Goal: Task Accomplishment & Management: Manage account settings

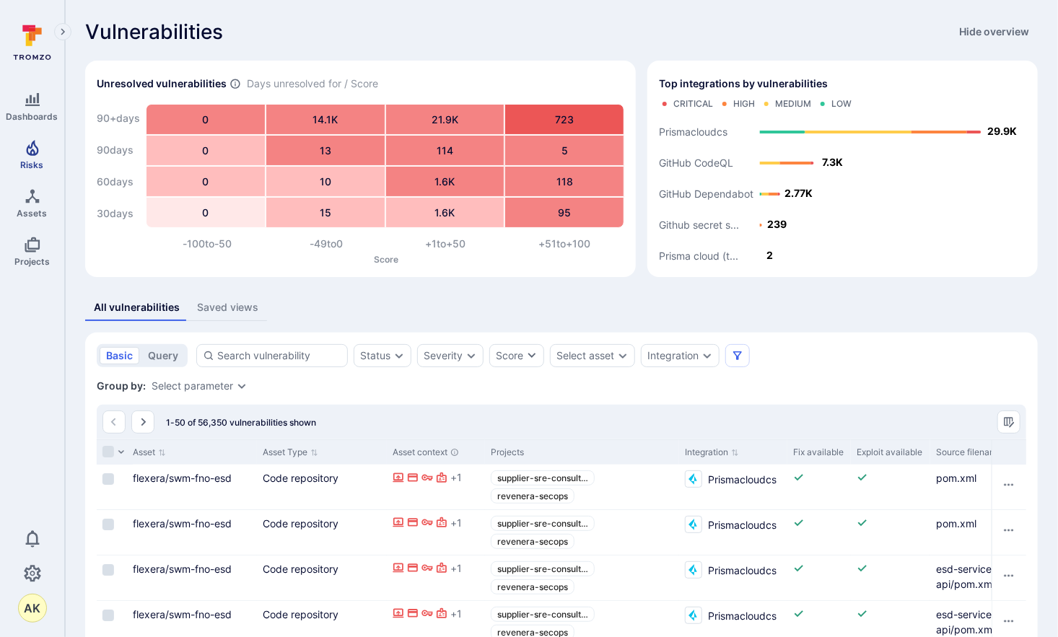
click at [27, 150] on icon "Risks" at bounding box center [32, 147] width 17 height 17
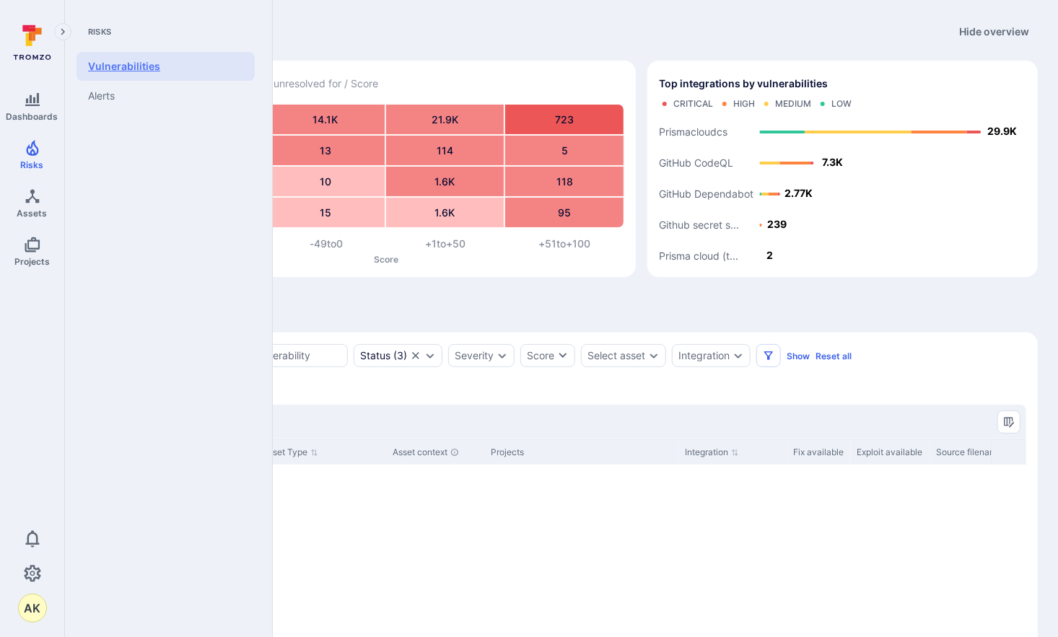
click at [138, 66] on link "Vulnerabilities" at bounding box center [166, 66] width 178 height 29
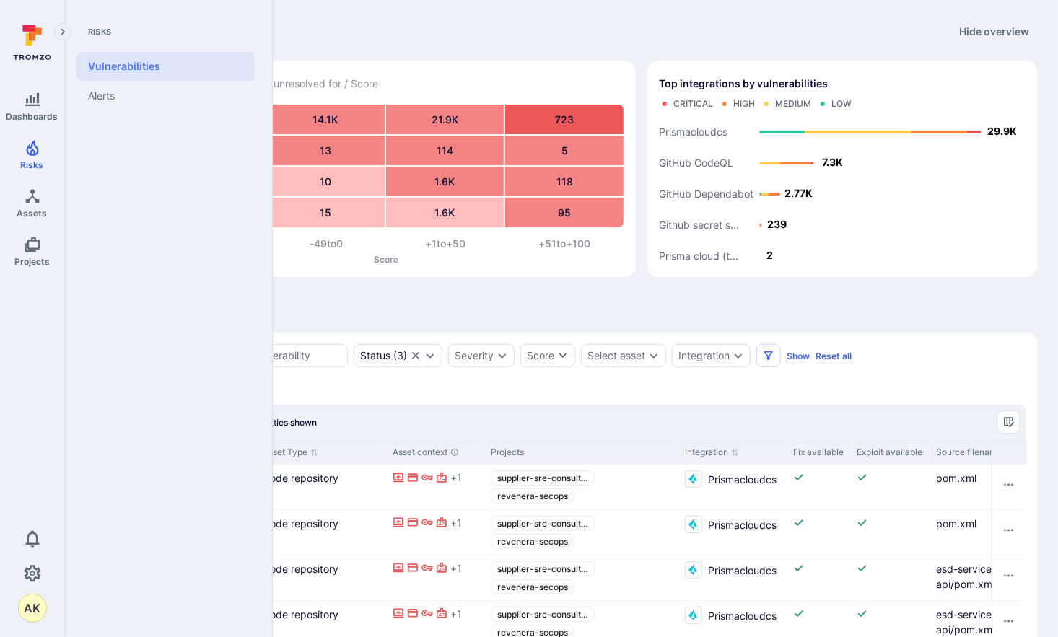
drag, startPoint x: 35, startPoint y: 147, endPoint x: 127, endPoint y: 55, distance: 130.7
click at [35, 147] on icon "Risks" at bounding box center [32, 147] width 17 height 17
click at [127, 55] on link "Vulnerabilities" at bounding box center [166, 66] width 178 height 29
click at [126, 61] on link "Vulnerabilities" at bounding box center [166, 66] width 178 height 29
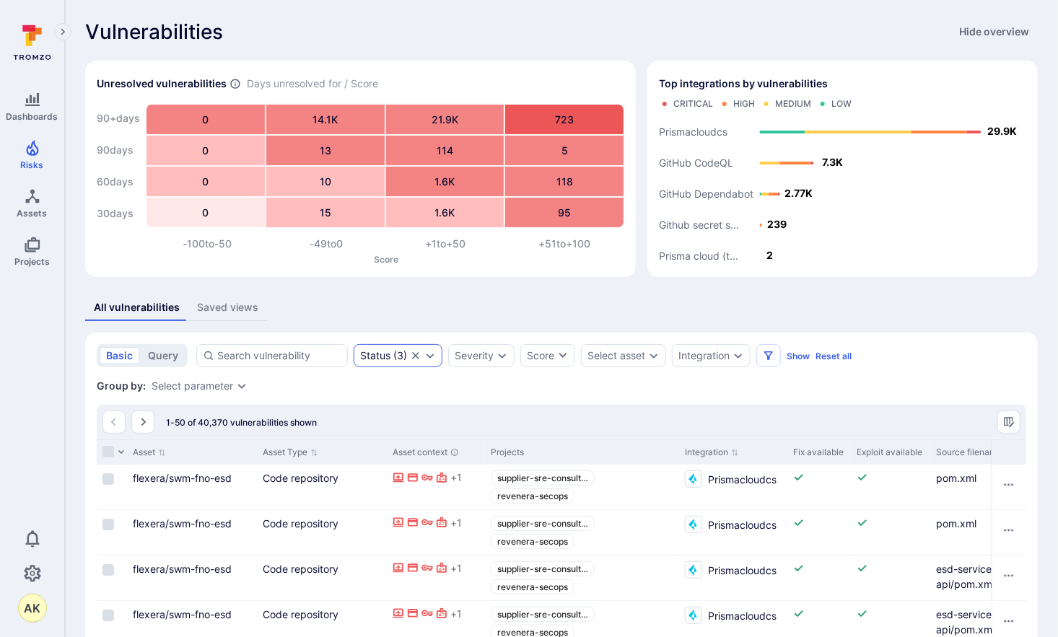
click at [410, 356] on icon "Clear selection" at bounding box center [416, 356] width 12 height 12
drag, startPoint x: 156, startPoint y: 357, endPoint x: 167, endPoint y: 353, distance: 11.4
click at [156, 357] on button "query" at bounding box center [162, 355] width 43 height 17
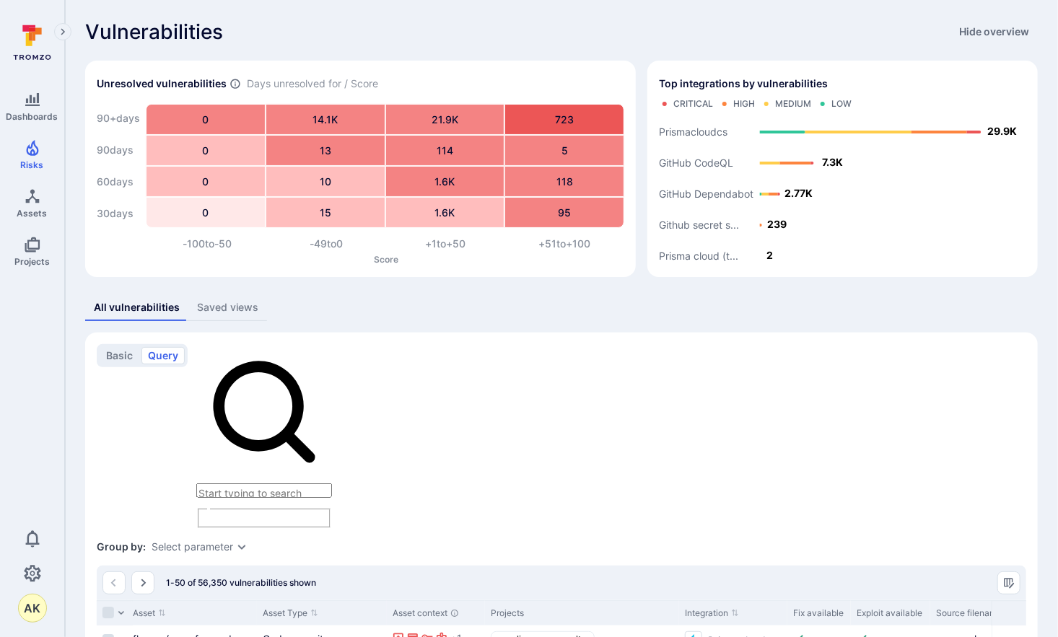
click at [307, 484] on textarea "Intelligence Graph search area" at bounding box center [264, 491] width 136 height 14
click at [119, 354] on button "basic" at bounding box center [120, 355] width 40 height 17
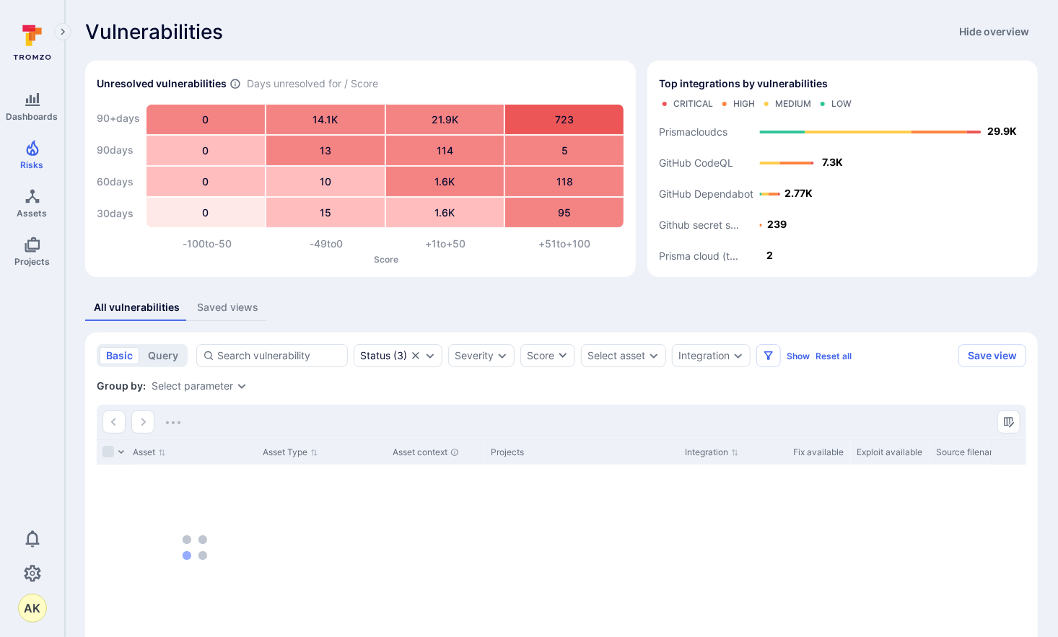
click at [223, 308] on div "Saved views" at bounding box center [227, 307] width 61 height 14
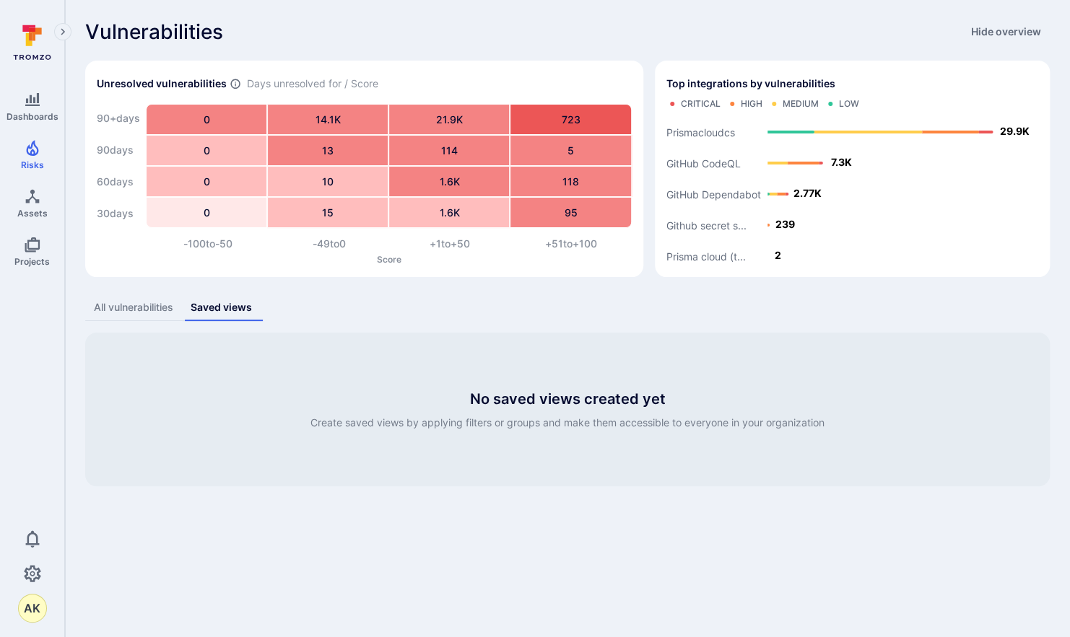
click at [158, 312] on div "All vulnerabilities" at bounding box center [133, 307] width 79 height 14
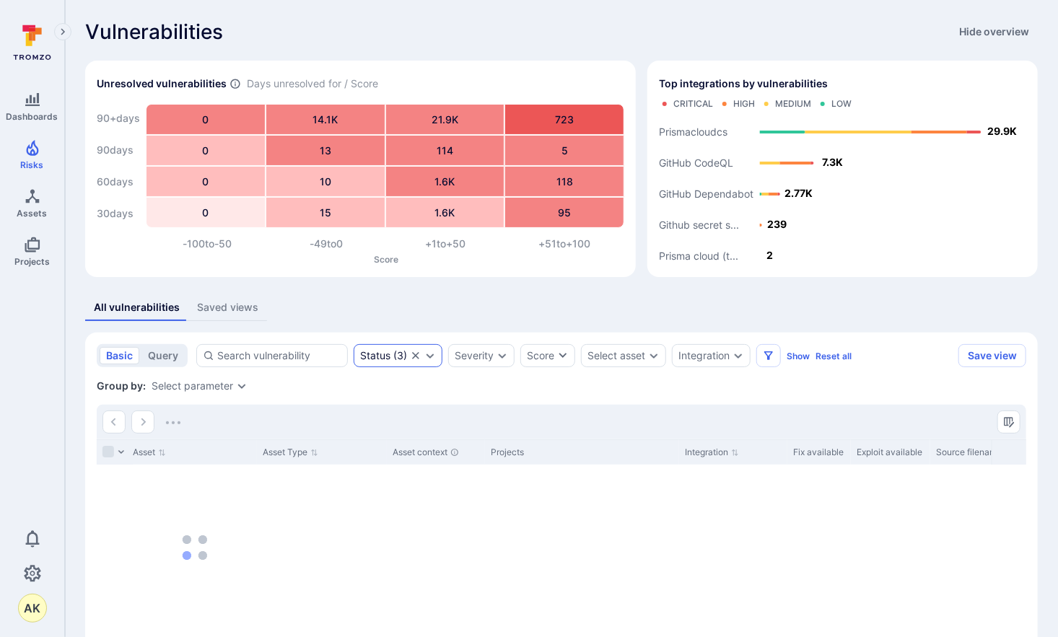
click at [427, 355] on icon "Expand dropdown" at bounding box center [431, 356] width 8 height 5
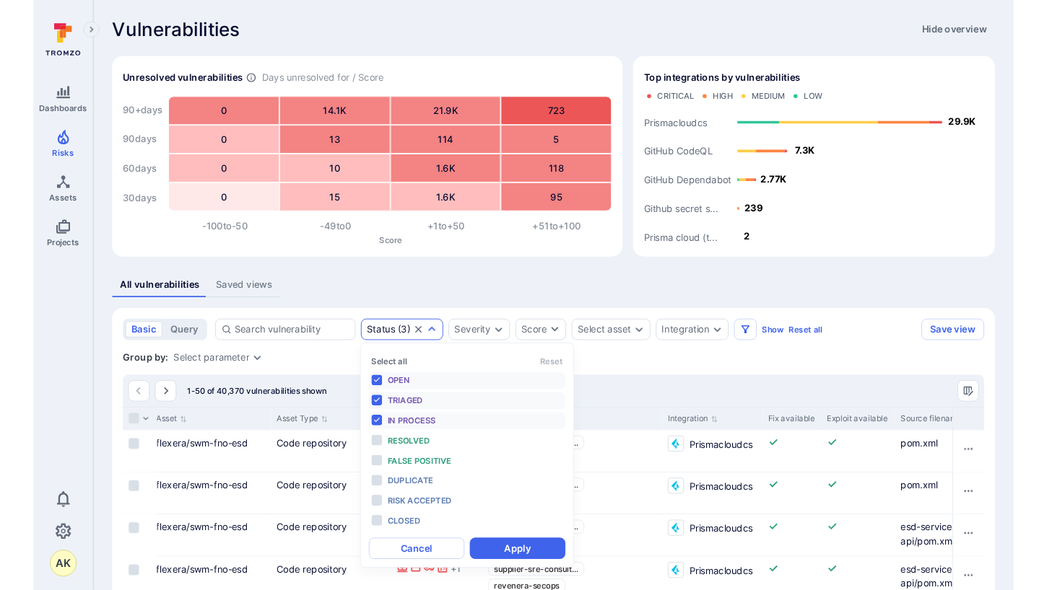
scroll to position [12, 0]
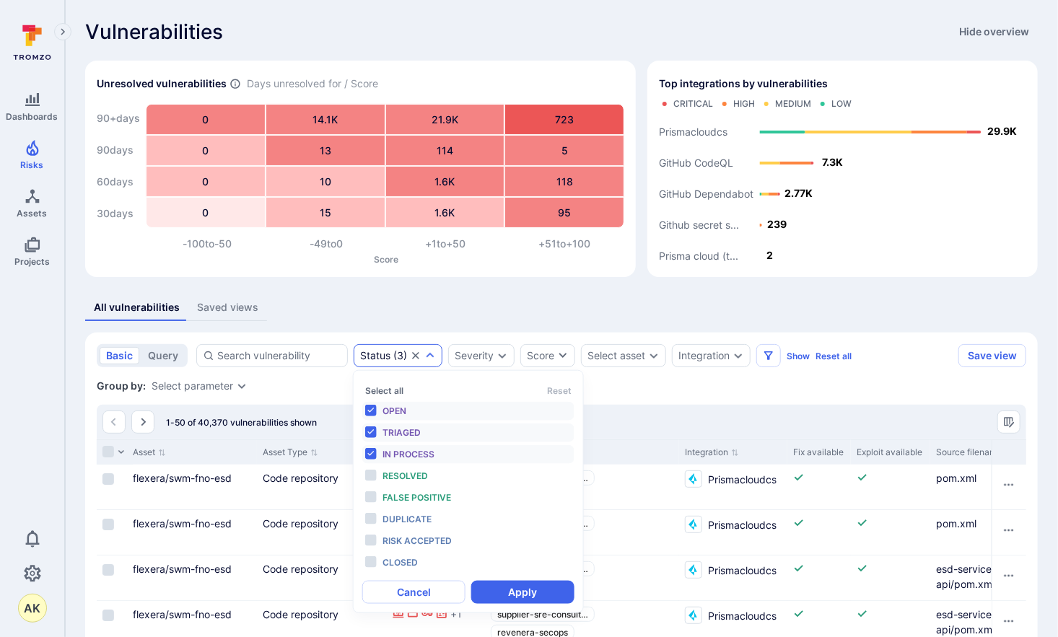
click at [371, 452] on li "In process" at bounding box center [468, 454] width 212 height 19
click at [375, 433] on li "Triaged" at bounding box center [468, 433] width 212 height 19
click at [522, 598] on button "Apply" at bounding box center [522, 591] width 103 height 23
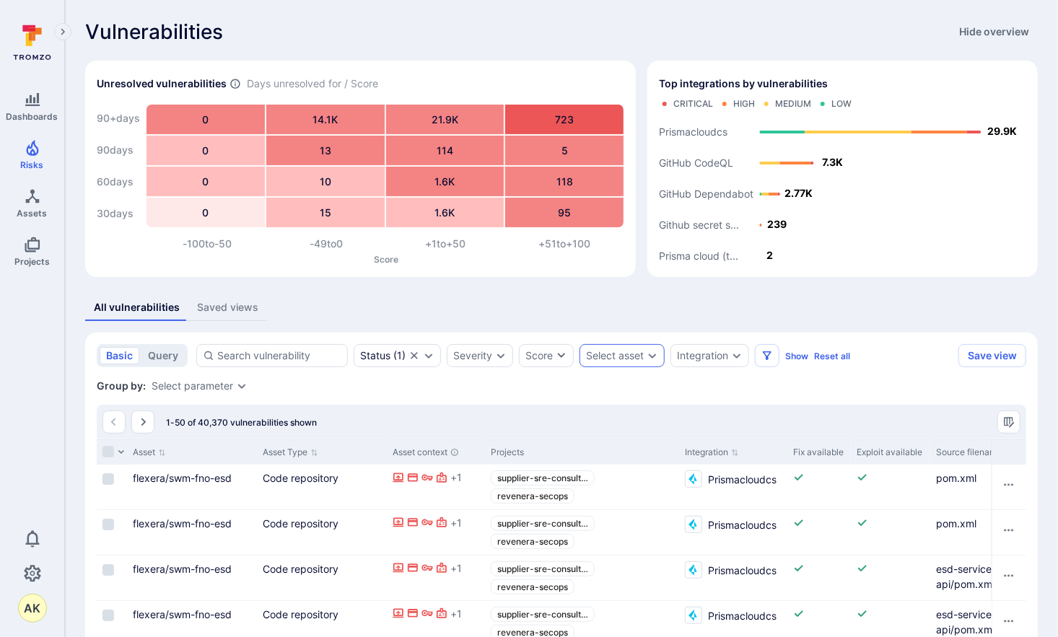
click at [643, 359] on div "Select asset" at bounding box center [622, 355] width 85 height 23
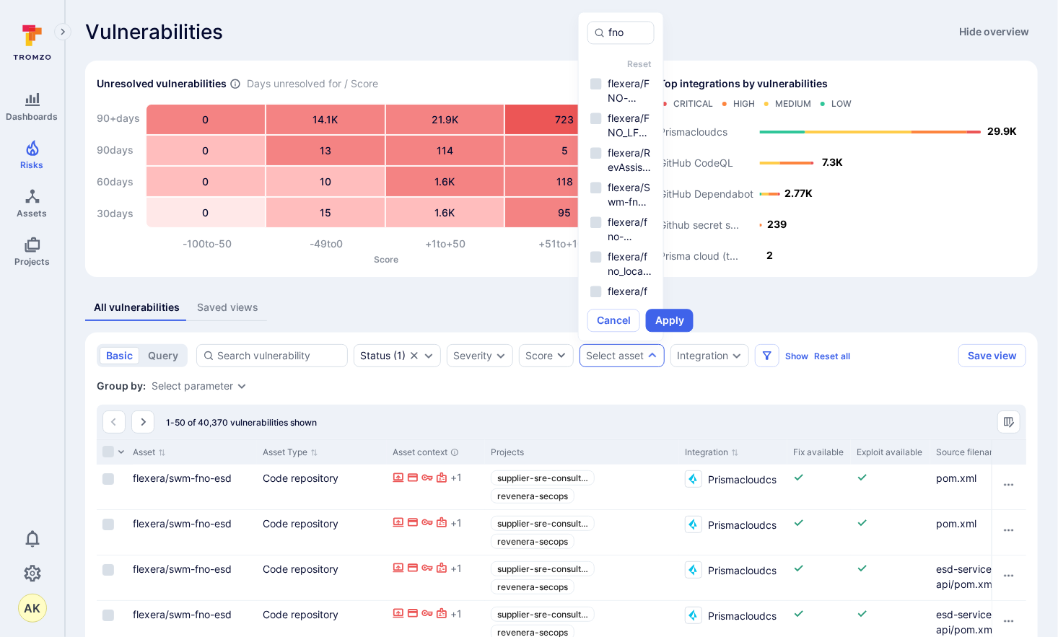
type input "fno"
click at [702, 386] on div "Group by: Select parameter" at bounding box center [562, 386] width 930 height 14
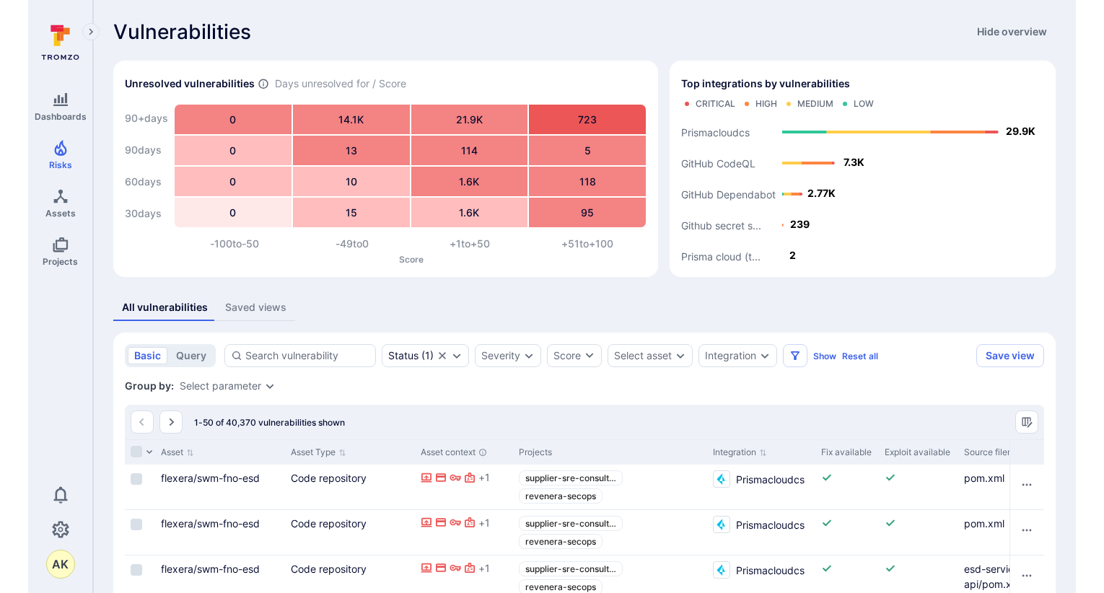
scroll to position [0, 367]
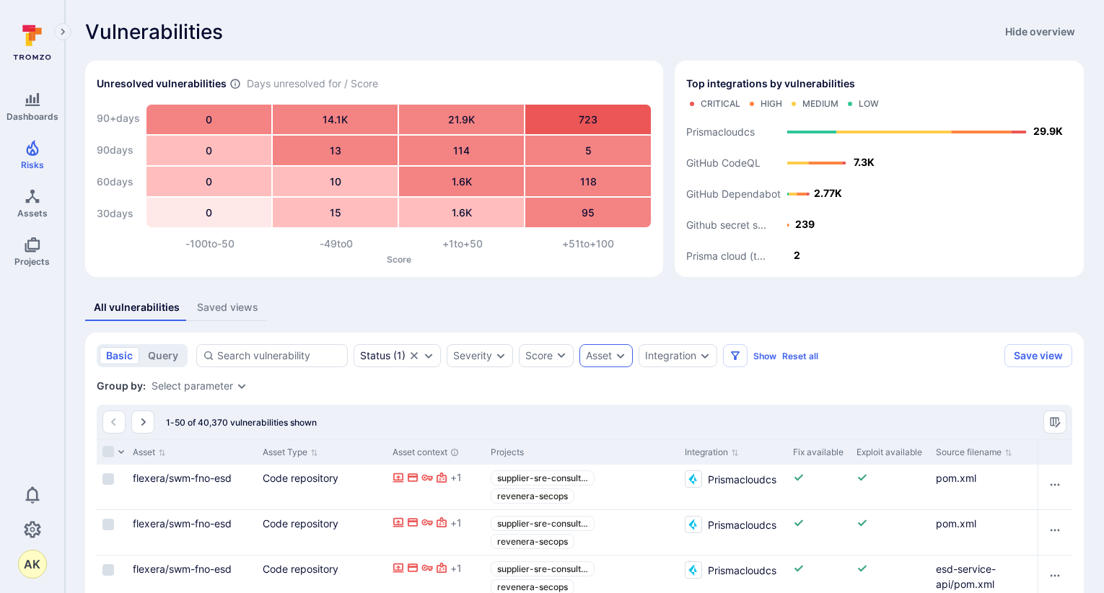
click at [613, 360] on div "Asset" at bounding box center [606, 355] width 53 height 23
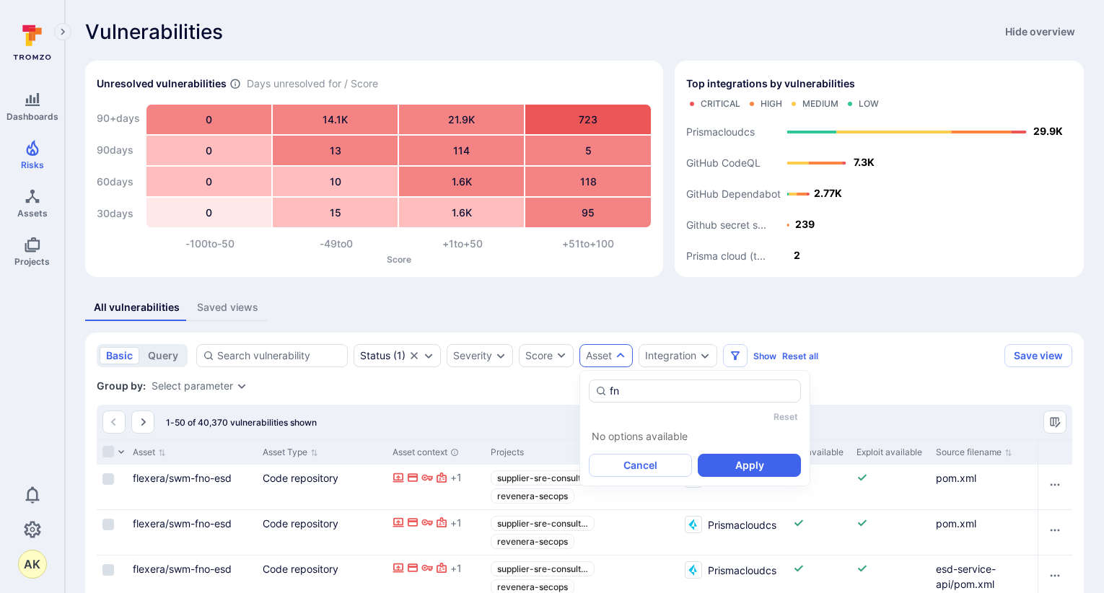
type input "f"
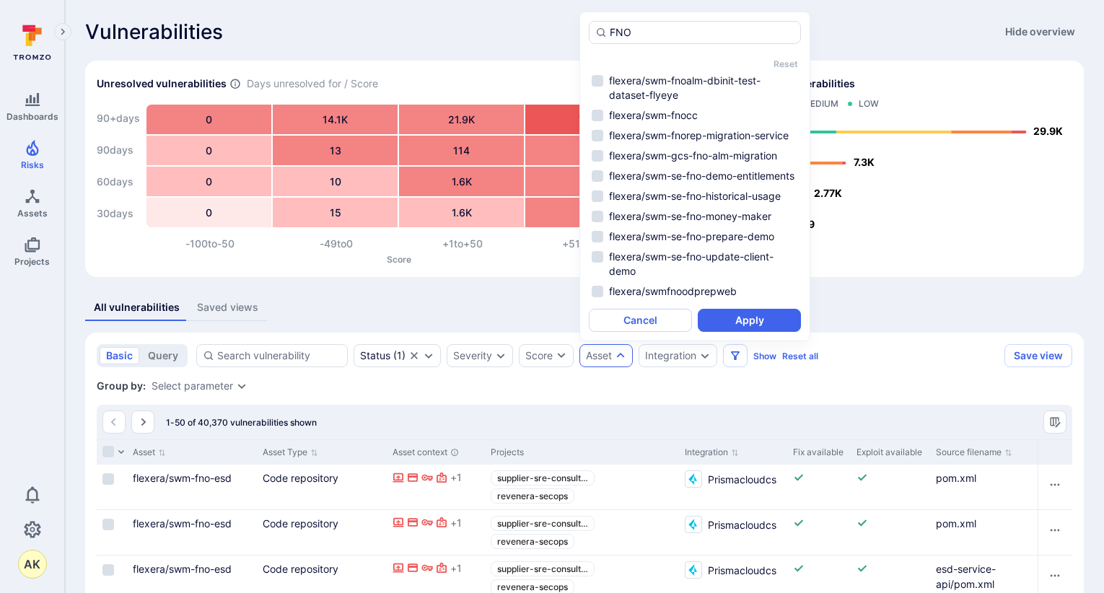
scroll to position [1374, 0]
type input "FNO"
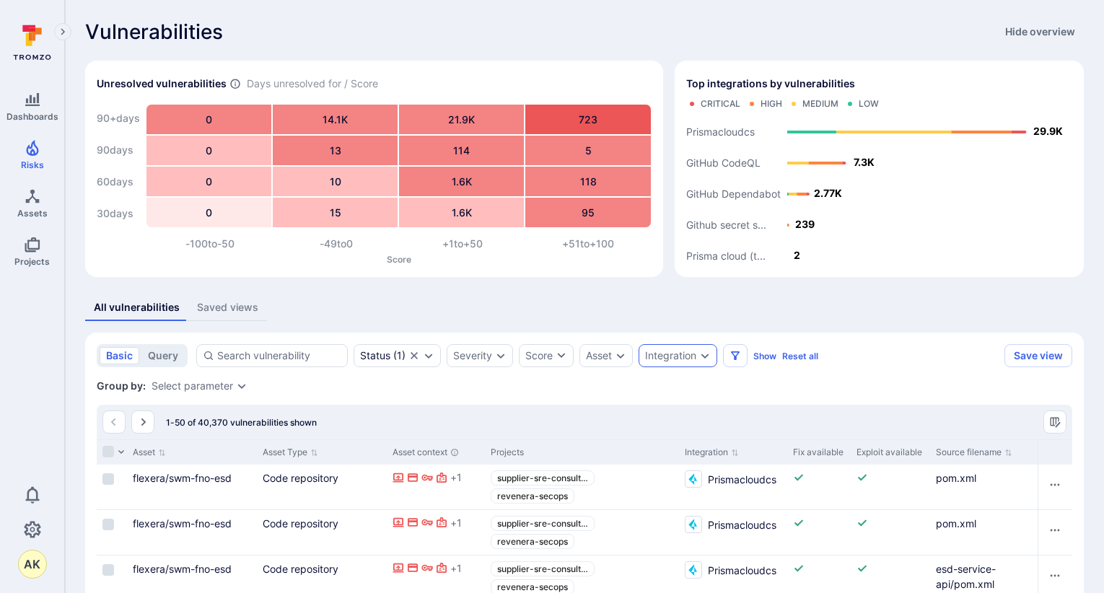
click at [681, 359] on div "Integration" at bounding box center [670, 356] width 51 height 12
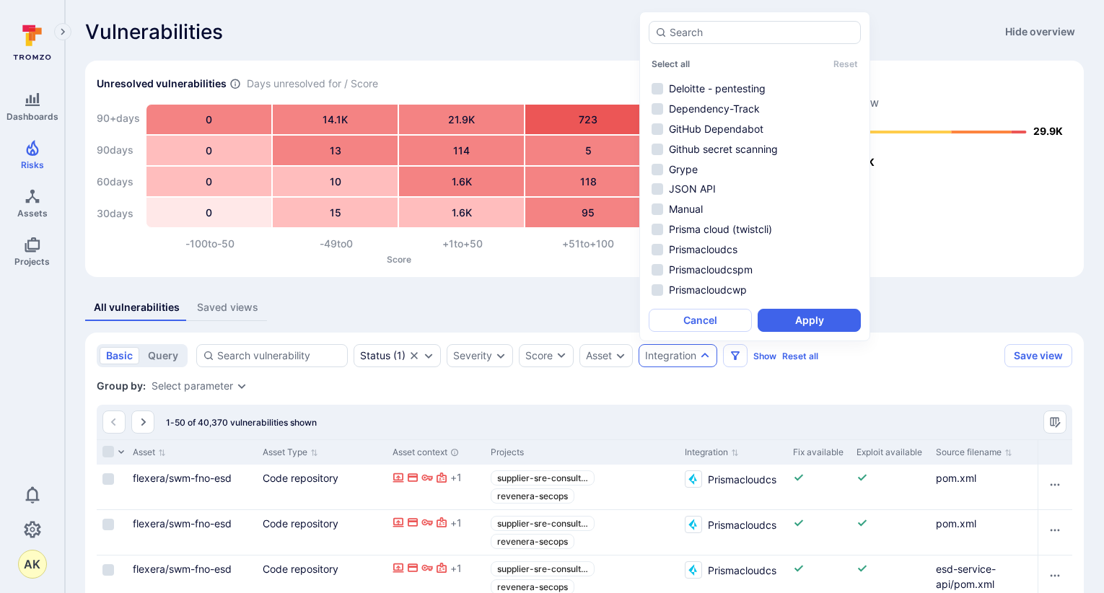
scroll to position [217, 0]
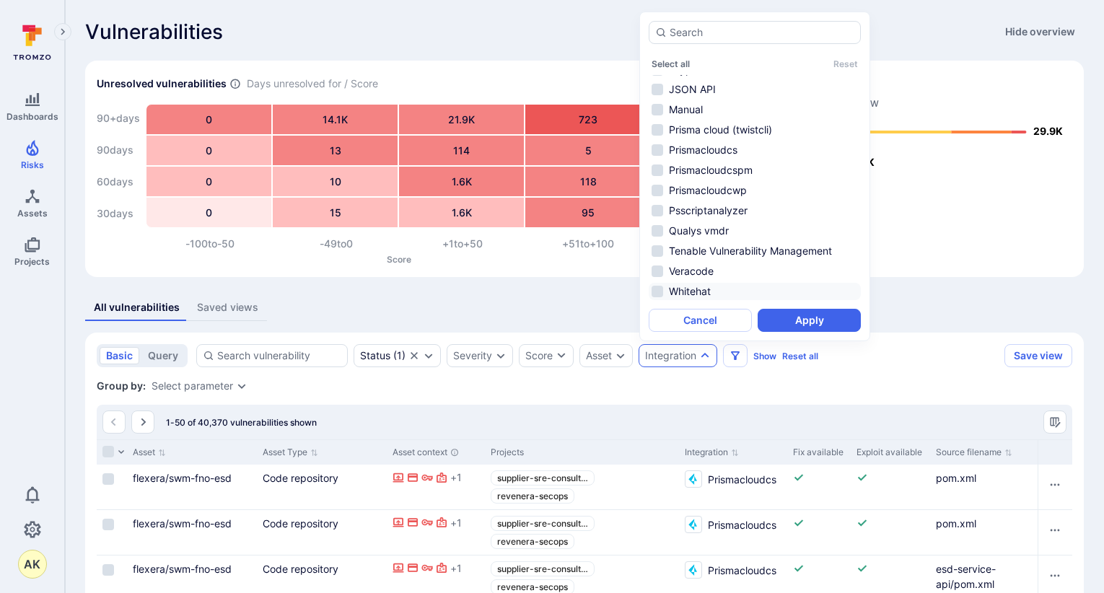
click at [659, 287] on li "Whitehat" at bounding box center [755, 291] width 212 height 17
click at [805, 318] on button "Apply" at bounding box center [809, 320] width 103 height 23
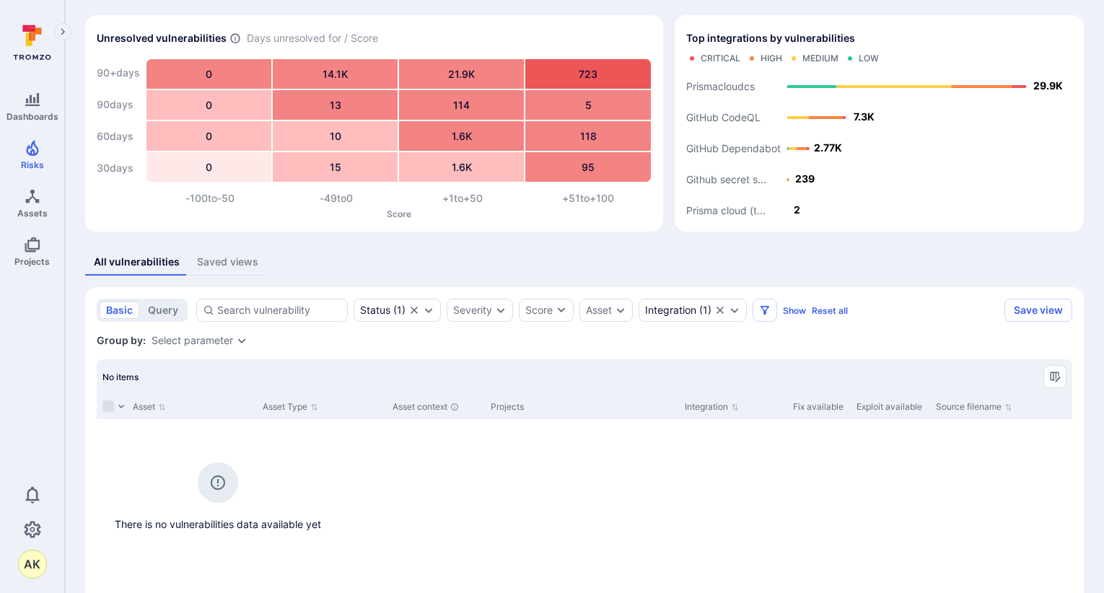
scroll to position [95, 0]
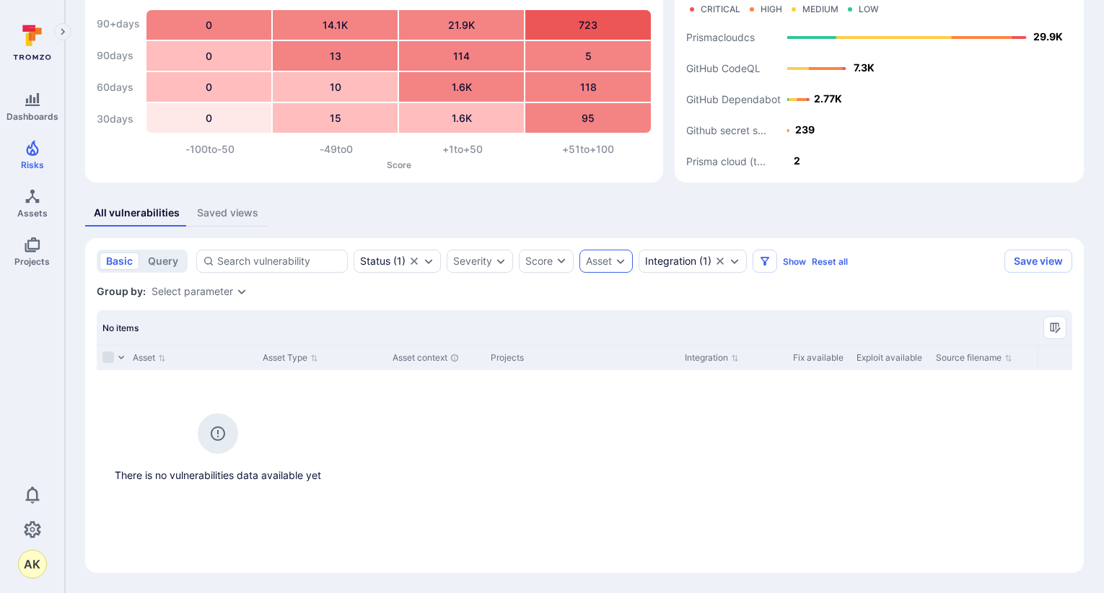
click at [594, 263] on div "Asset" at bounding box center [599, 262] width 26 height 12
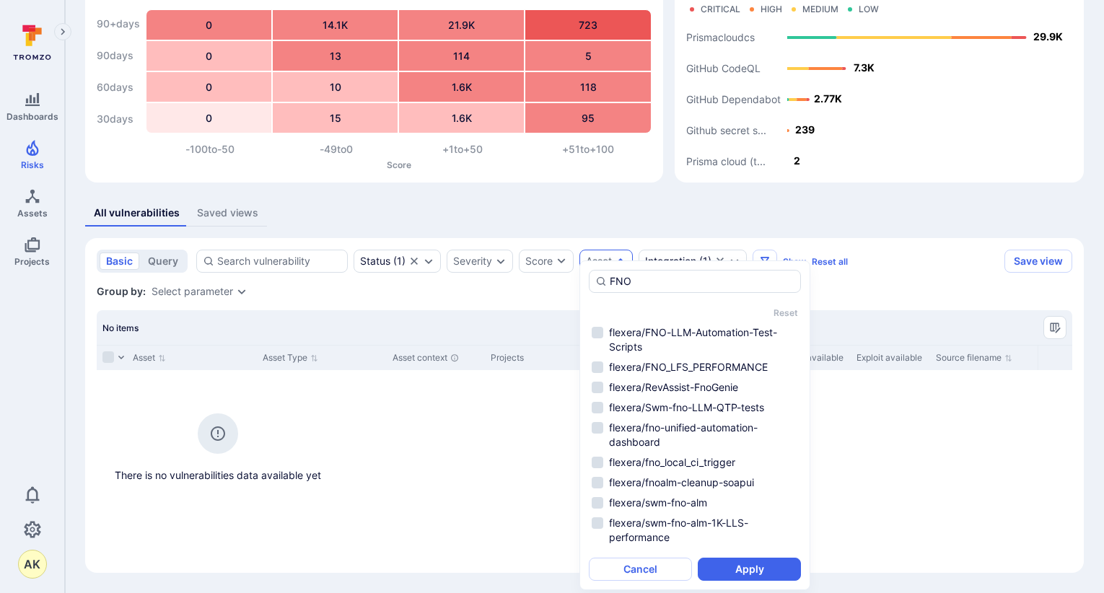
drag, startPoint x: 646, startPoint y: 276, endPoint x: 533, endPoint y: 286, distance: 113.7
click at [533, 286] on body "Dashboards Risks Assets Projects 0 AK Risks Vulnerabilities Alerts Vulnerabilit…" at bounding box center [552, 201] width 1104 height 593
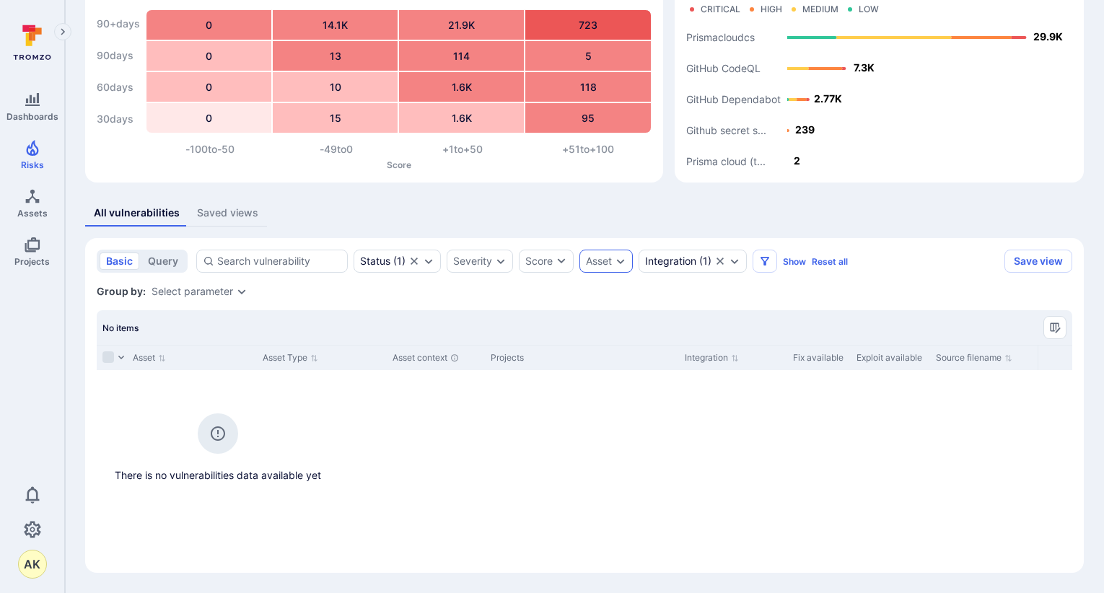
click at [629, 272] on div "Asset" at bounding box center [606, 261] width 53 height 23
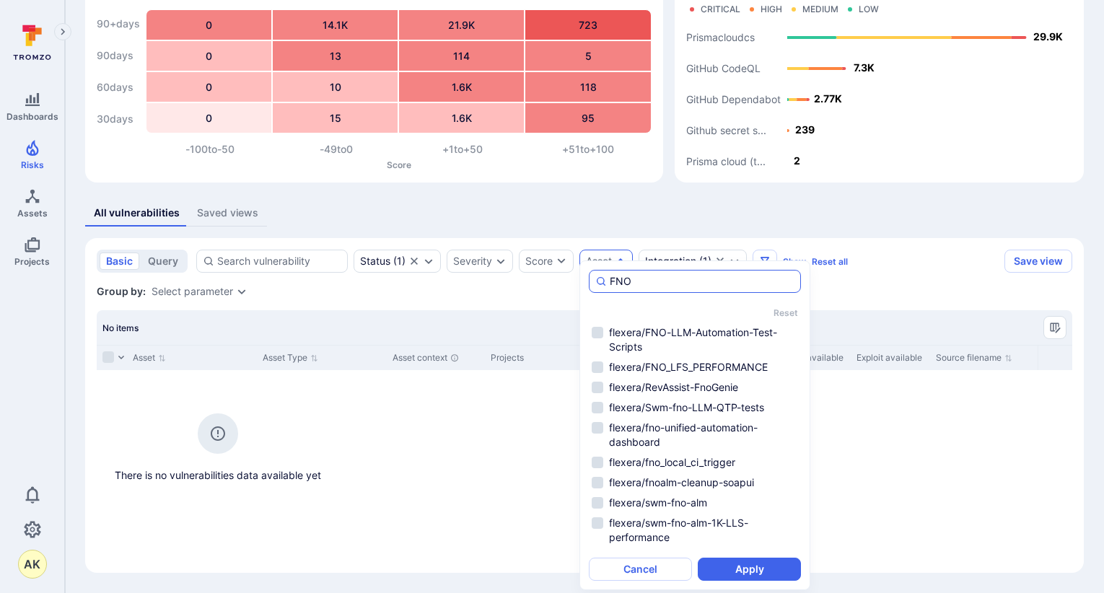
drag, startPoint x: 636, startPoint y: 288, endPoint x: 598, endPoint y: 292, distance: 37.8
click at [598, 292] on div "FNO" at bounding box center [695, 281] width 212 height 23
click at [510, 305] on section "basic query Status ( 1 ) Severity Score Asset Integration ( 1 ) Show Reset all …" at bounding box center [584, 405] width 999 height 335
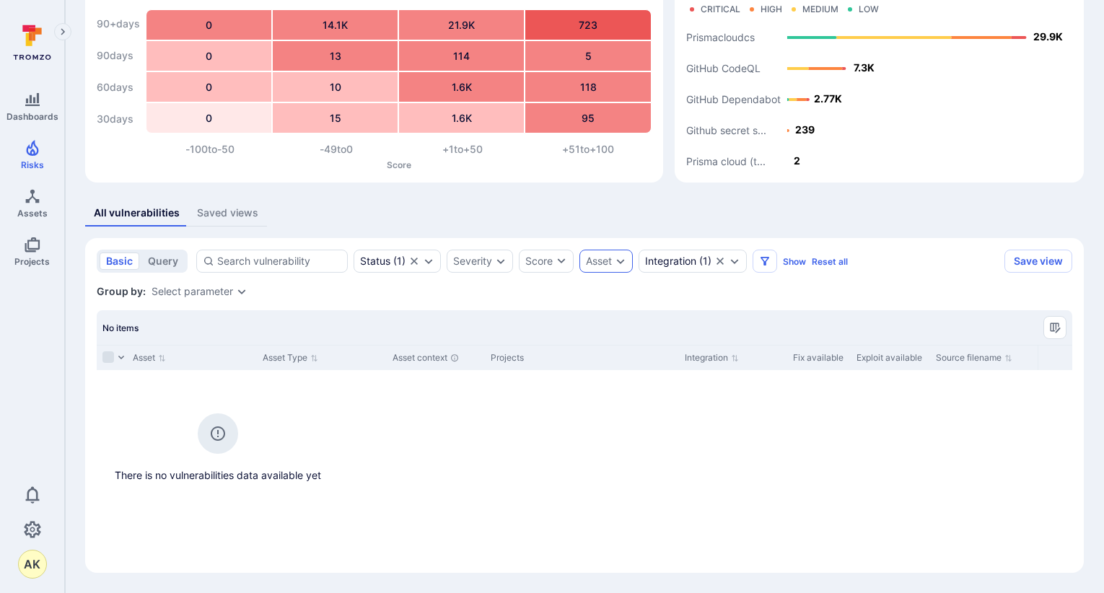
click at [617, 271] on div "Asset" at bounding box center [606, 261] width 53 height 23
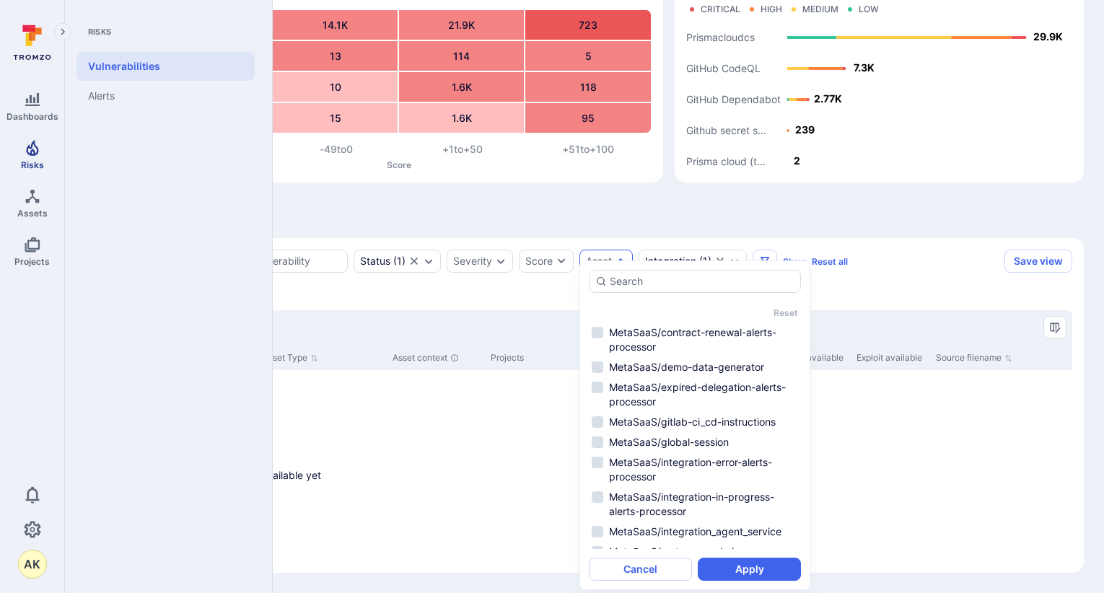
click at [28, 153] on icon "Risks" at bounding box center [32, 148] width 12 height 16
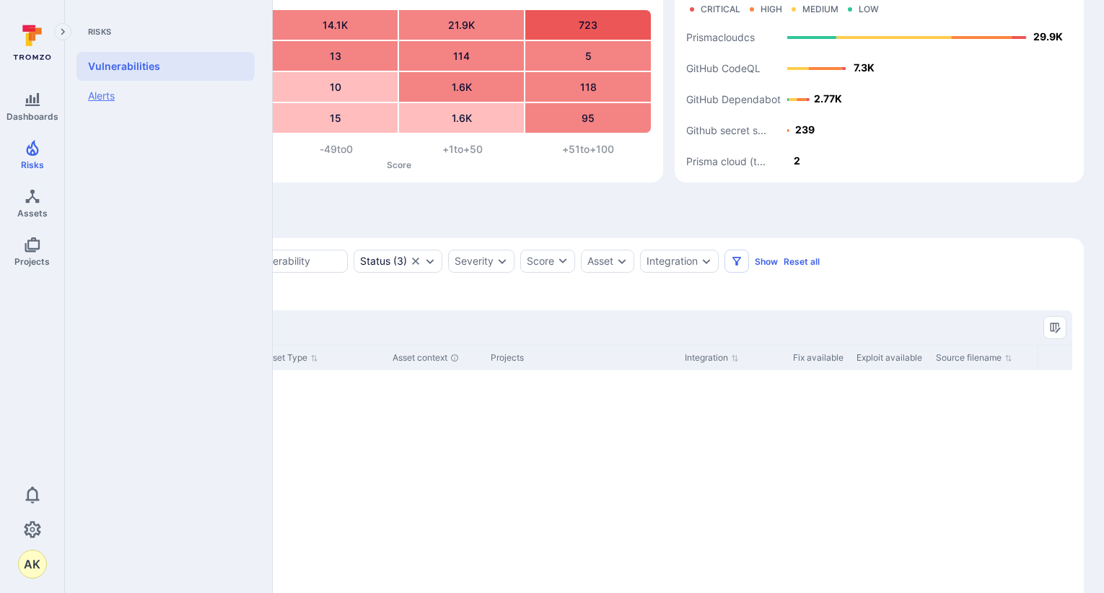
click at [118, 98] on link "Alerts" at bounding box center [166, 96] width 178 height 30
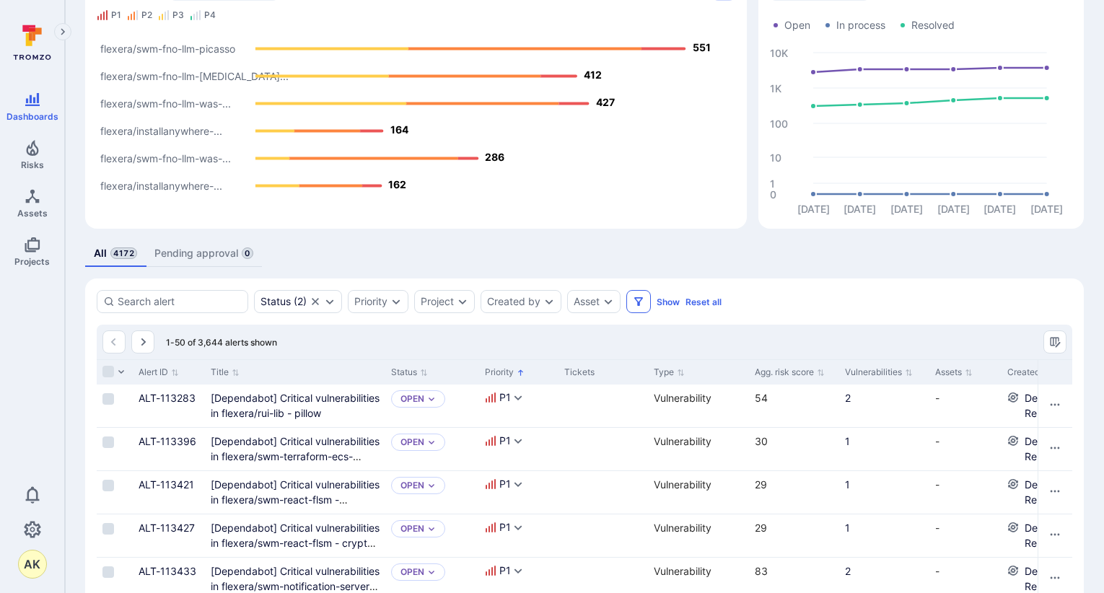
click at [645, 302] on icon "Filters" at bounding box center [639, 302] width 12 height 12
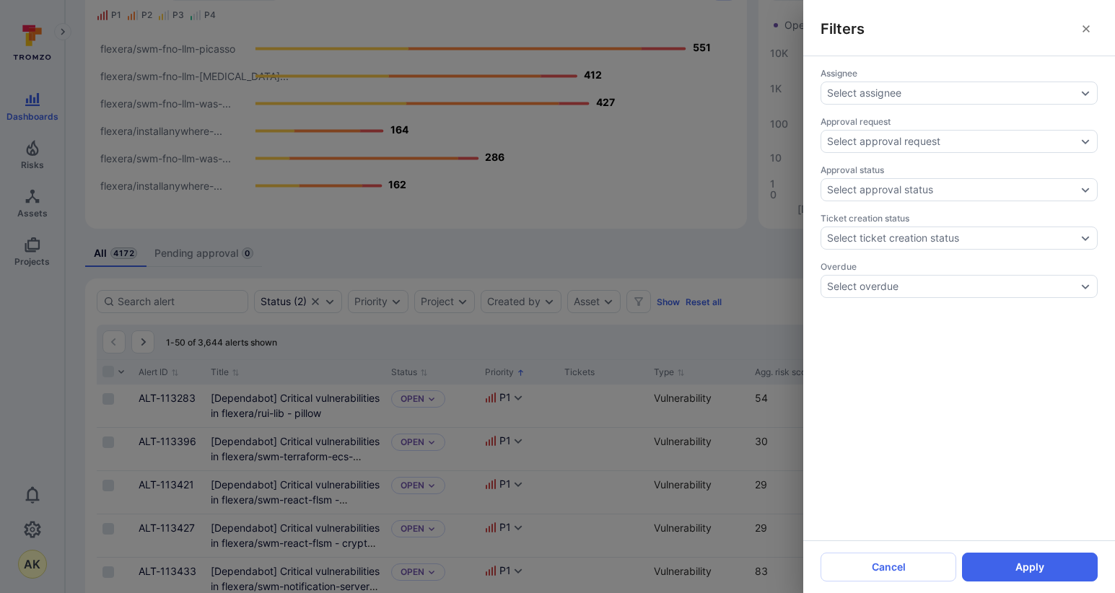
click at [1057, 30] on icon "close" at bounding box center [1086, 28] width 7 height 7
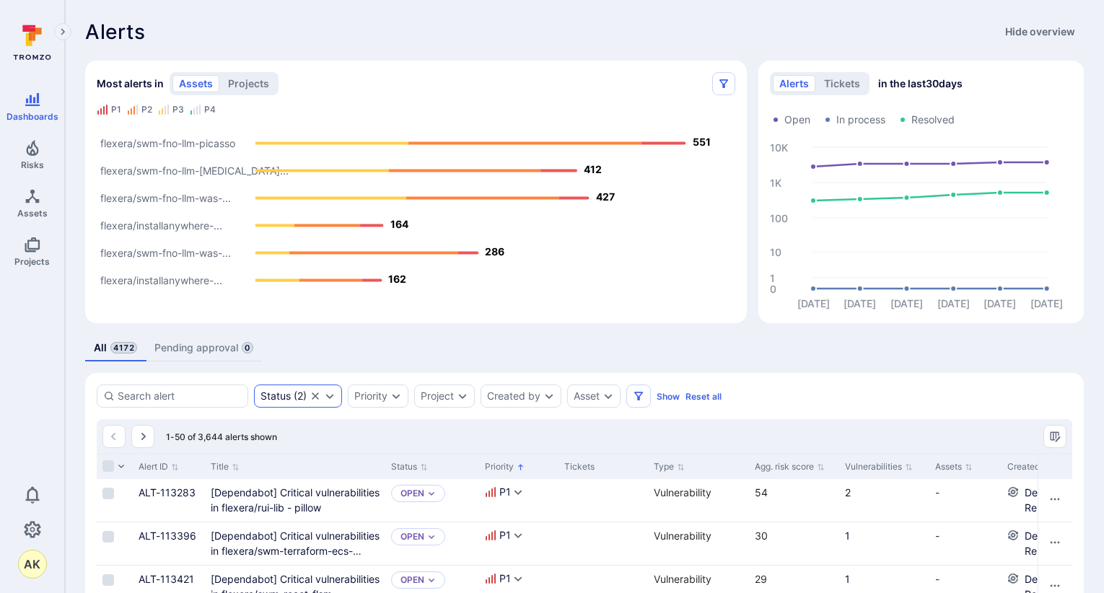
click at [333, 401] on icon "Expand dropdown" at bounding box center [330, 396] width 12 height 12
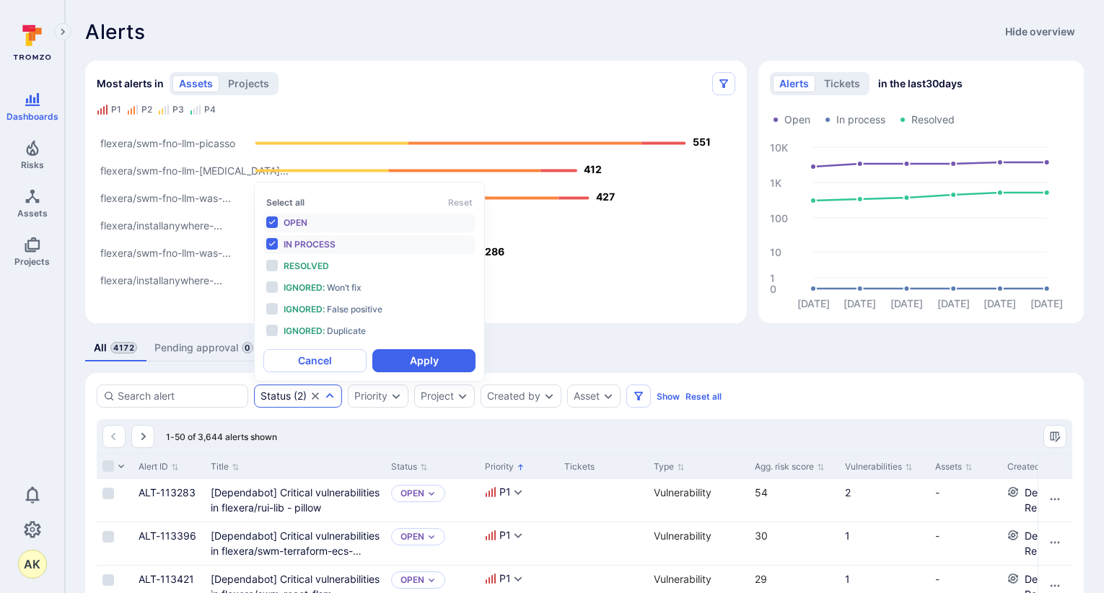
scroll to position [12, 0]
click at [276, 246] on li "In process" at bounding box center [369, 244] width 212 height 19
click at [415, 357] on button "Apply" at bounding box center [423, 360] width 103 height 23
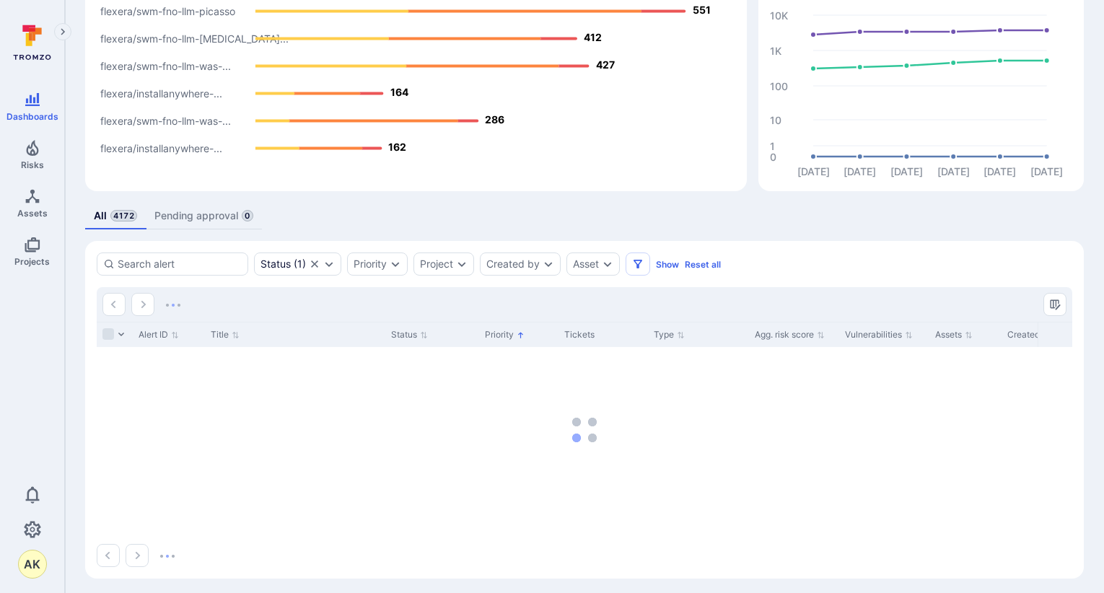
scroll to position [138, 0]
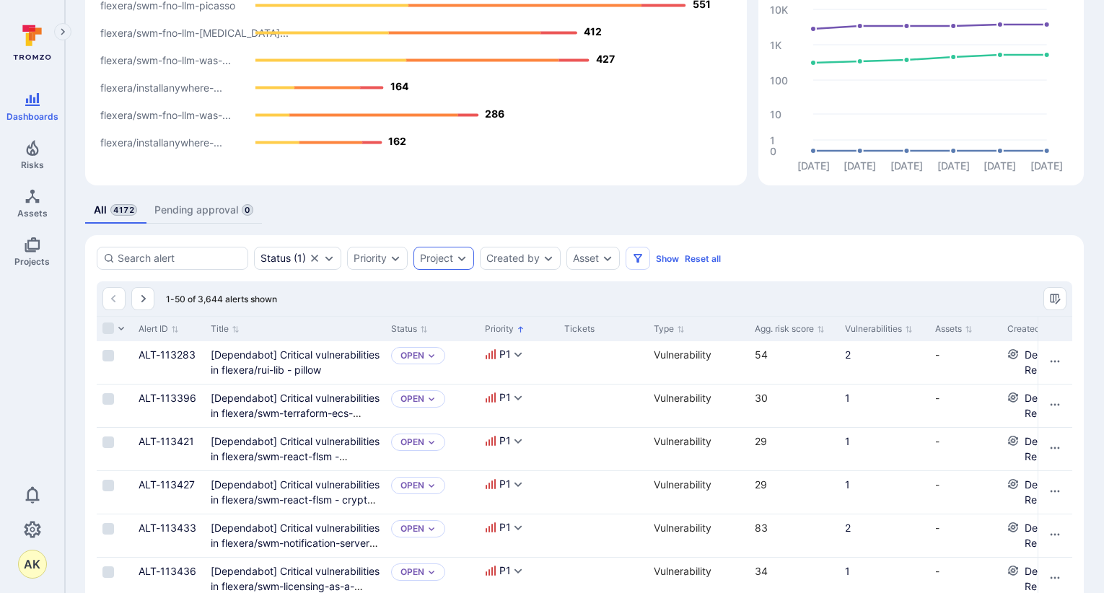
click at [451, 265] on div "Project" at bounding box center [444, 258] width 61 height 23
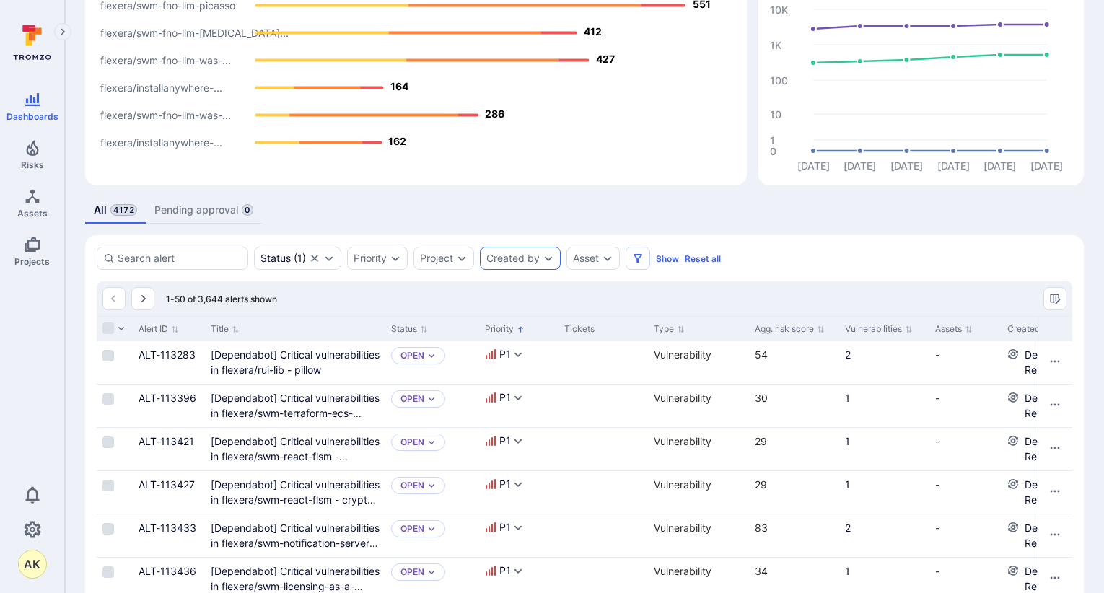
click at [529, 257] on div "Created by" at bounding box center [512, 259] width 53 height 12
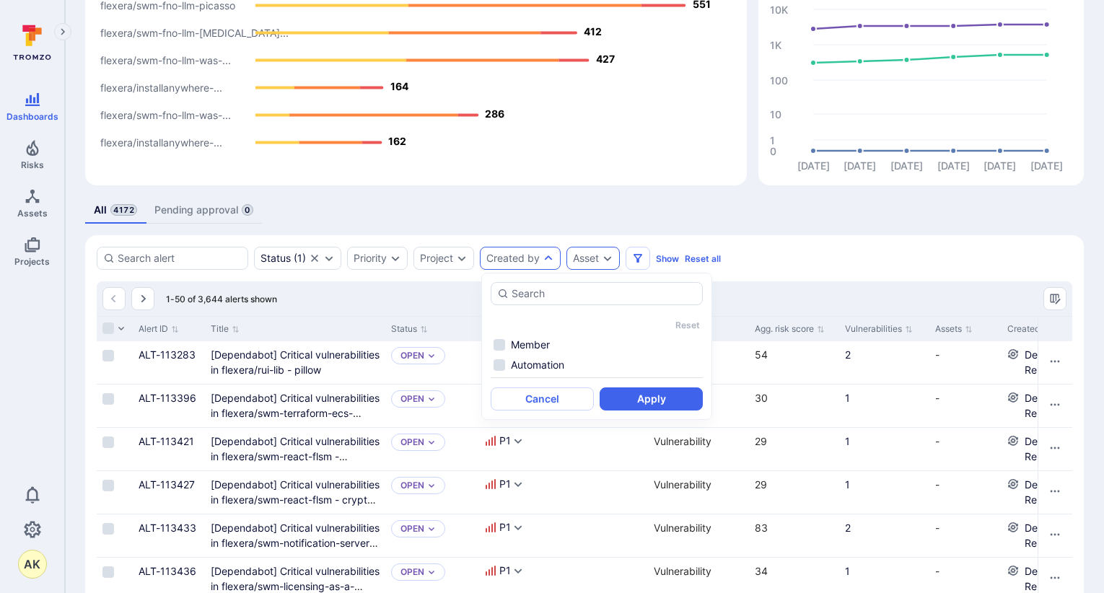
click at [589, 264] on div "Asset" at bounding box center [593, 258] width 53 height 23
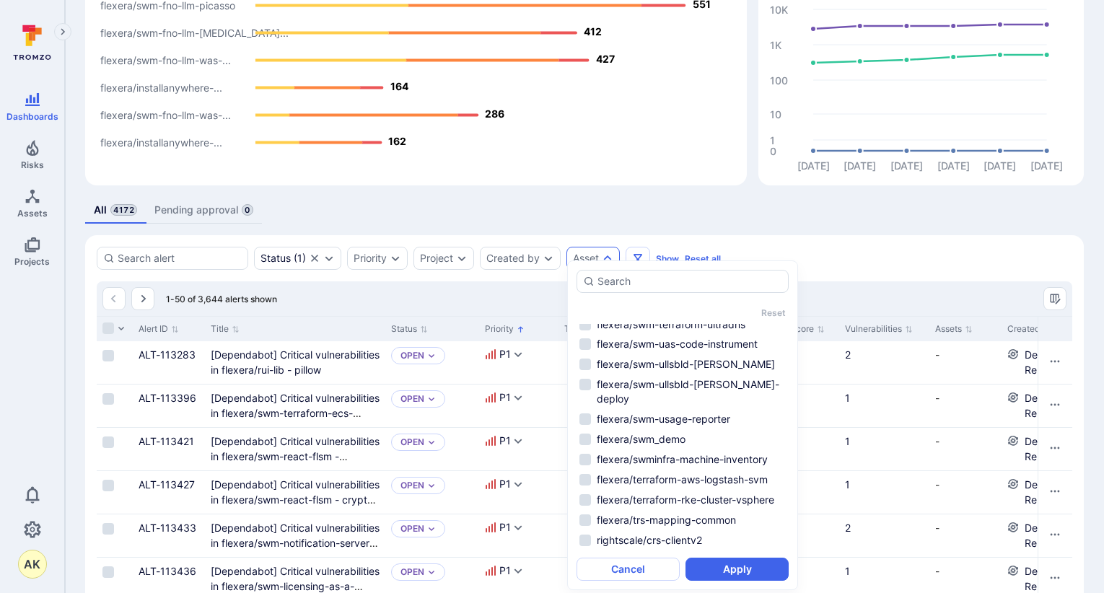
scroll to position [3346, 0]
click at [640, 253] on icon "Filters" at bounding box center [638, 259] width 12 height 12
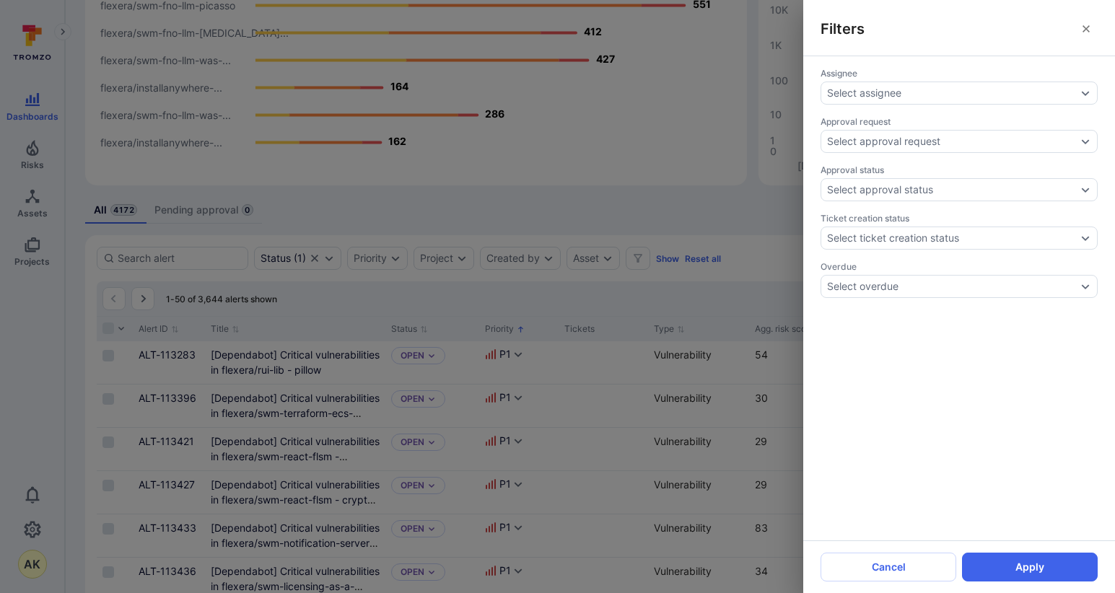
click at [326, 212] on div "Filters Assignee Select assignee Approval request Select approval request Appro…" at bounding box center [557, 296] width 1115 height 593
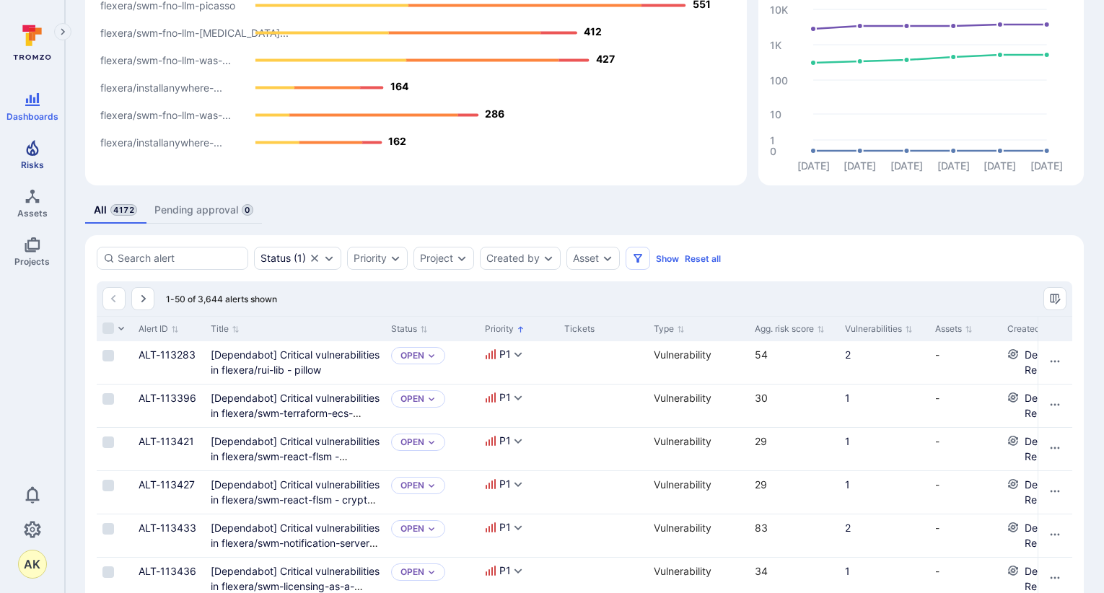
click at [32, 163] on span "Risks" at bounding box center [32, 165] width 23 height 11
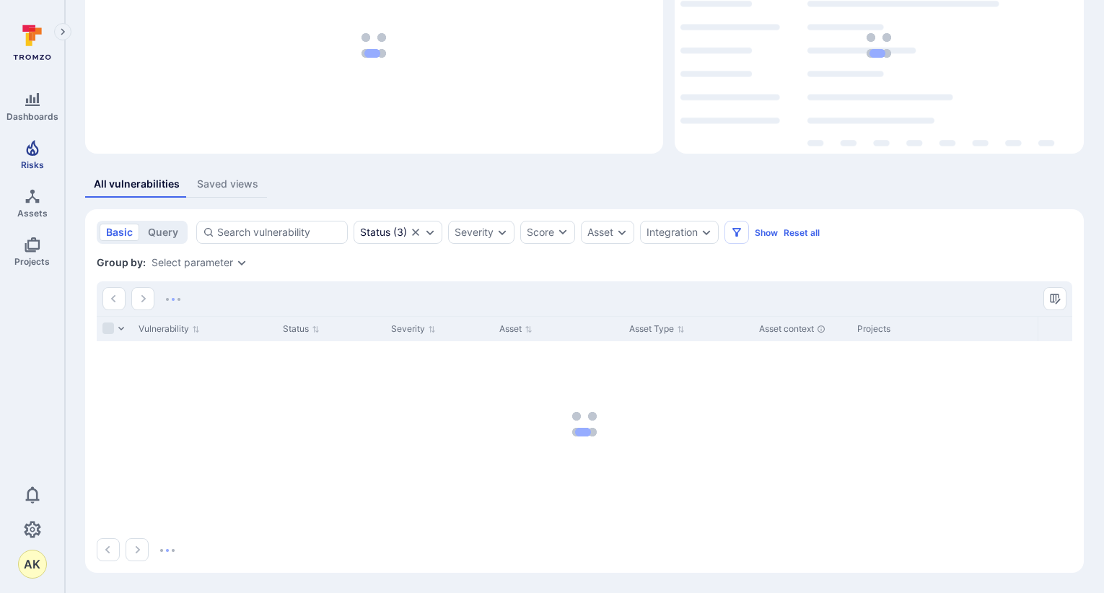
scroll to position [123, 0]
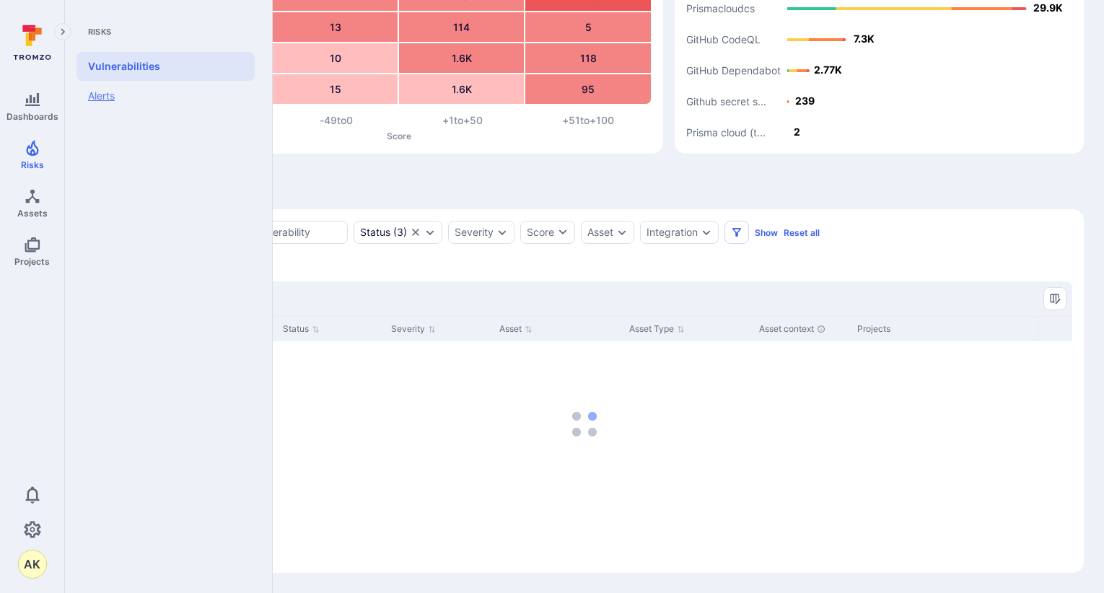
click at [101, 92] on link "Alerts" at bounding box center [166, 96] width 178 height 30
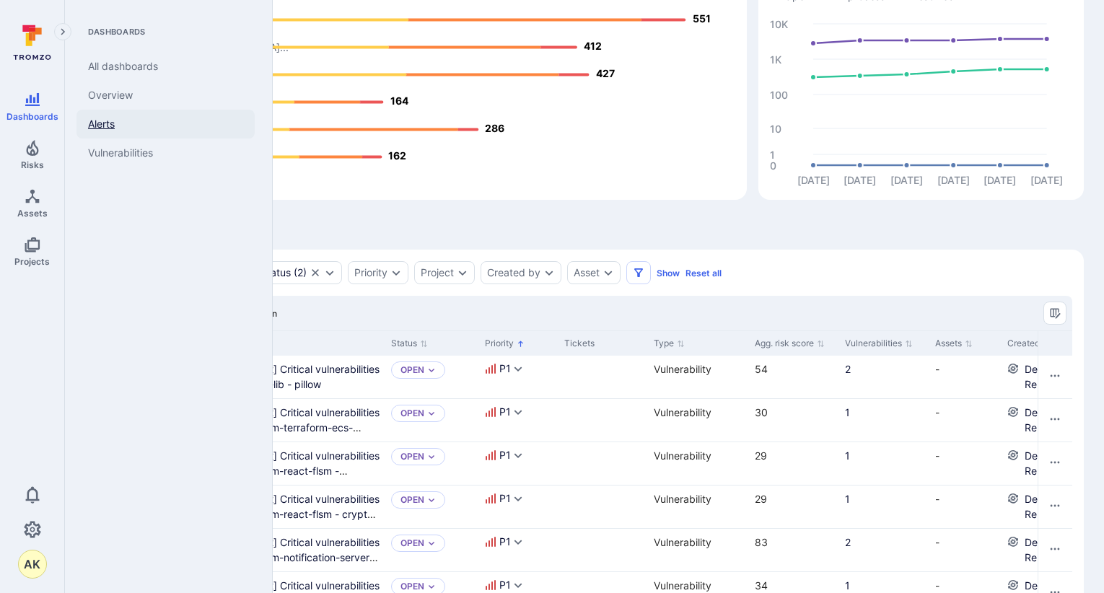
click at [111, 122] on link "Alerts" at bounding box center [166, 124] width 178 height 29
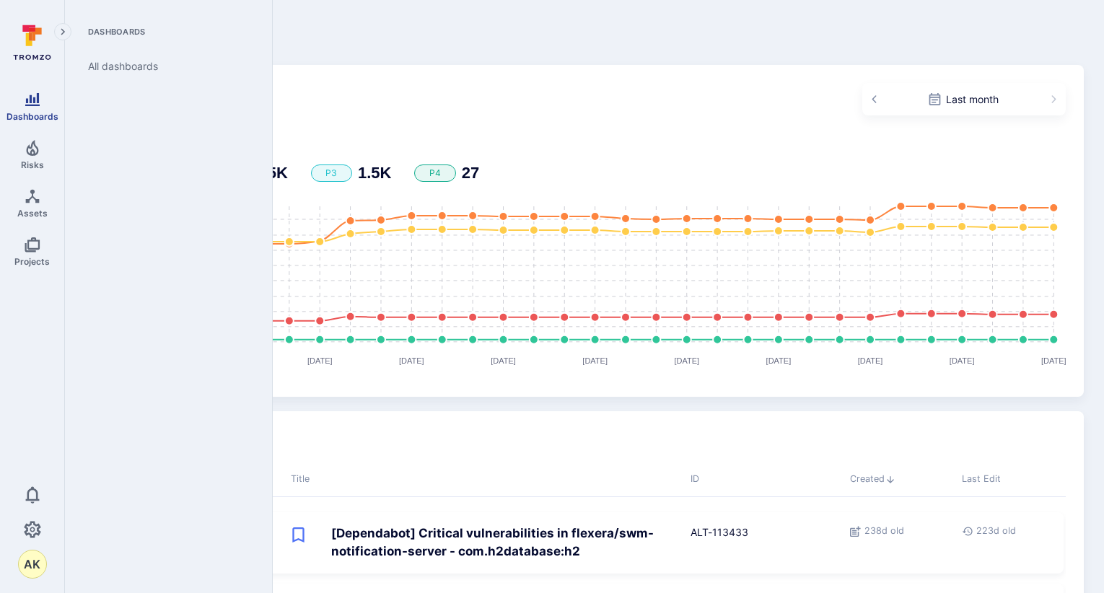
click at [27, 92] on icon "Dashboards" at bounding box center [32, 99] width 17 height 17
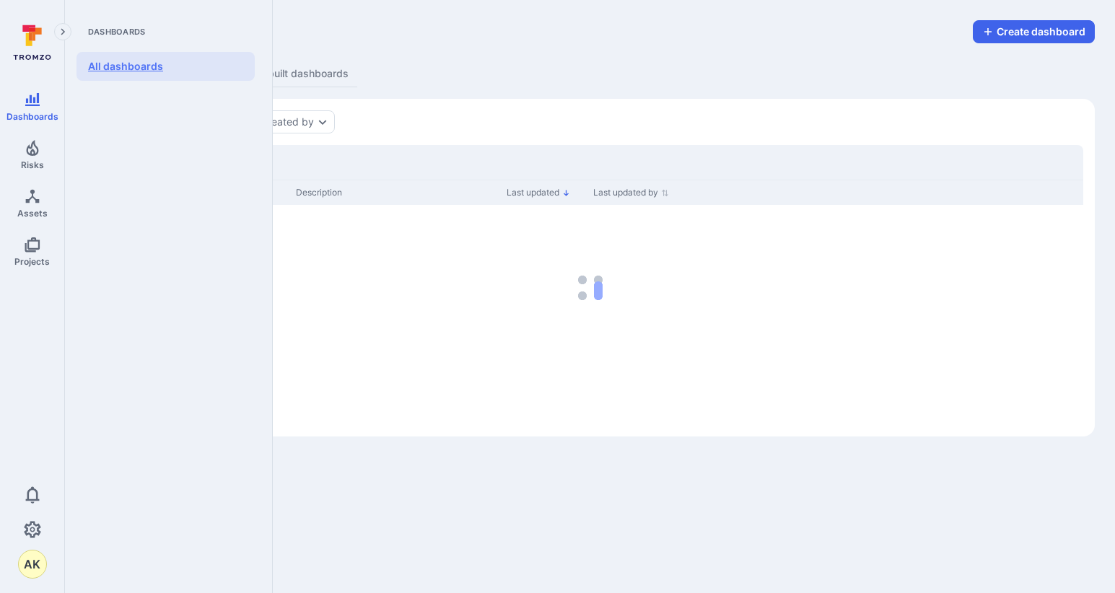
click at [115, 70] on link "All dashboards" at bounding box center [166, 66] width 178 height 29
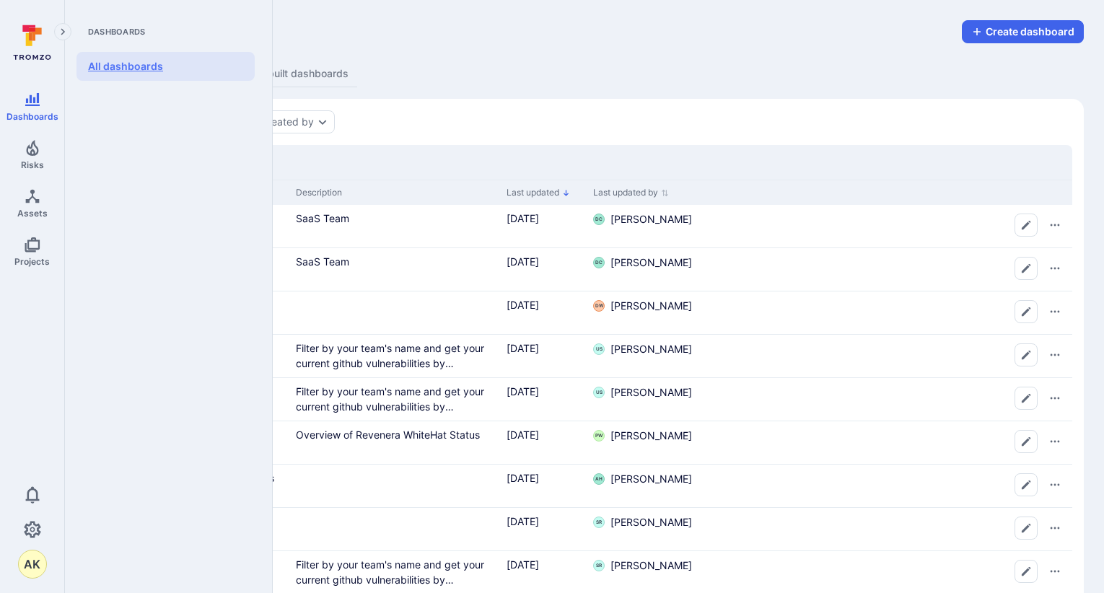
click at [115, 70] on link "All dashboards" at bounding box center [166, 66] width 178 height 29
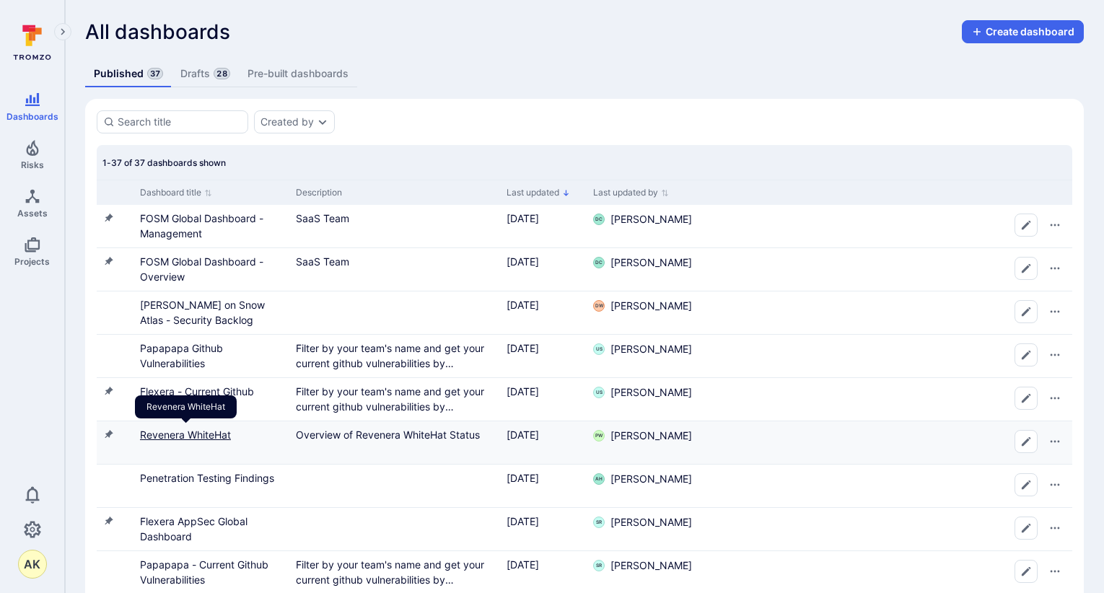
click at [175, 440] on link "Revenera WhiteHat" at bounding box center [185, 435] width 91 height 12
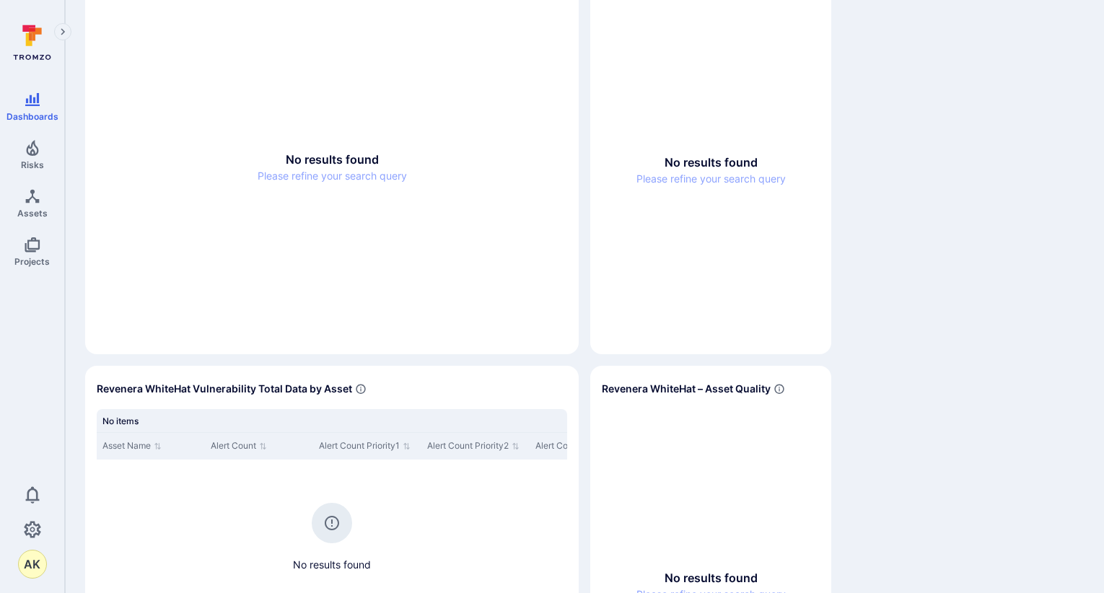
scroll to position [45, 0]
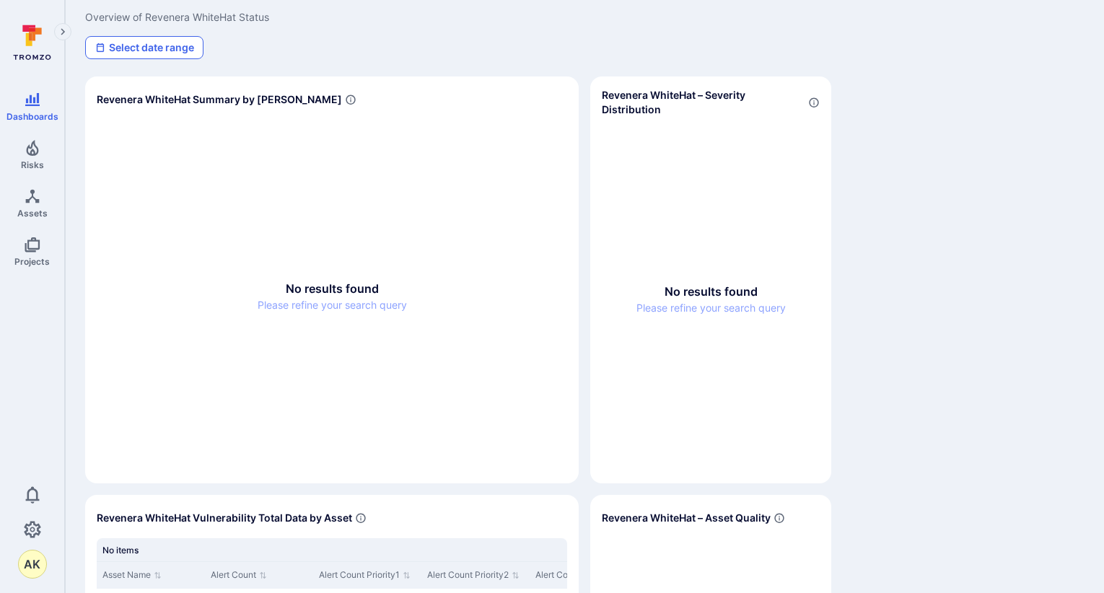
click at [182, 48] on button "Select date range" at bounding box center [144, 47] width 118 height 23
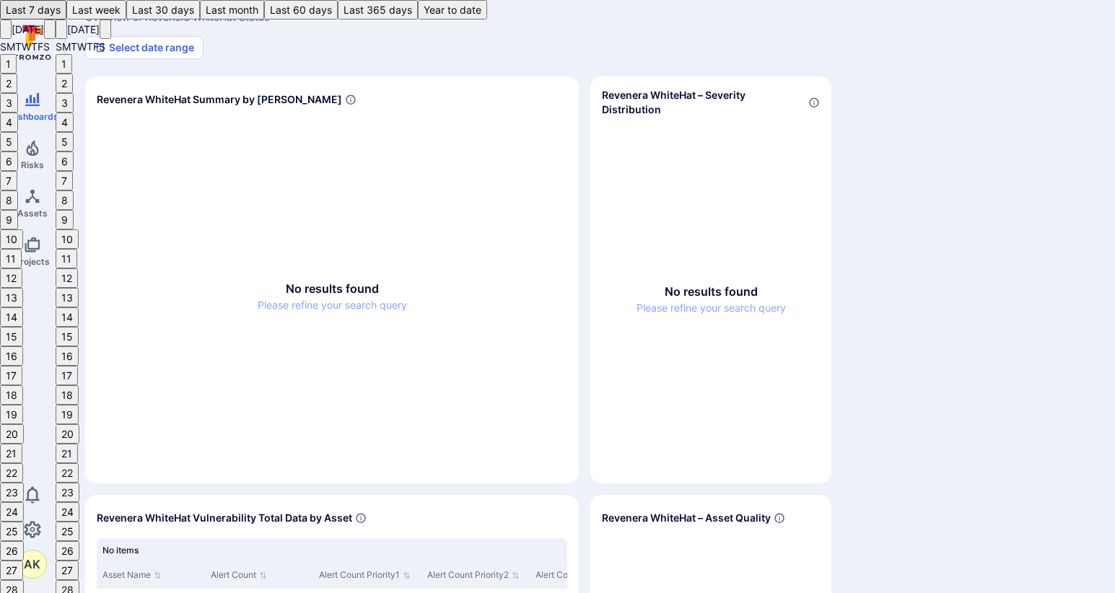
click at [17, 74] on button "1" at bounding box center [8, 63] width 17 height 19
click at [111, 188] on div "1 2 3 4 5 6 7 8 9 10 11 12 13 14 15 16 17 18 19 20 21 22 23 24 25 26 27 28 29 3…" at bounding box center [84, 356] width 56 height 604
click at [79, 463] on button "22" at bounding box center [67, 472] width 23 height 19
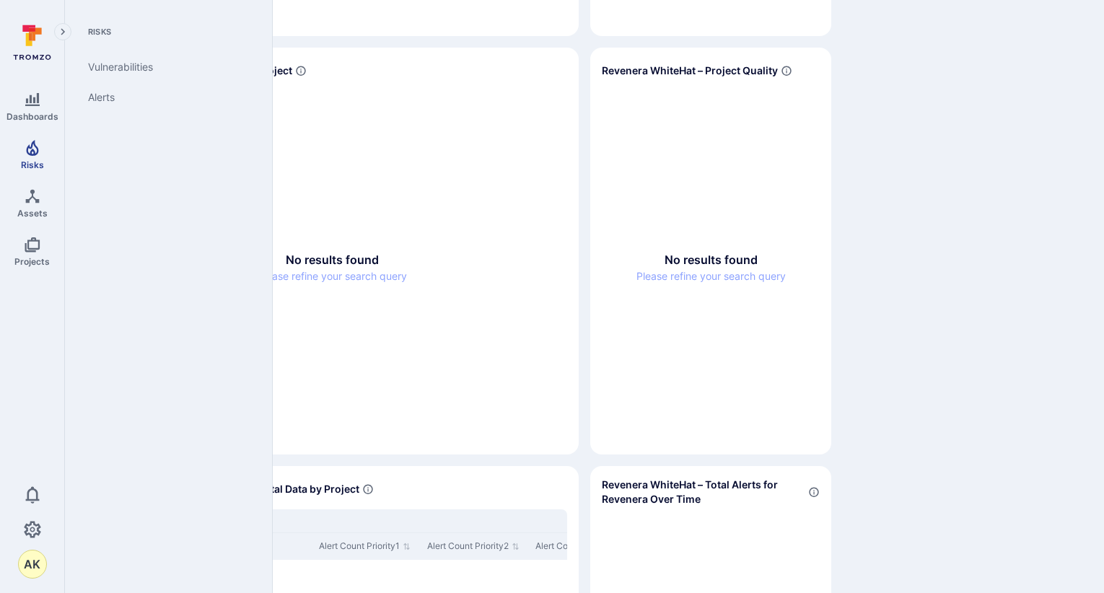
click at [37, 148] on icon "Risks" at bounding box center [32, 148] width 12 height 16
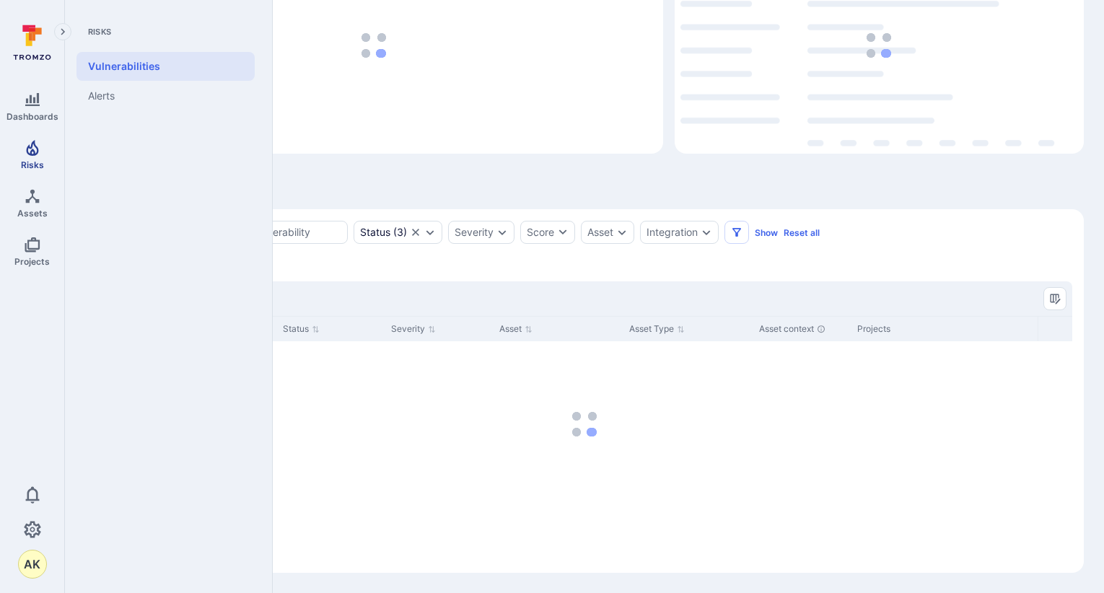
scroll to position [123, 0]
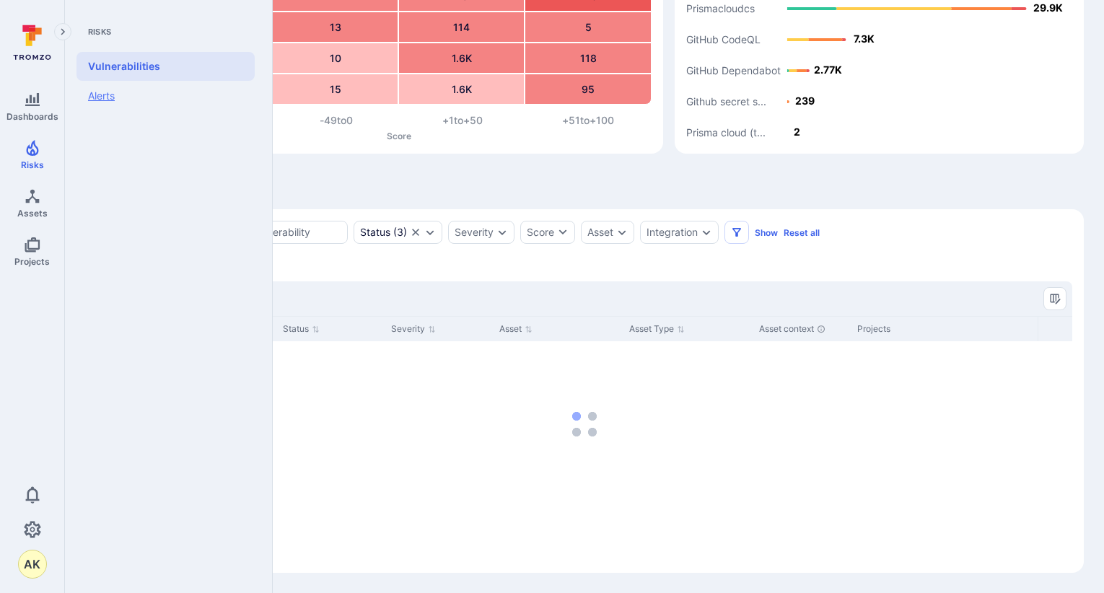
click at [115, 93] on link "Alerts" at bounding box center [166, 96] width 178 height 30
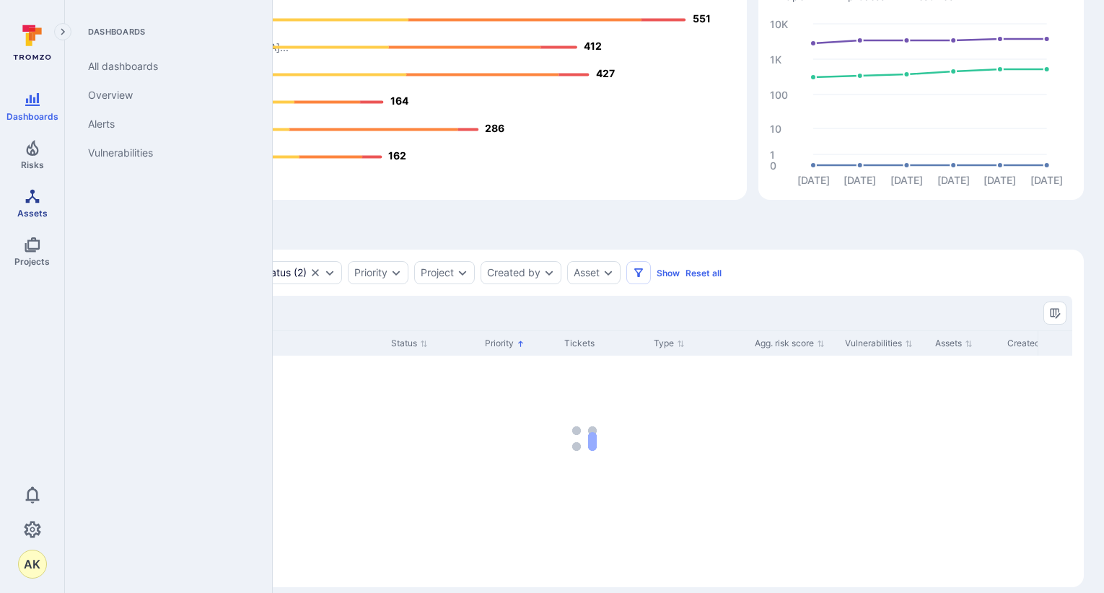
click at [33, 209] on span "Assets" at bounding box center [32, 213] width 30 height 11
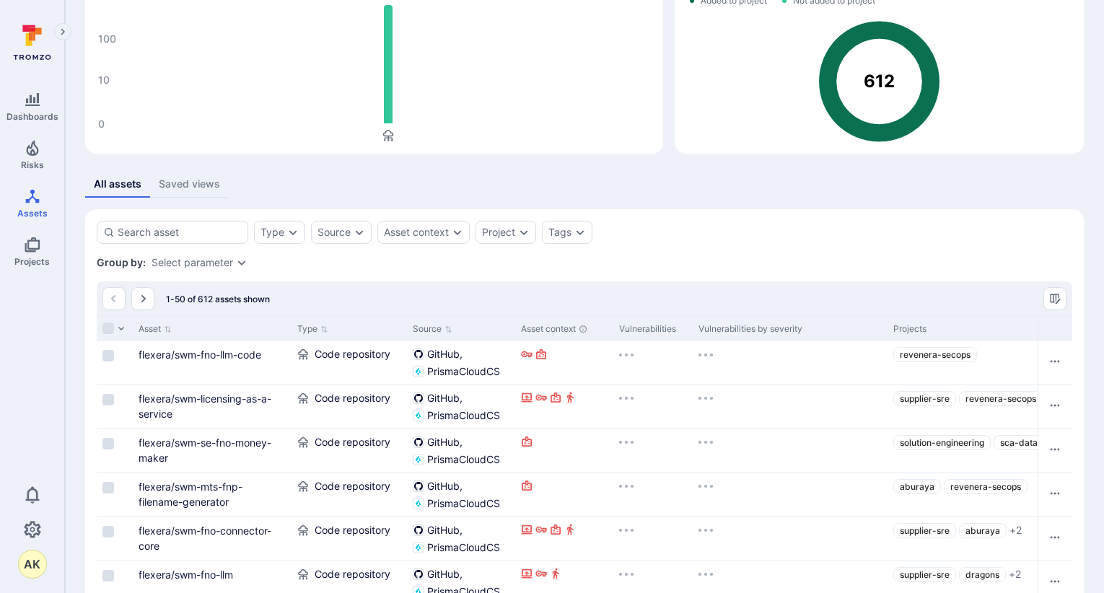
scroll to position [123, 0]
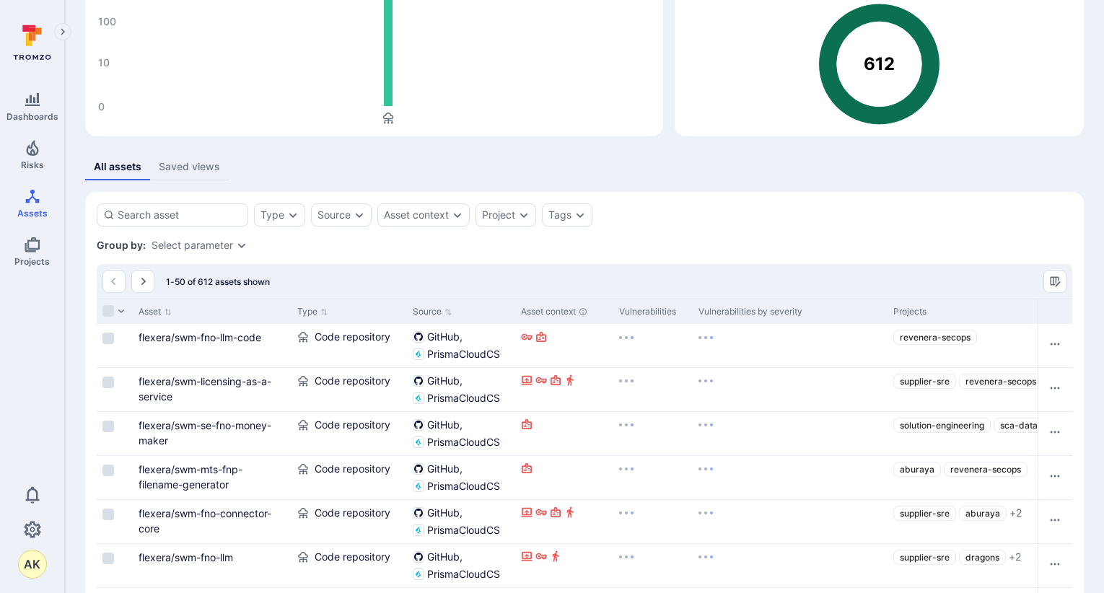
click at [203, 177] on button "Saved views" at bounding box center [189, 167] width 79 height 27
click at [203, 125] on rect "Assets overview" at bounding box center [374, 53] width 555 height 144
click at [193, 125] on rect "Assets overview" at bounding box center [374, 53] width 555 height 144
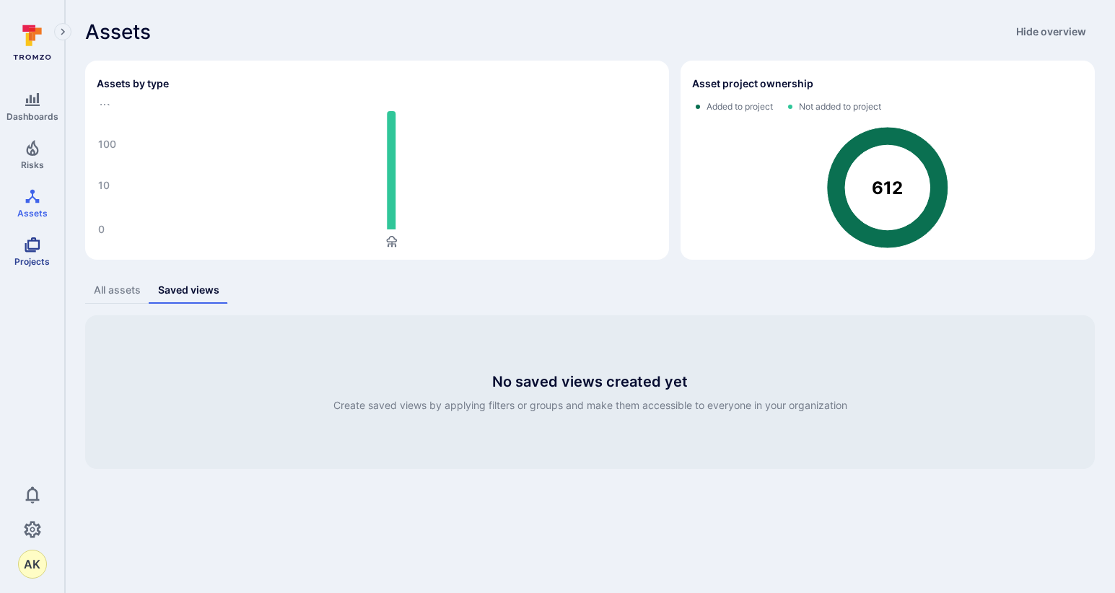
click at [35, 250] on icon "Projects" at bounding box center [32, 244] width 17 height 17
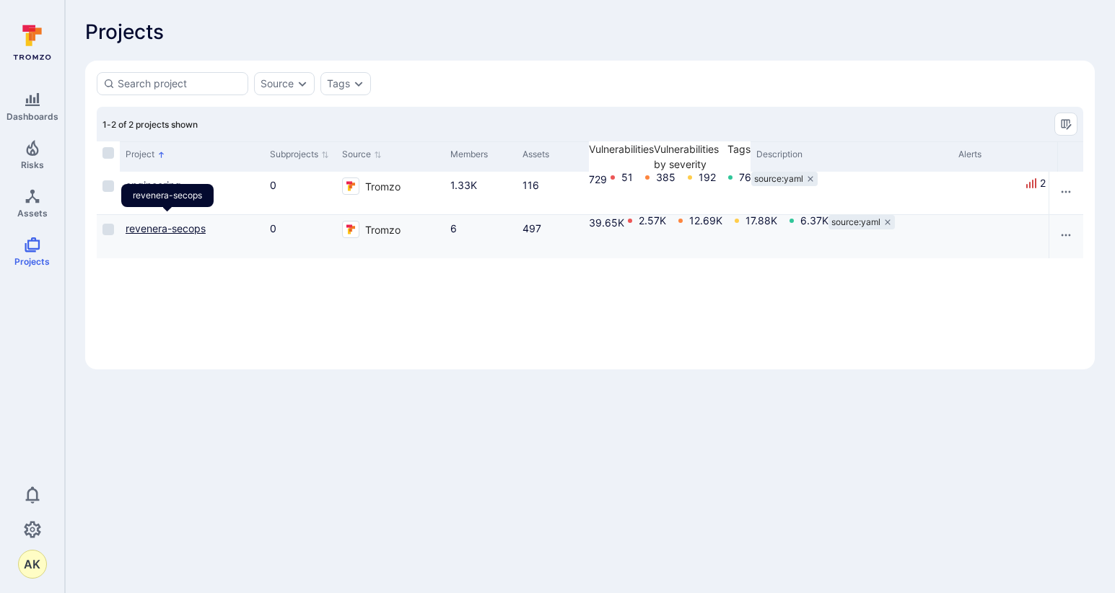
click at [162, 223] on link "revenera-secops" at bounding box center [166, 228] width 80 height 12
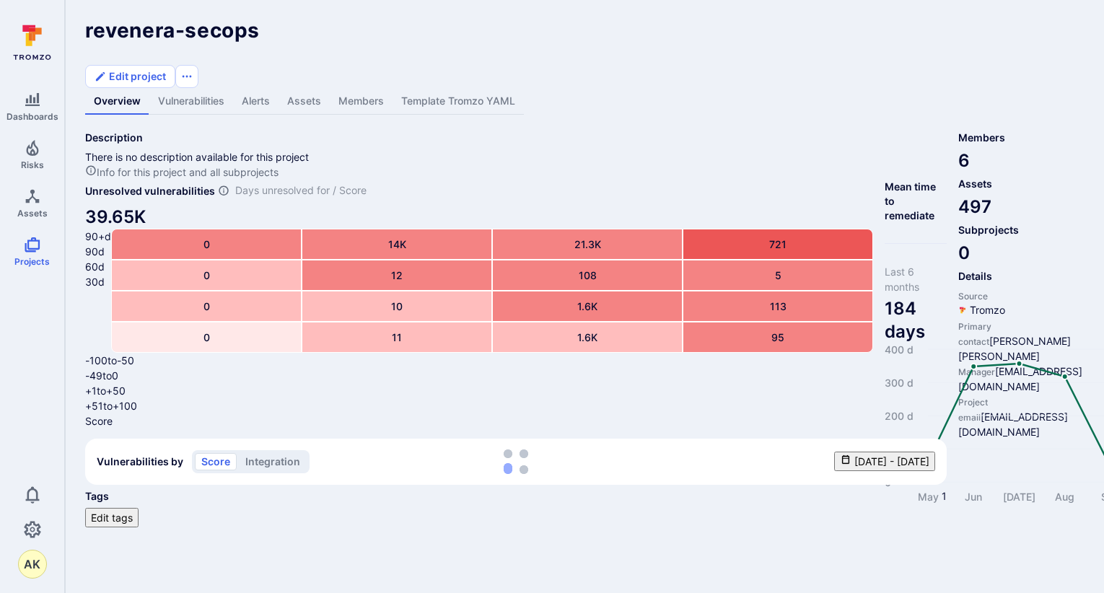
click at [262, 88] on link "Alerts" at bounding box center [255, 101] width 45 height 27
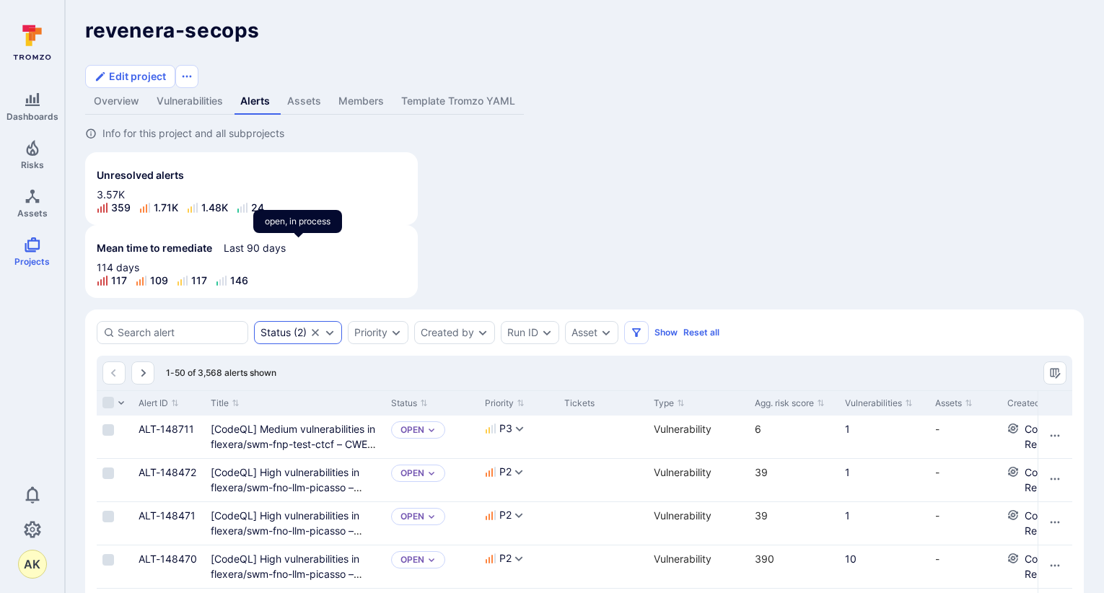
click at [317, 329] on icon "Clear selection" at bounding box center [315, 332] width 7 height 7
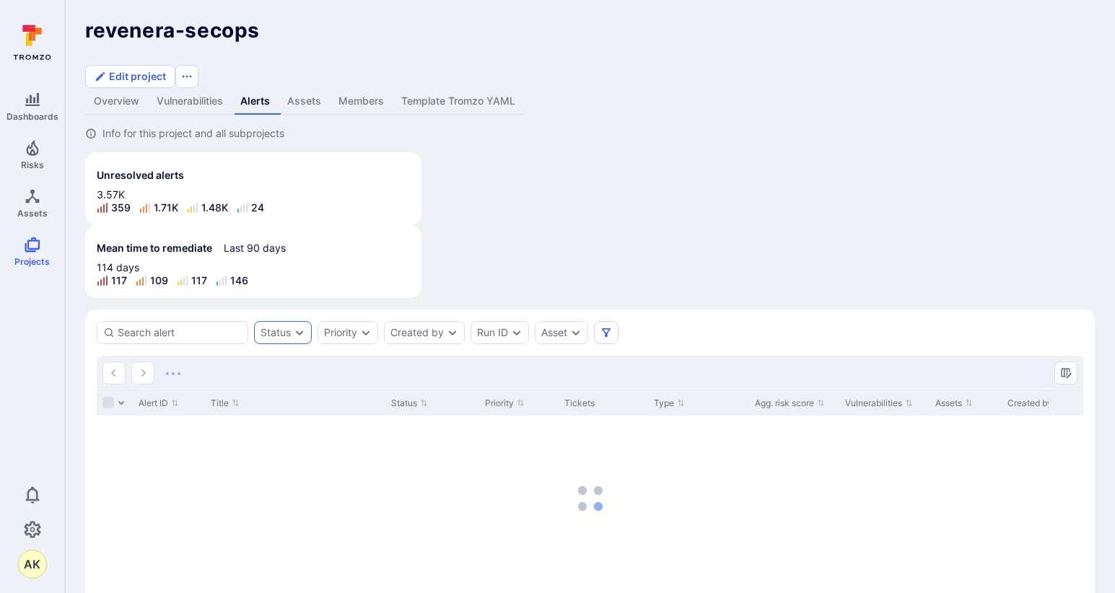
click at [292, 321] on div "Status" at bounding box center [283, 332] width 58 height 23
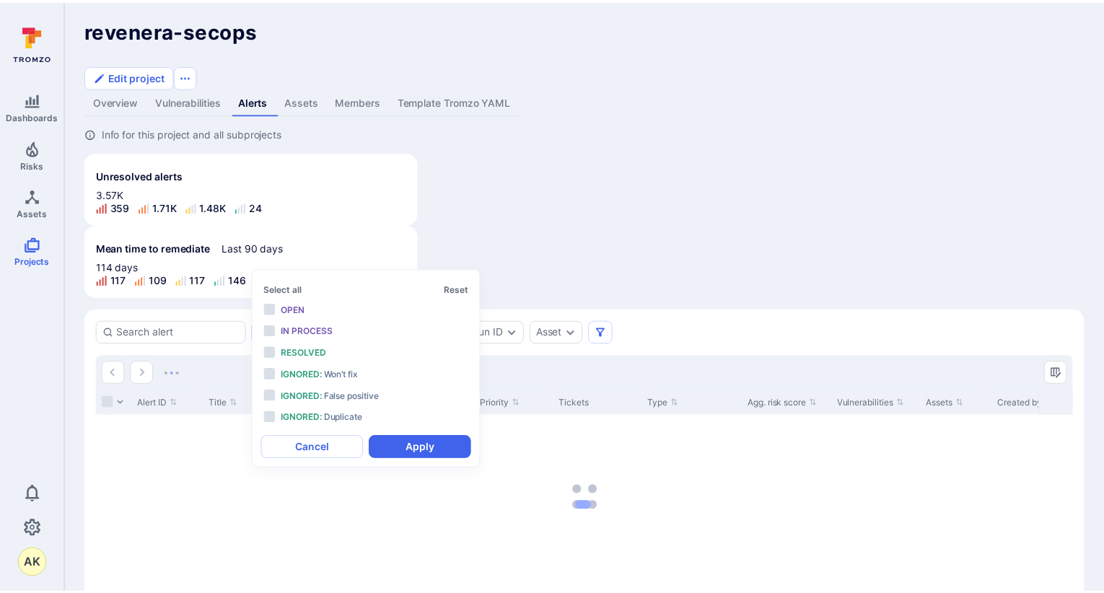
scroll to position [12, 0]
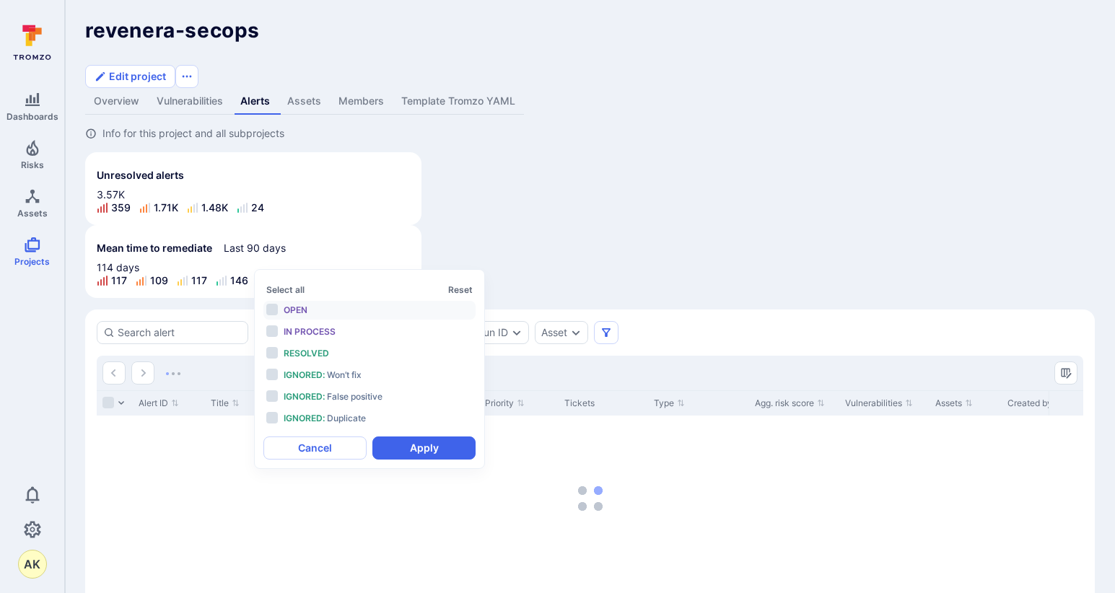
click at [289, 306] on span "Open" at bounding box center [296, 310] width 24 height 11
click at [416, 444] on button "Apply" at bounding box center [423, 448] width 103 height 23
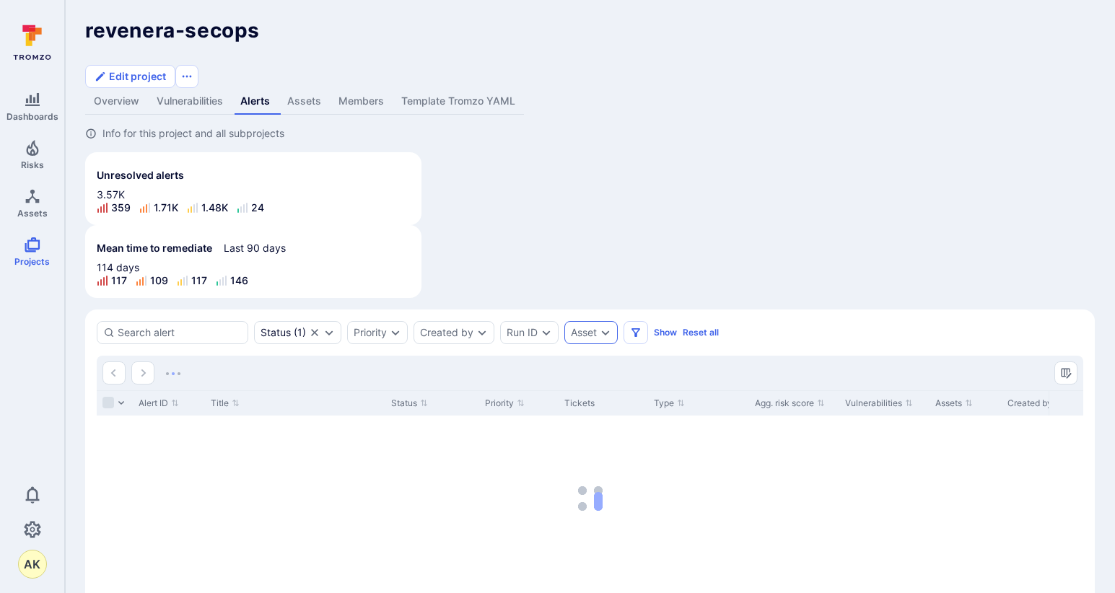
click at [593, 327] on div "Asset" at bounding box center [584, 333] width 26 height 12
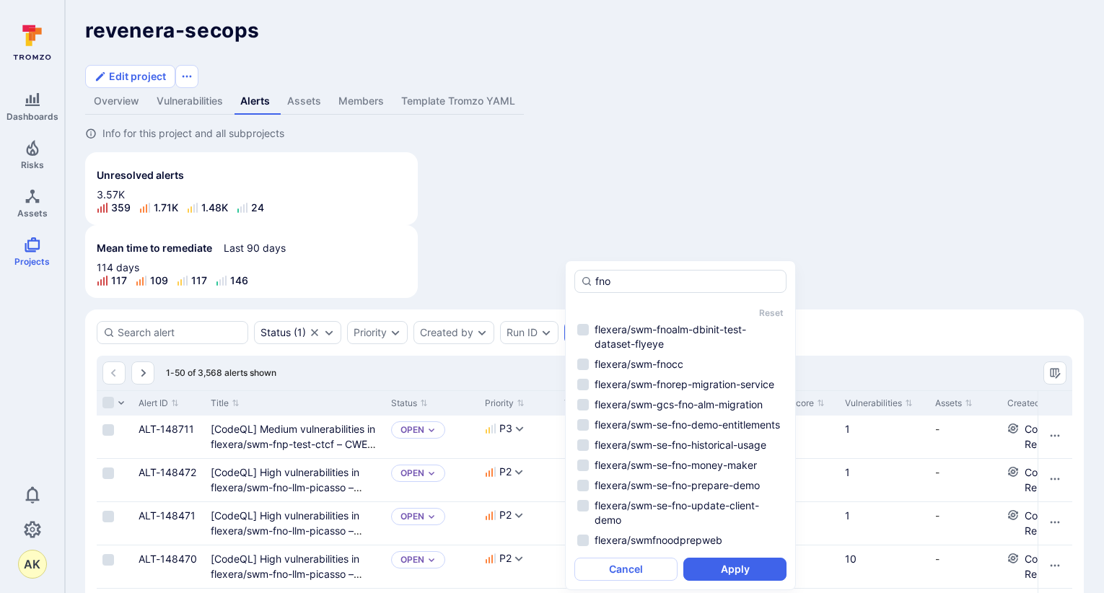
type input "fno"
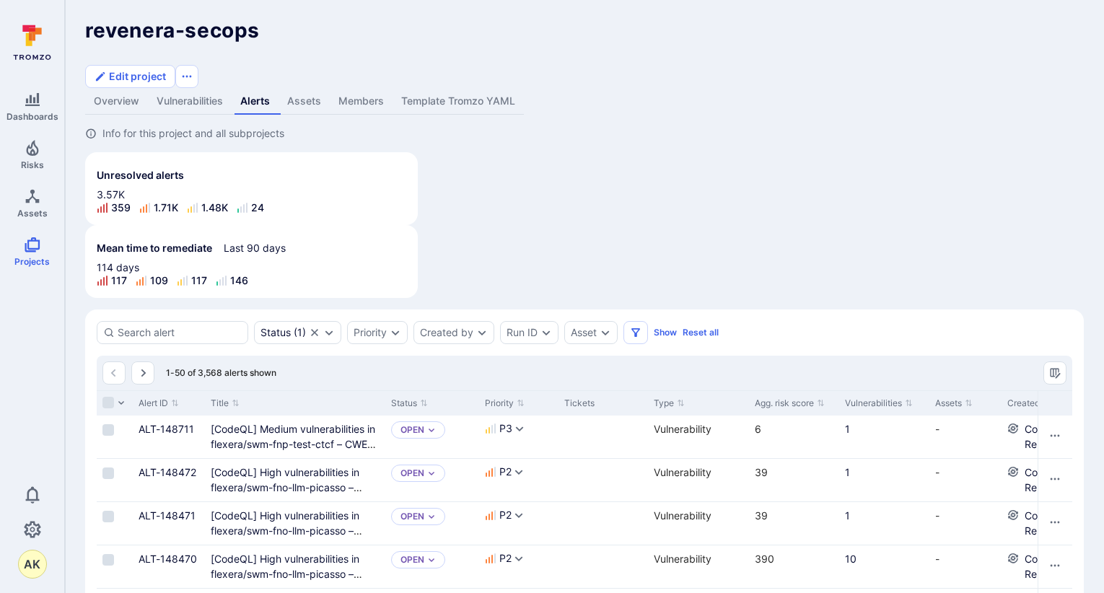
click at [192, 88] on link "Vulnerabilities" at bounding box center [190, 101] width 84 height 27
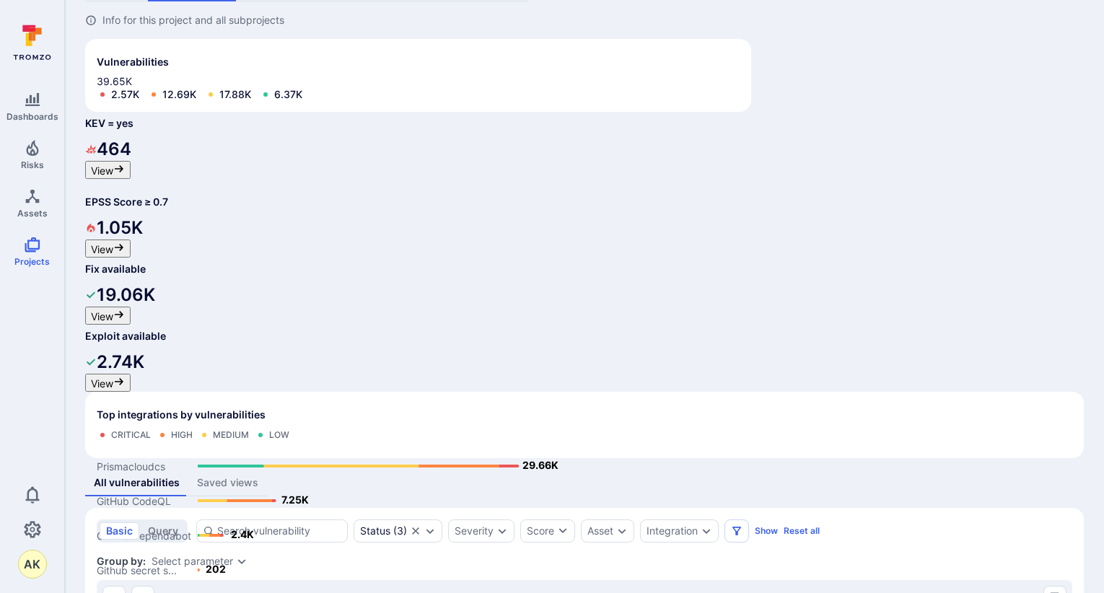
scroll to position [144, 0]
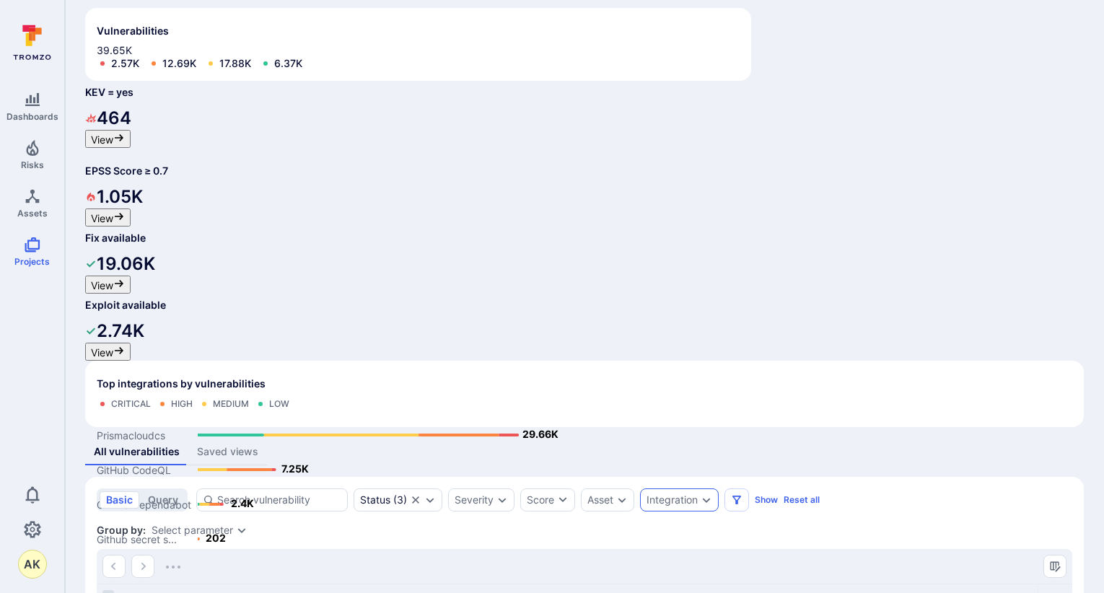
click at [677, 494] on div "Integration" at bounding box center [672, 500] width 51 height 12
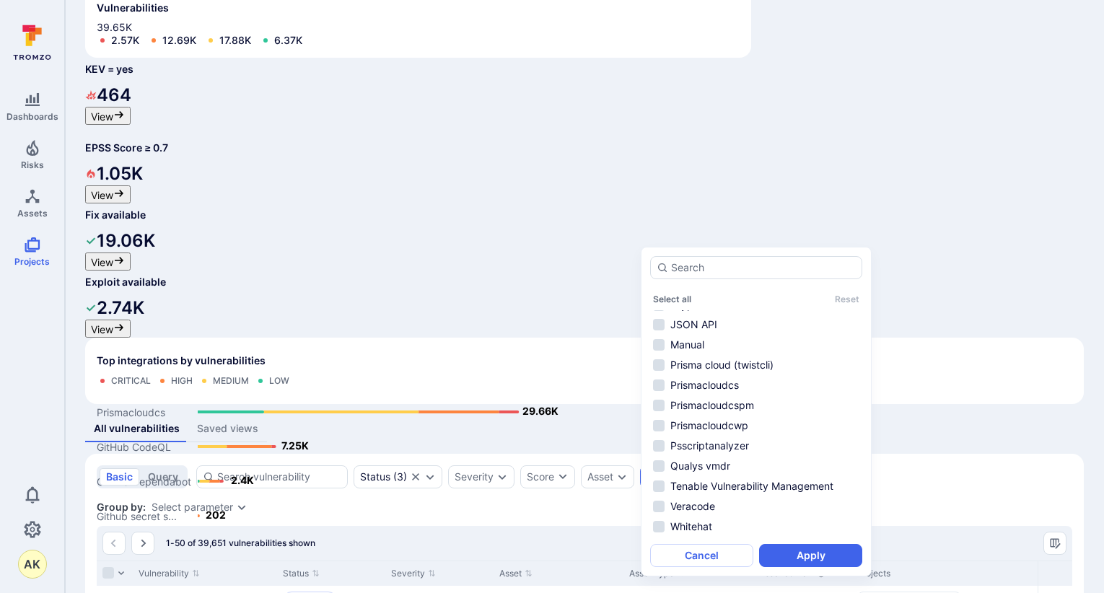
scroll to position [528, 0]
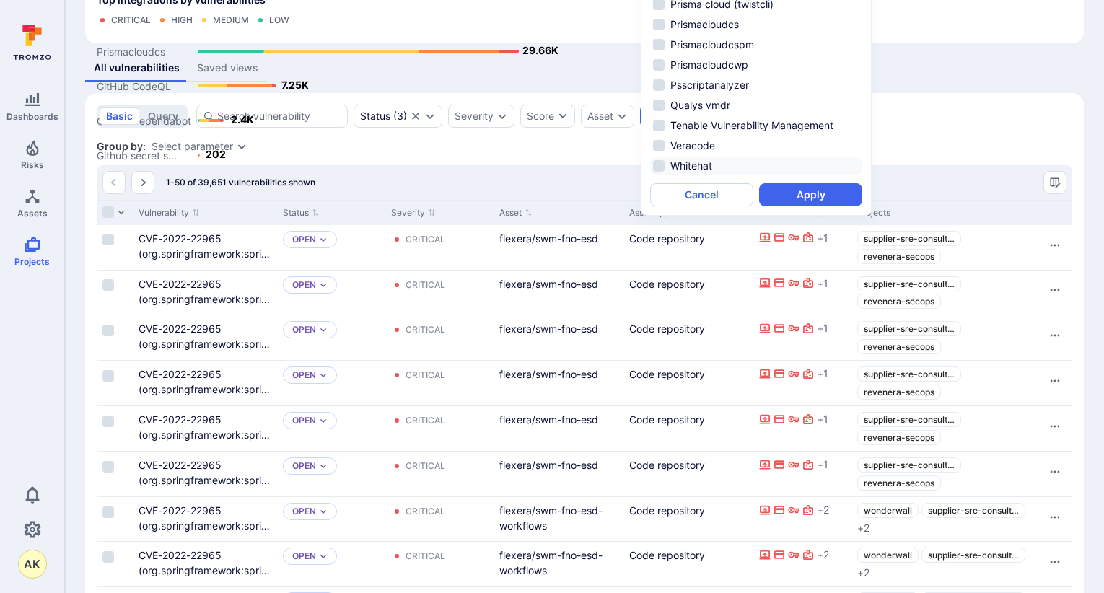
click at [691, 168] on li "Whitehat" at bounding box center [756, 165] width 212 height 17
click at [810, 197] on button "Apply" at bounding box center [810, 194] width 103 height 23
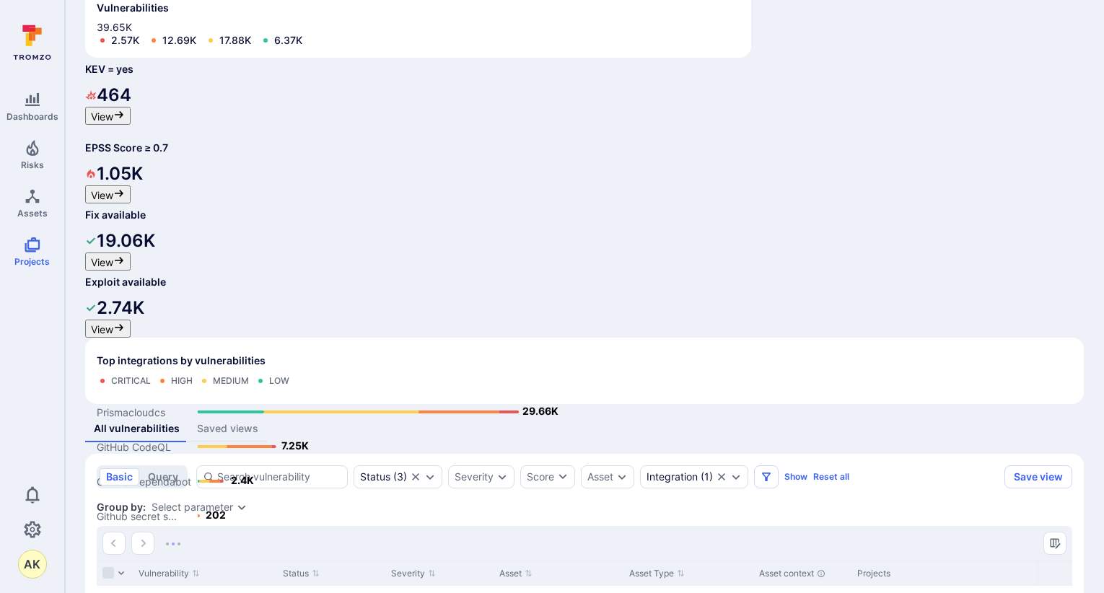
scroll to position [139, 0]
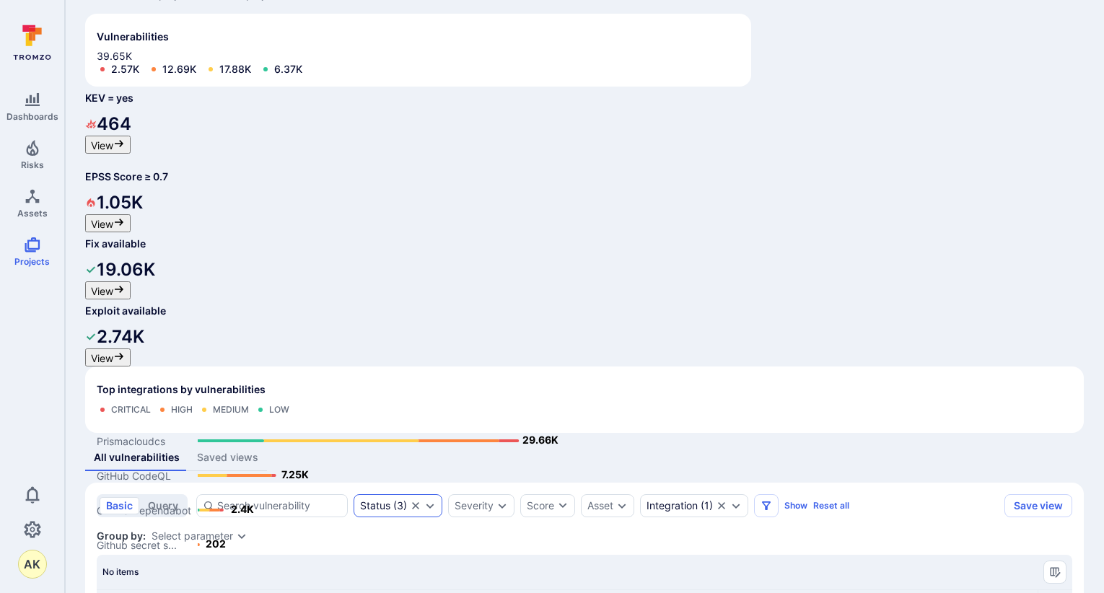
click at [416, 500] on icon "Clear selection" at bounding box center [416, 506] width 12 height 12
click at [394, 500] on icon "Expand dropdown" at bounding box center [399, 506] width 12 height 12
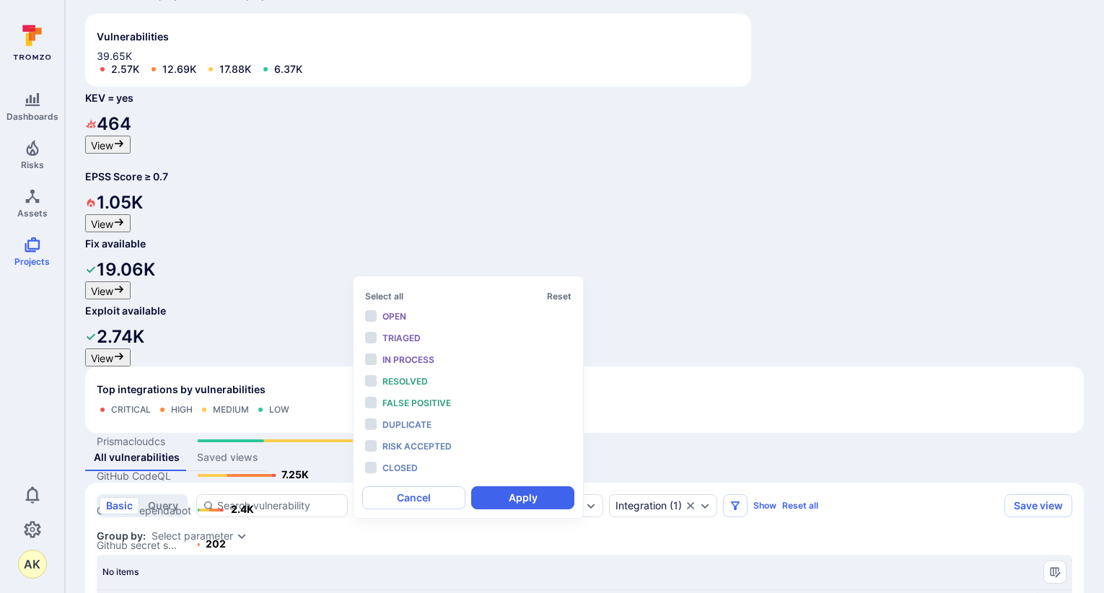
scroll to position [12, 0]
click at [389, 318] on span "Open" at bounding box center [395, 316] width 24 height 11
click at [558, 504] on button "Apply" at bounding box center [522, 497] width 103 height 23
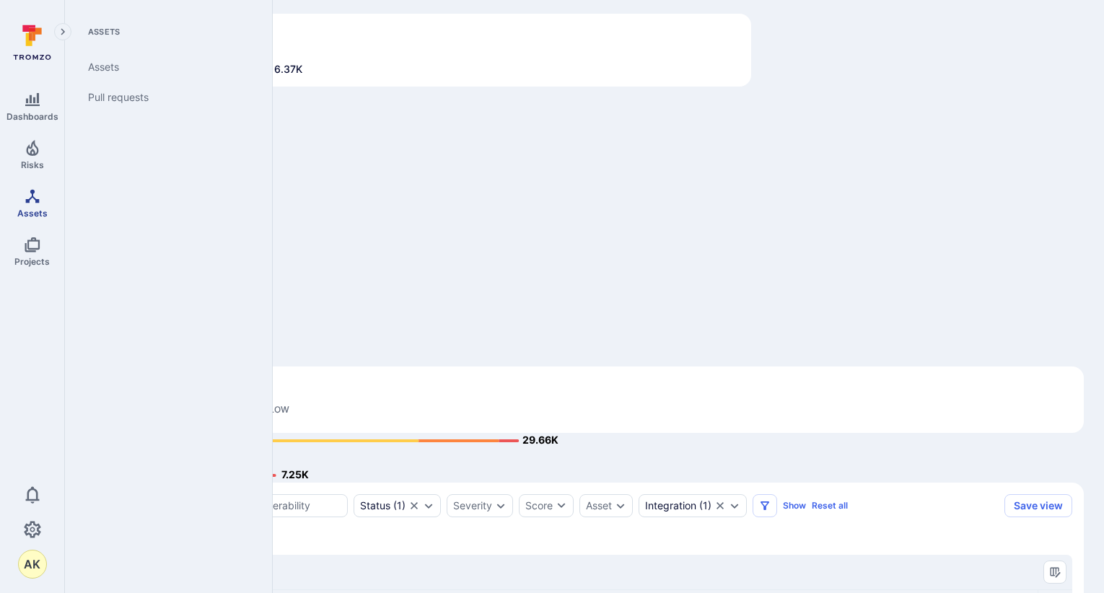
click at [29, 201] on icon "Assets" at bounding box center [32, 196] width 14 height 14
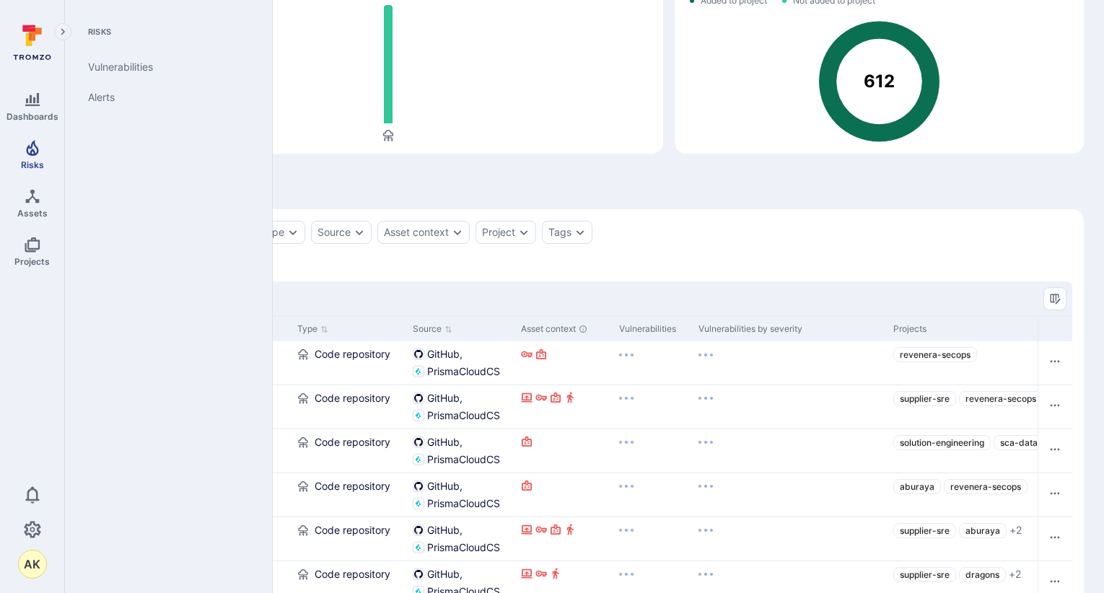
scroll to position [139, 0]
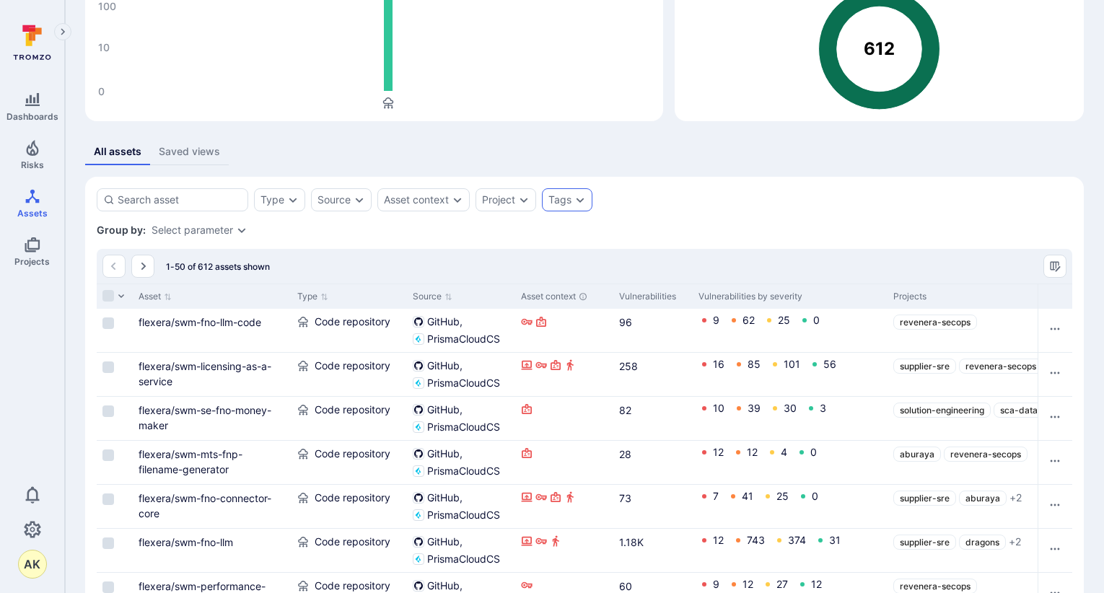
click at [567, 207] on div "Tags" at bounding box center [567, 199] width 51 height 23
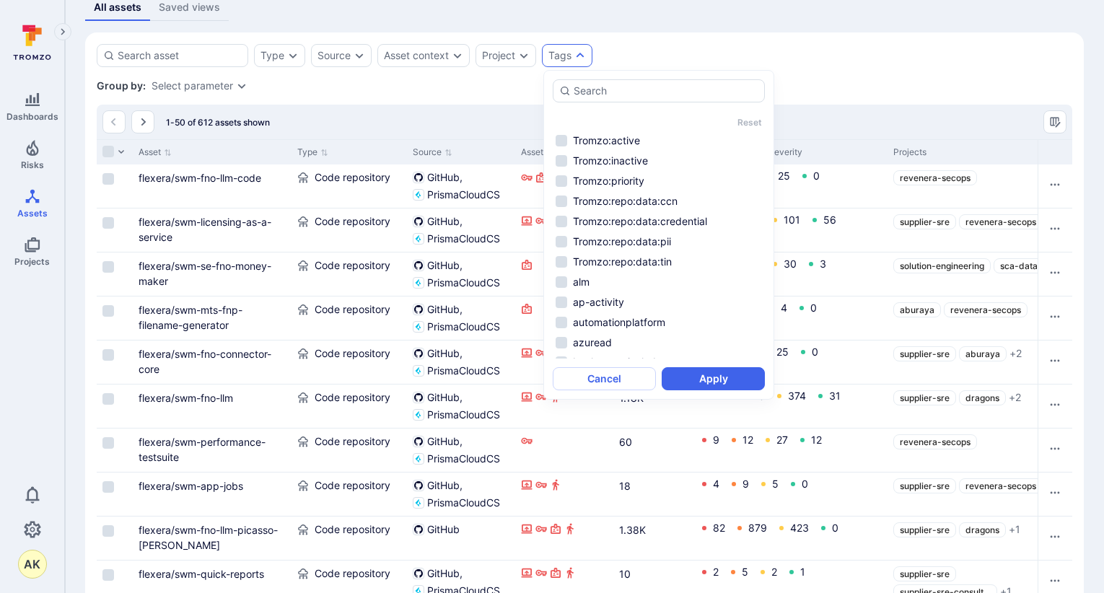
scroll to position [0, 0]
click at [522, 58] on icon "Expand dropdown" at bounding box center [524, 56] width 12 height 12
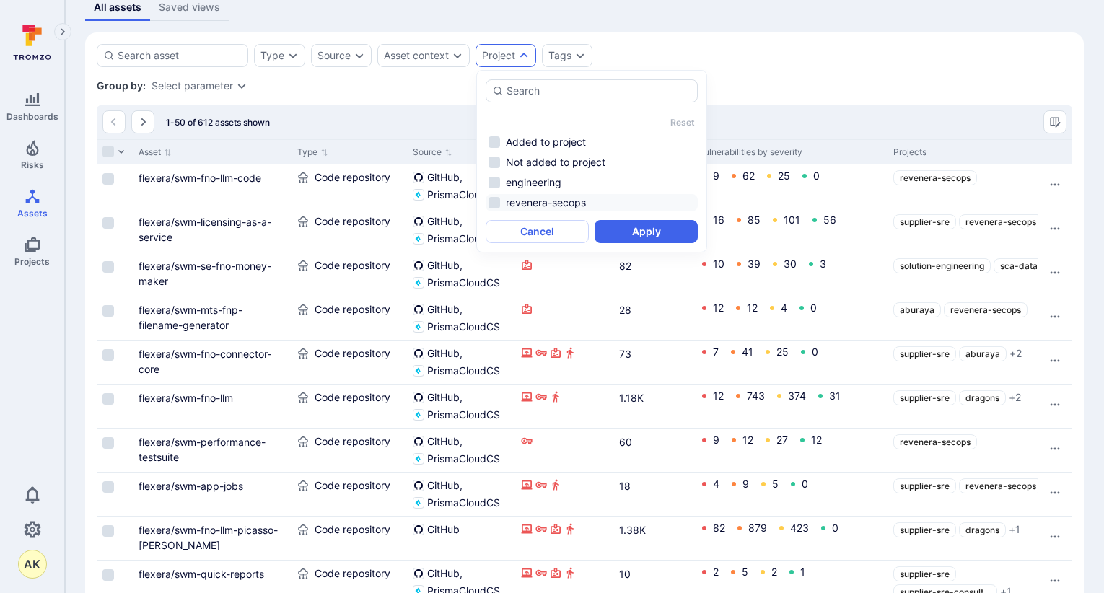
click at [529, 197] on li "revenera-secops" at bounding box center [592, 202] width 212 height 17
click at [632, 230] on button "Apply" at bounding box center [646, 231] width 103 height 23
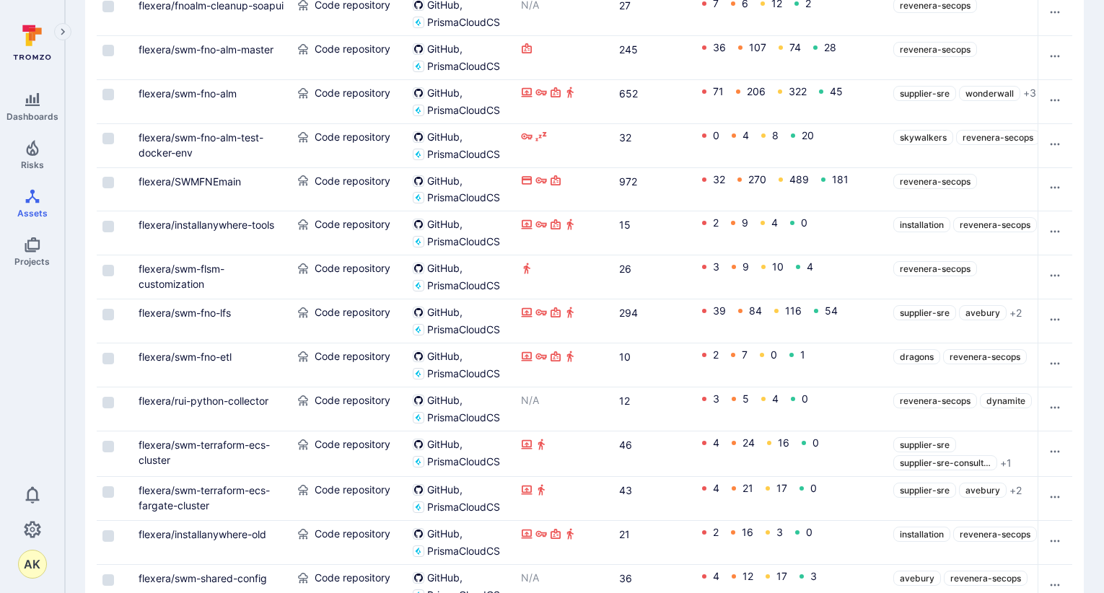
scroll to position [34, 0]
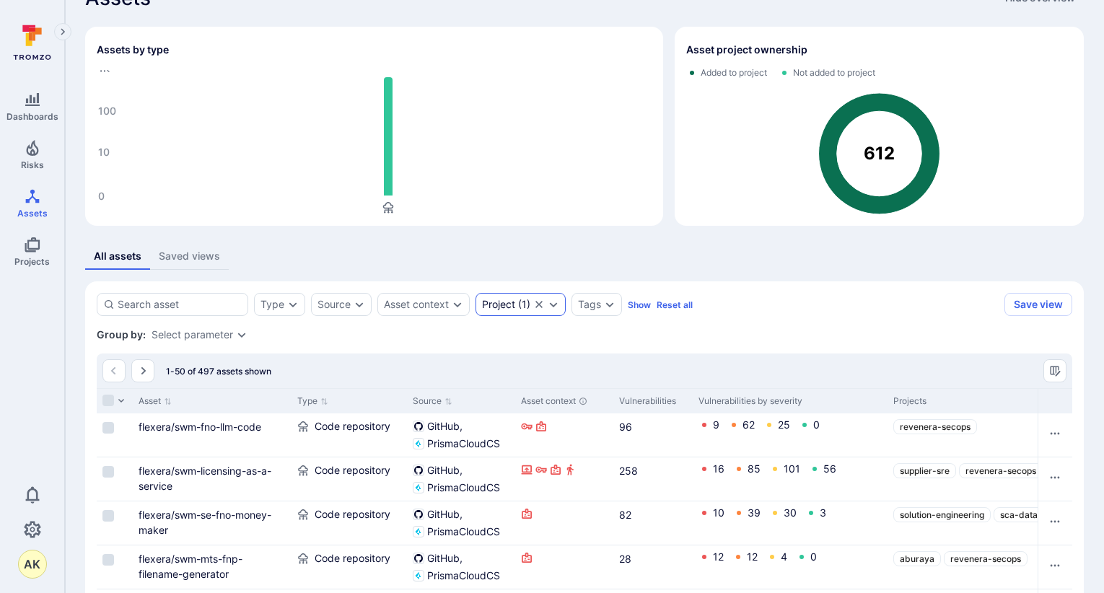
click at [503, 308] on div "Project" at bounding box center [498, 305] width 33 height 12
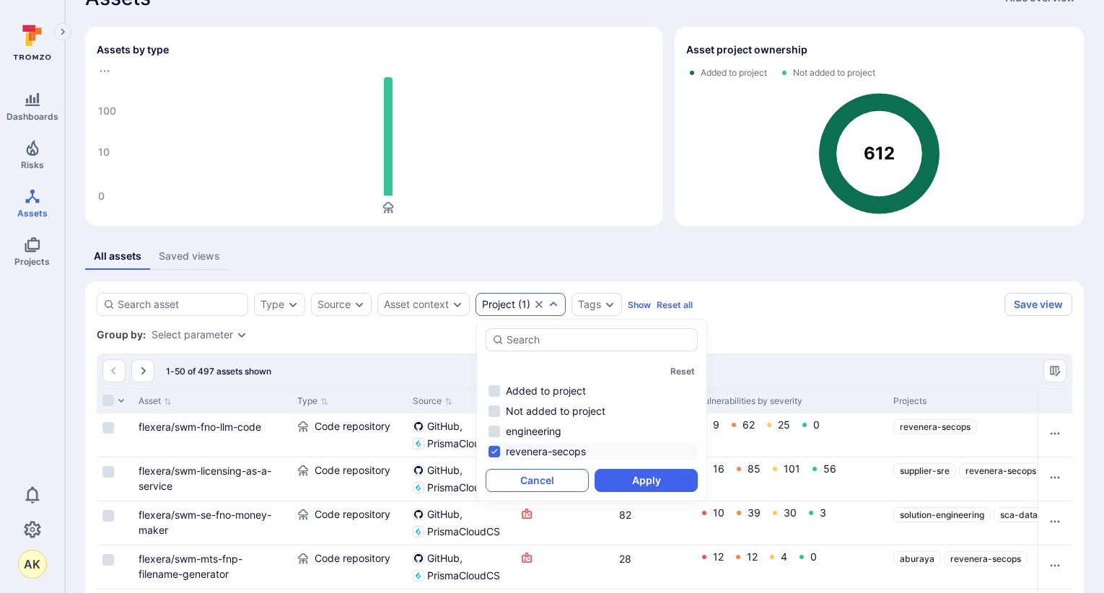
click at [565, 477] on button "Cancel" at bounding box center [537, 480] width 103 height 23
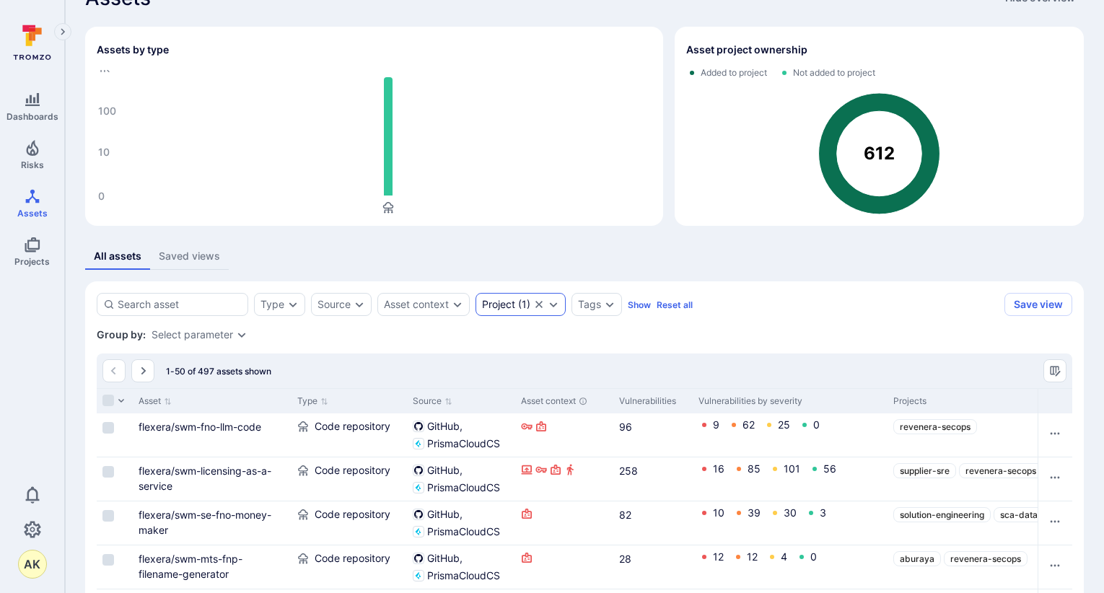
click at [538, 310] on div "Project ( 1 )" at bounding box center [521, 304] width 90 height 23
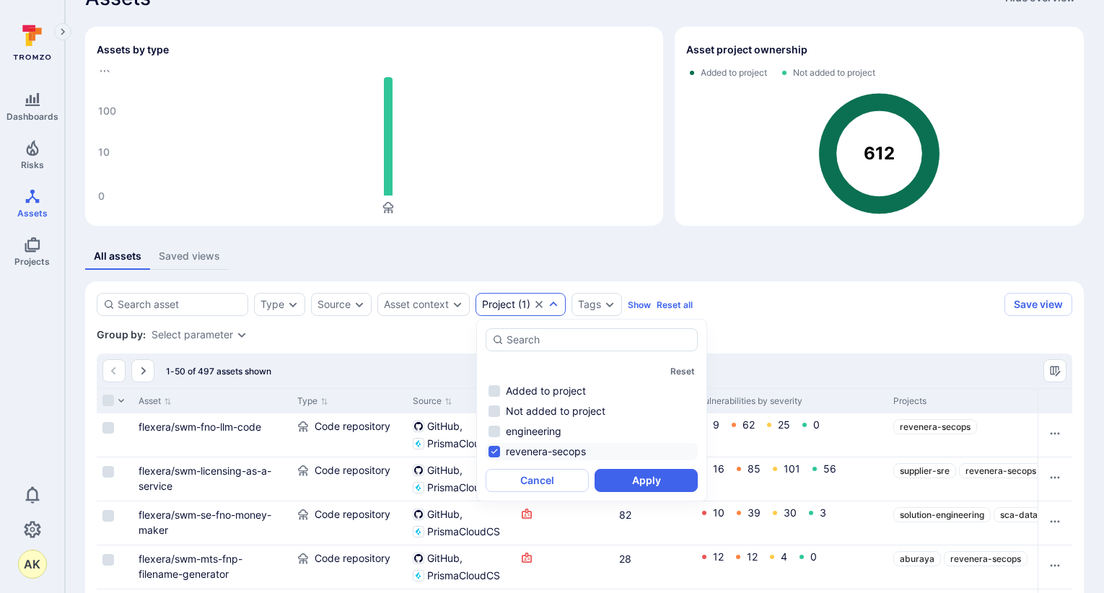
click at [541, 308] on icon "Clear selection" at bounding box center [539, 305] width 12 height 12
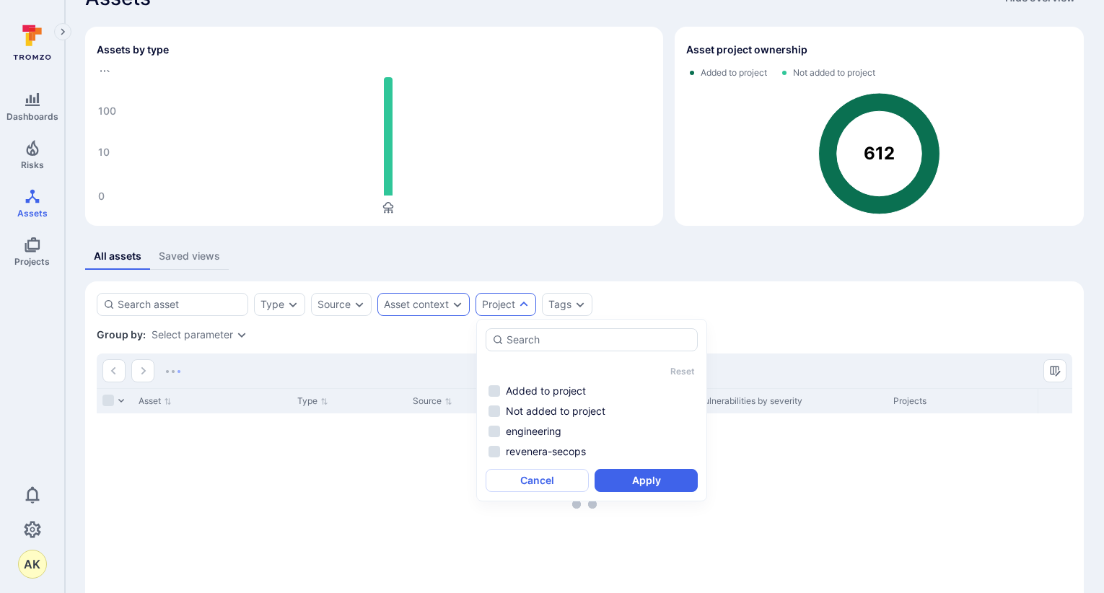
click at [452, 307] on div "Asset context" at bounding box center [423, 304] width 92 height 23
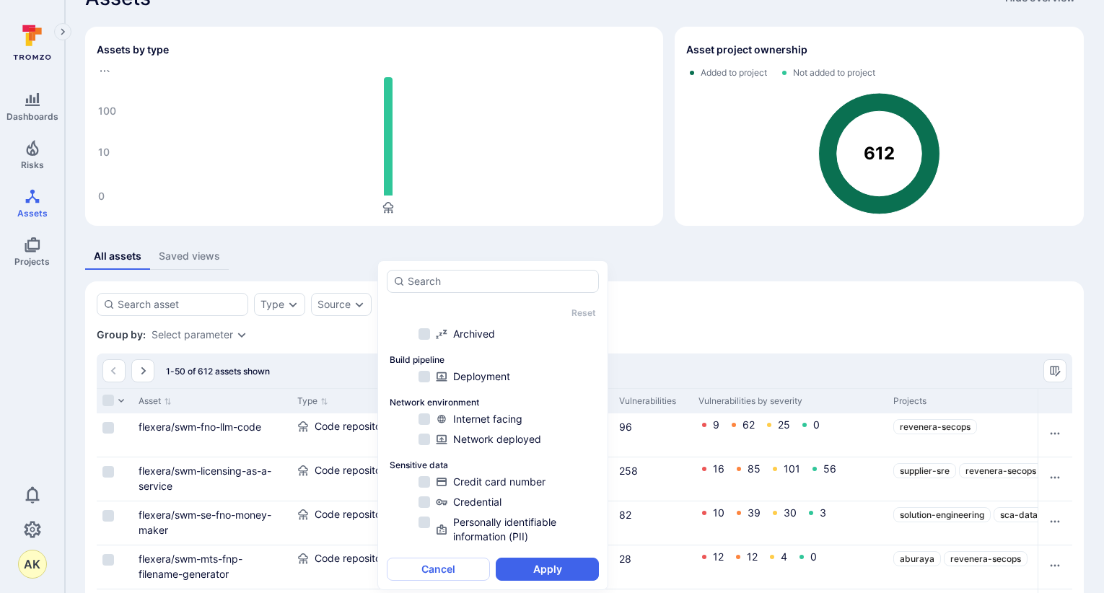
scroll to position [49, 0]
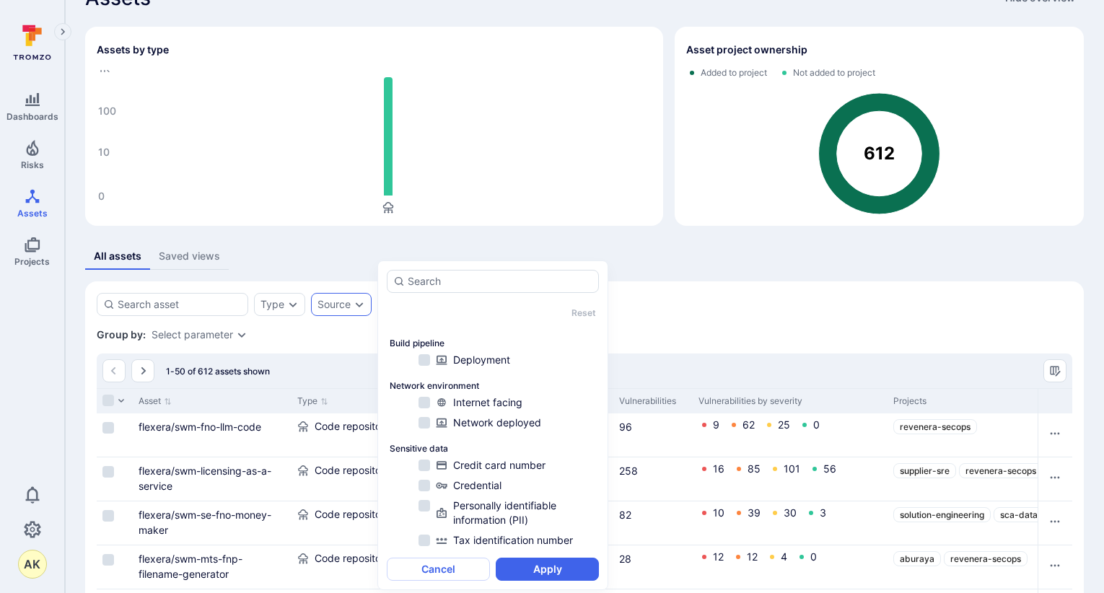
click at [351, 305] on div "Source" at bounding box center [341, 304] width 61 height 23
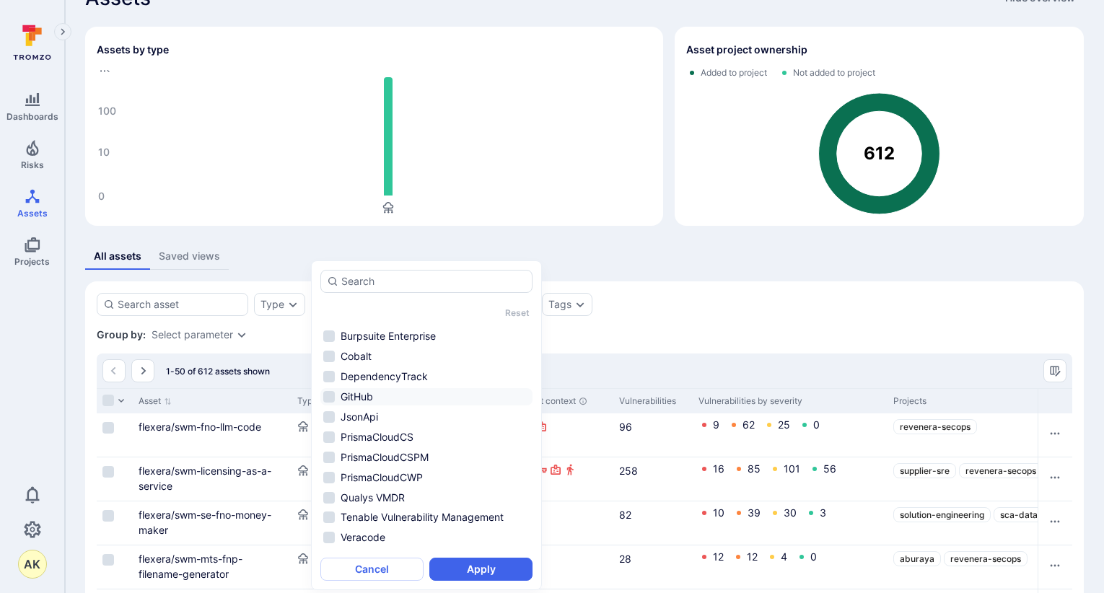
scroll to position [55, 0]
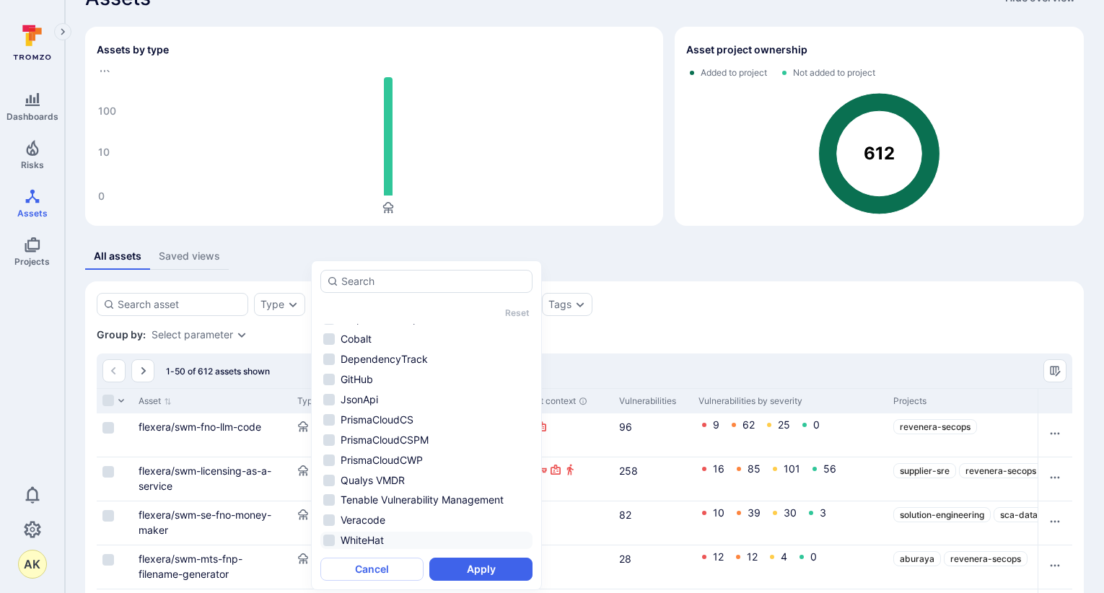
click at [390, 534] on li "WhiteHat" at bounding box center [426, 540] width 212 height 17
click at [473, 567] on button "Apply" at bounding box center [480, 569] width 103 height 23
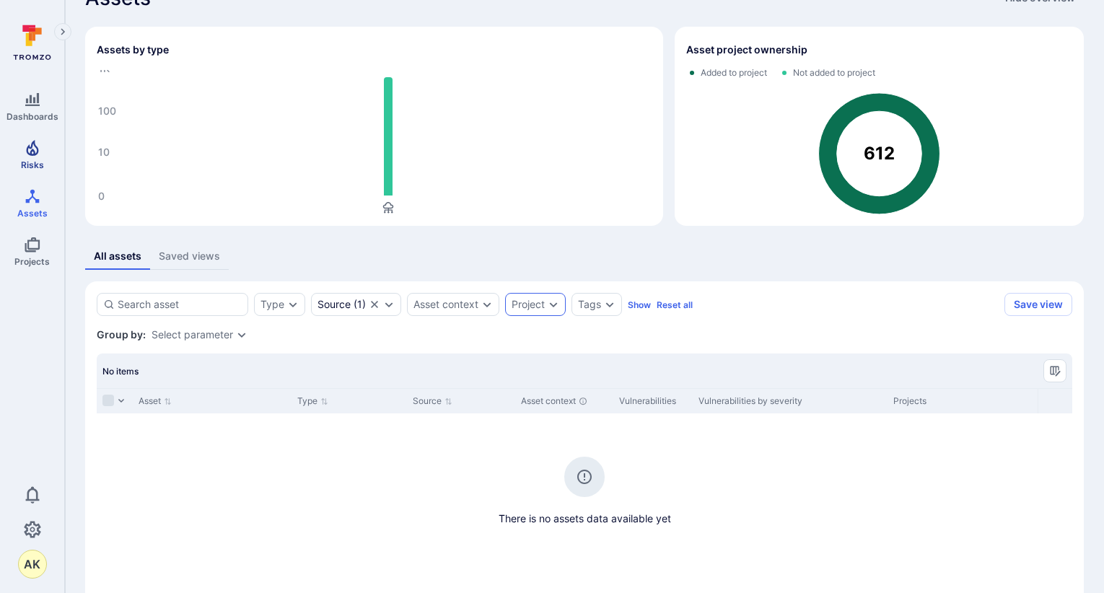
click at [12, 152] on link "Risks" at bounding box center [32, 155] width 64 height 43
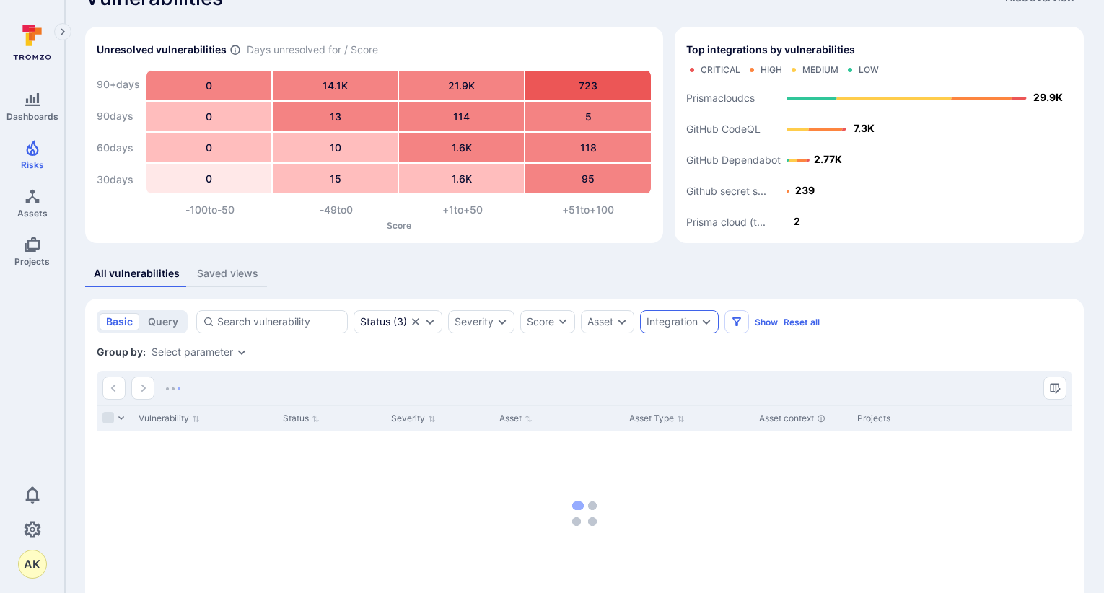
click at [682, 324] on div "Integration" at bounding box center [672, 322] width 51 height 12
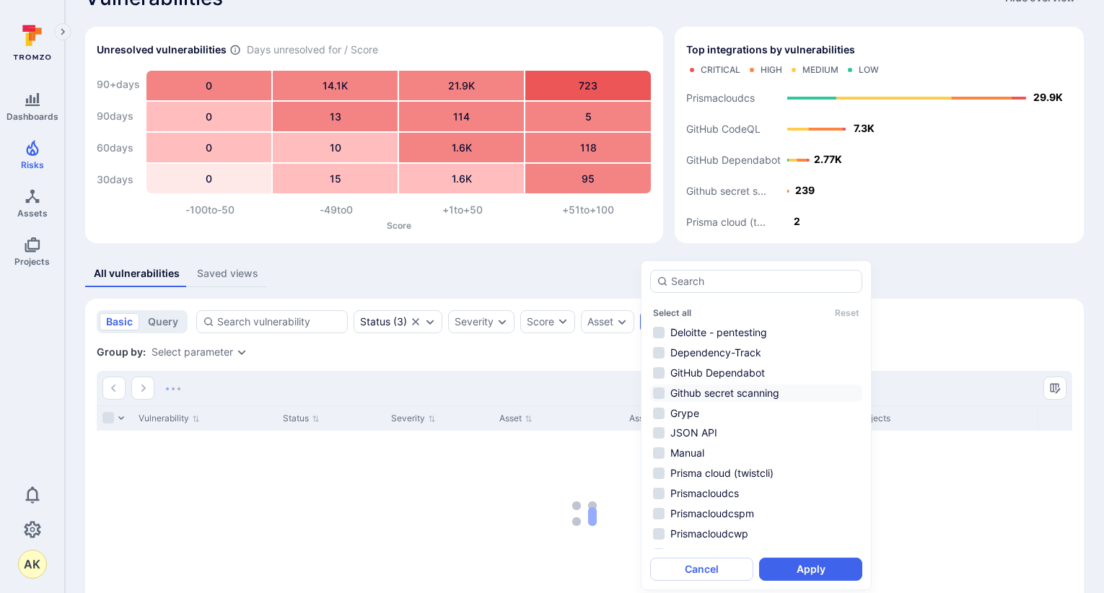
scroll to position [217, 0]
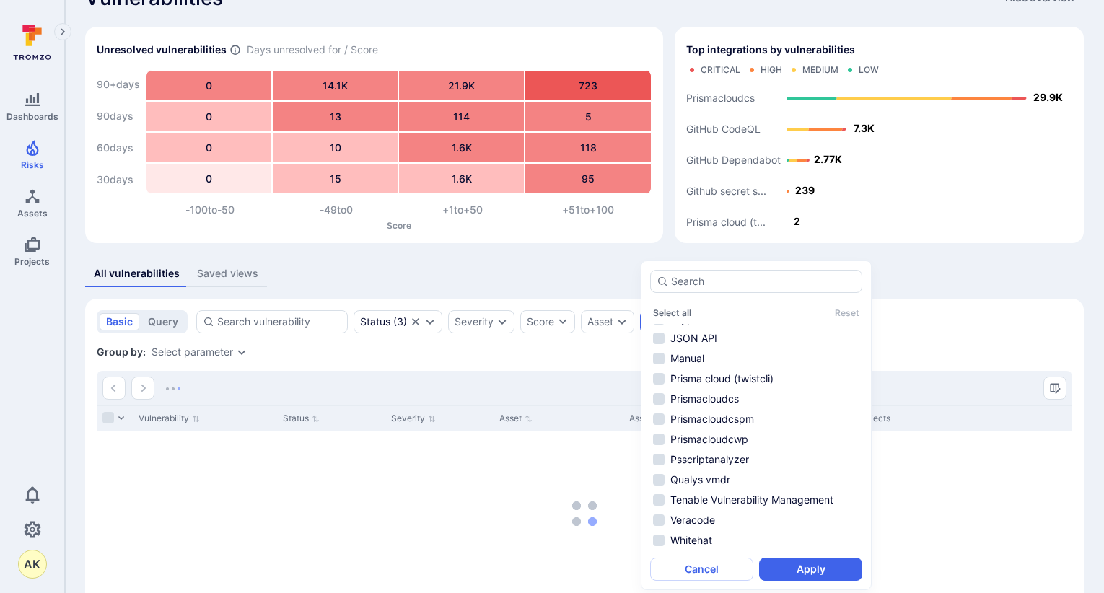
click at [703, 541] on li "Whitehat" at bounding box center [756, 540] width 212 height 17
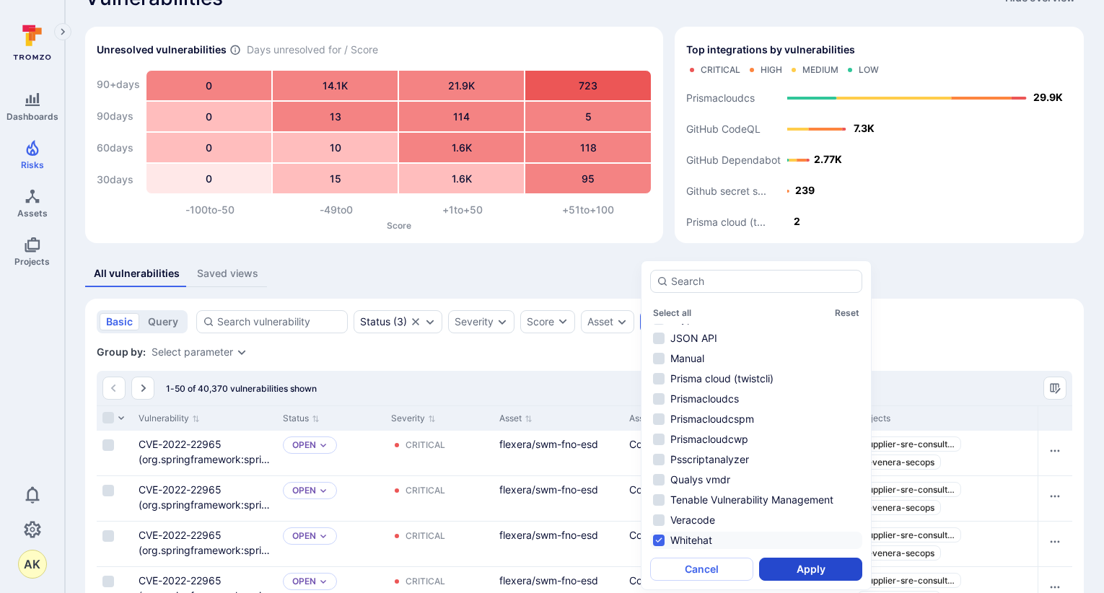
click at [813, 569] on button "Apply" at bounding box center [810, 569] width 103 height 23
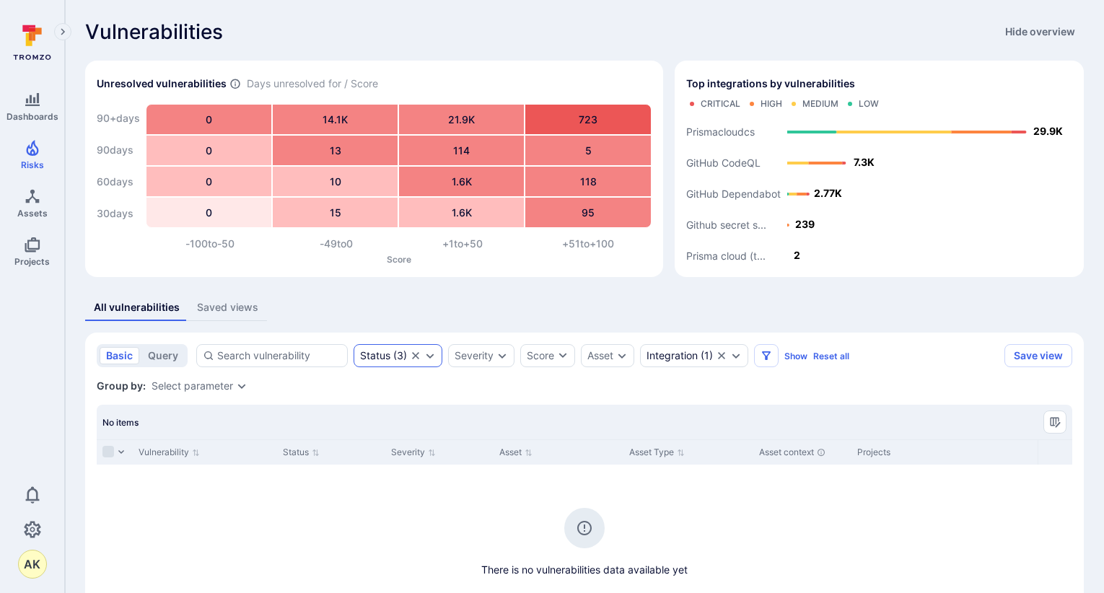
click at [423, 359] on div "Status ( 3 )" at bounding box center [398, 355] width 89 height 23
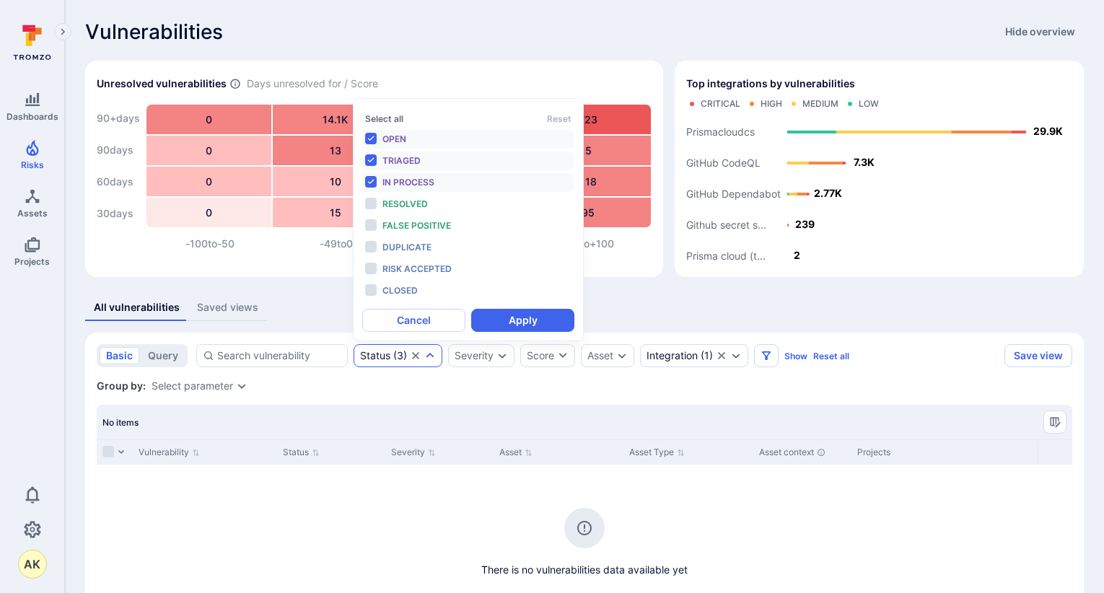
scroll to position [12, 0]
click at [419, 359] on icon "Clear selection" at bounding box center [416, 356] width 12 height 12
click at [580, 361] on div "Asset" at bounding box center [569, 356] width 26 height 12
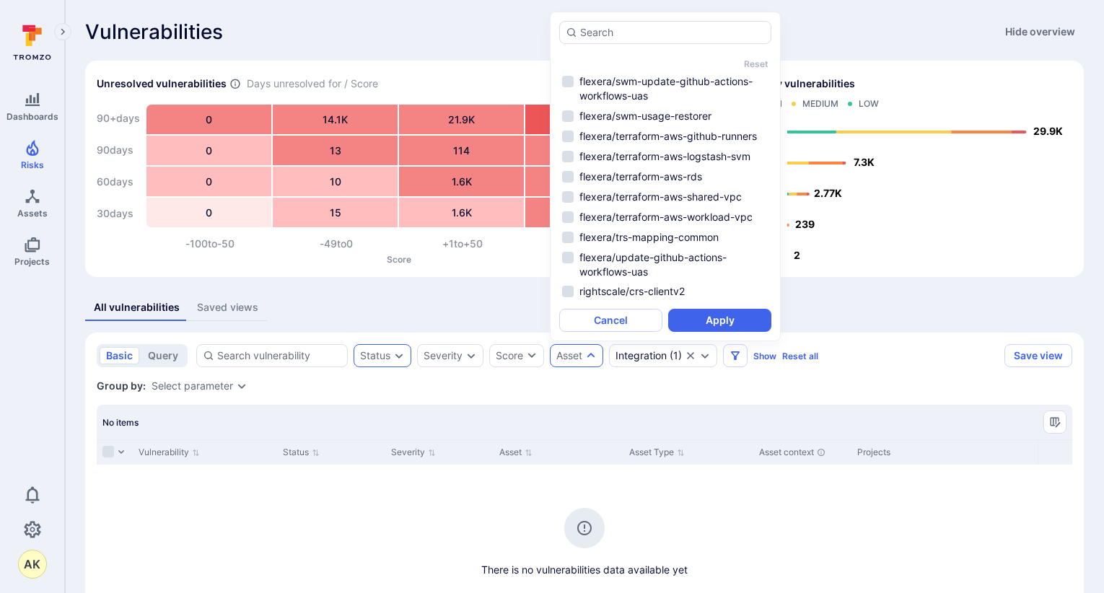
scroll to position [7342, 0]
click at [508, 359] on div "Score" at bounding box center [509, 356] width 27 height 14
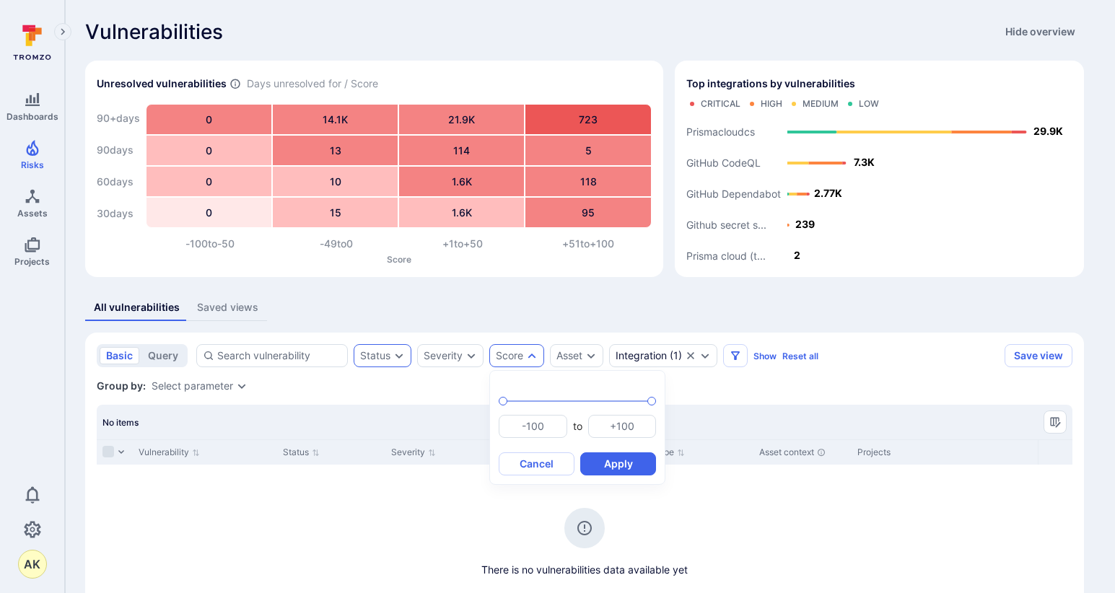
click at [466, 365] on div at bounding box center [557, 296] width 1115 height 593
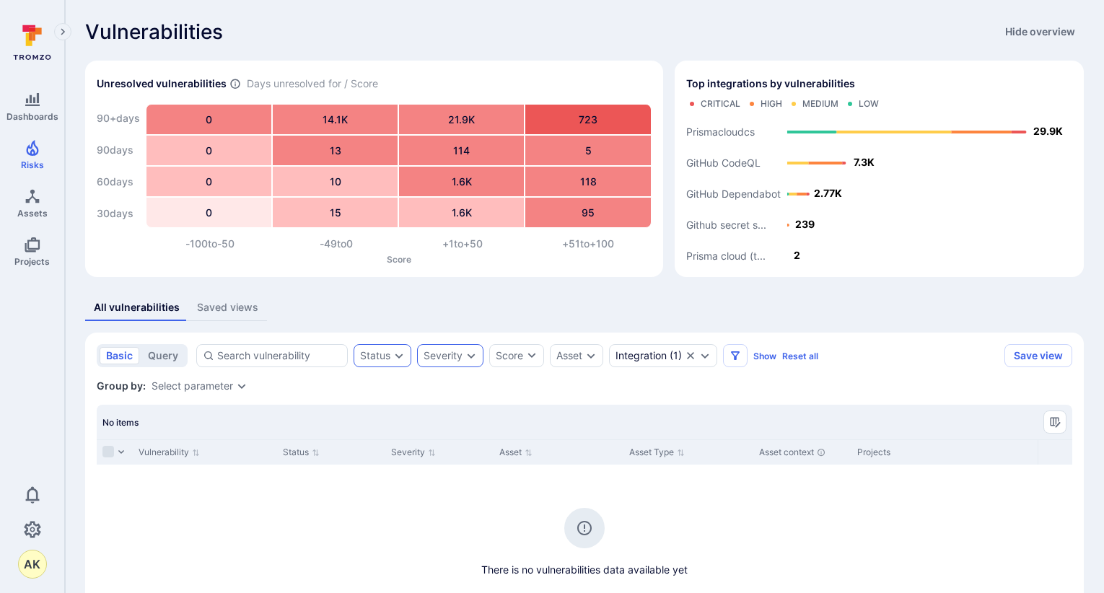
click at [458, 361] on div "Severity" at bounding box center [443, 356] width 39 height 12
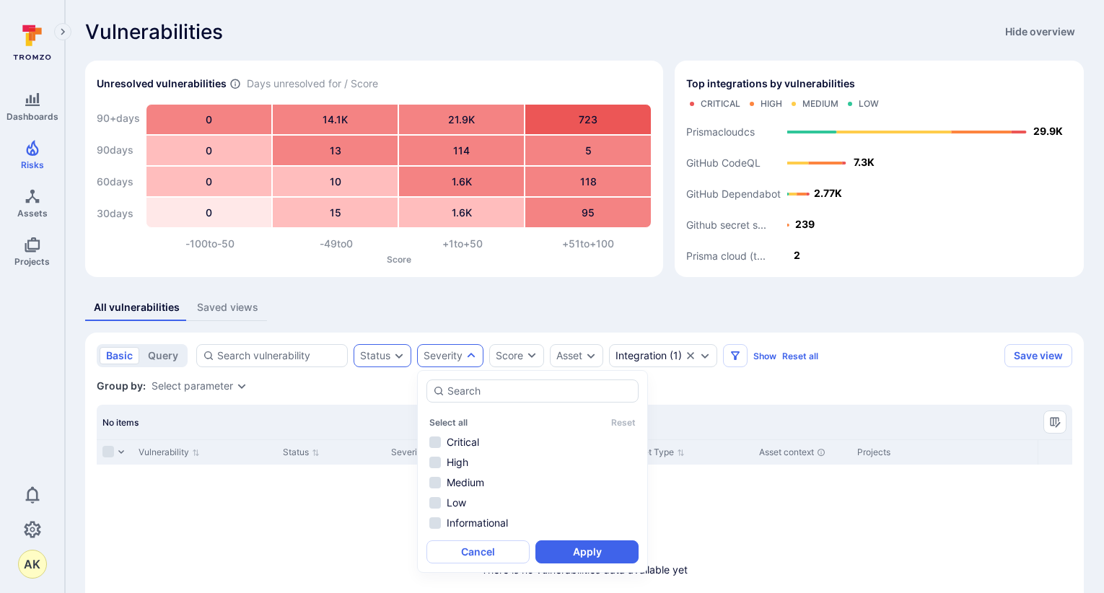
click at [380, 361] on div "Status" at bounding box center [375, 356] width 30 height 12
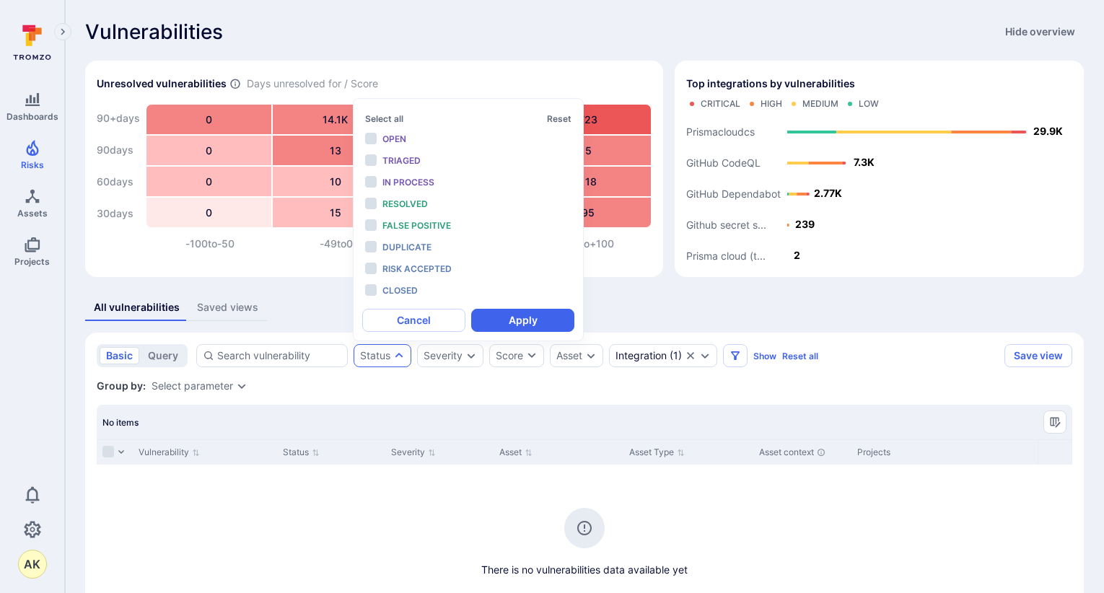
scroll to position [12, 0]
click at [201, 304] on div "Saved views" at bounding box center [227, 307] width 61 height 14
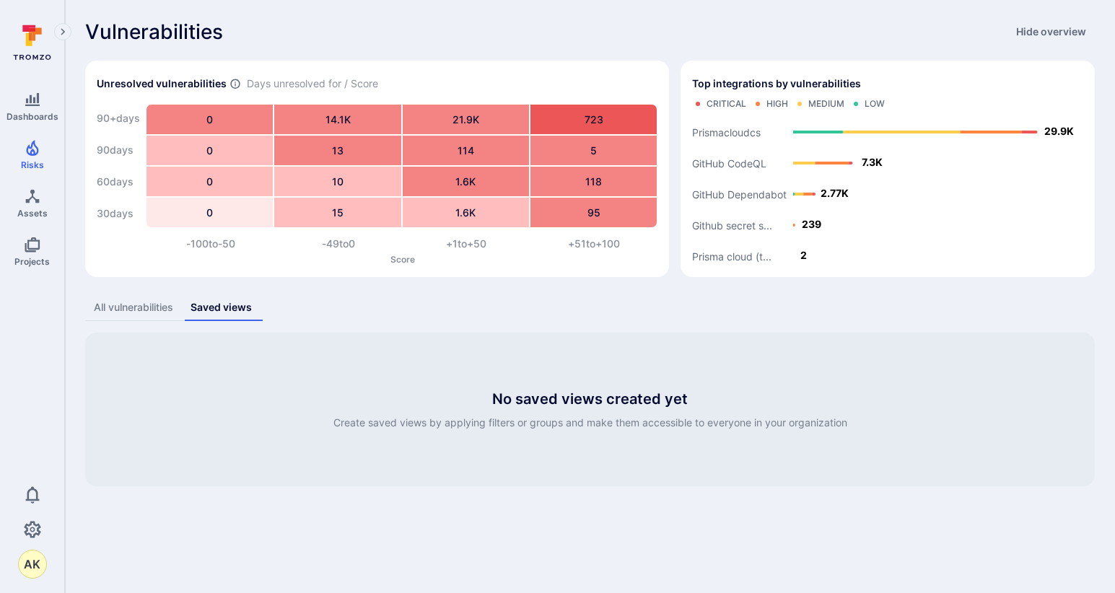
click at [146, 312] on div "All vulnerabilities" at bounding box center [133, 307] width 79 height 14
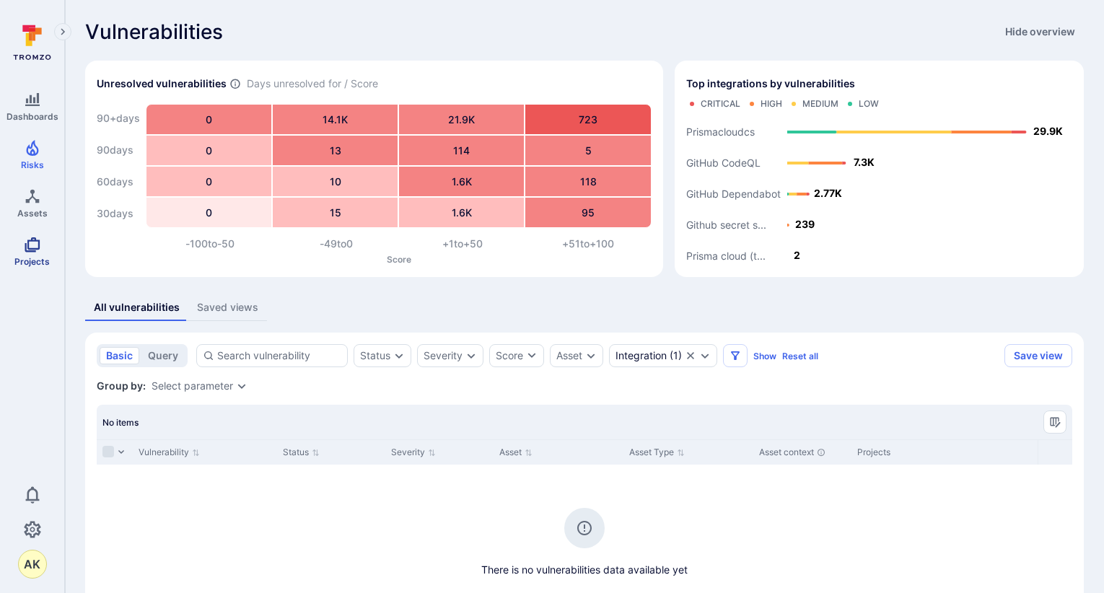
click at [41, 254] on link "Projects" at bounding box center [32, 251] width 64 height 43
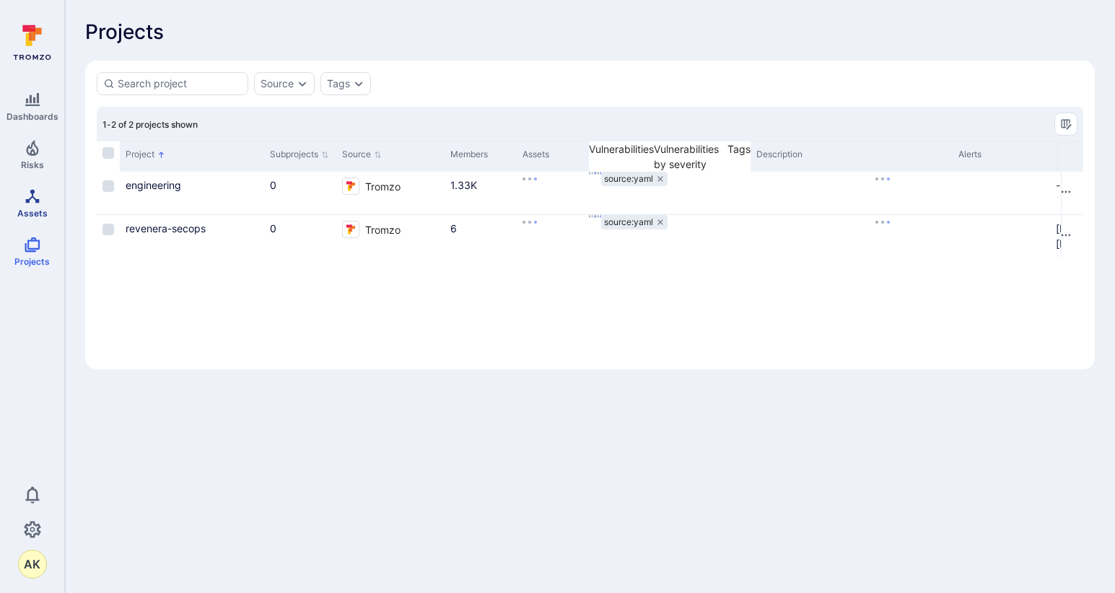
click at [30, 206] on link "Assets" at bounding box center [32, 203] width 64 height 43
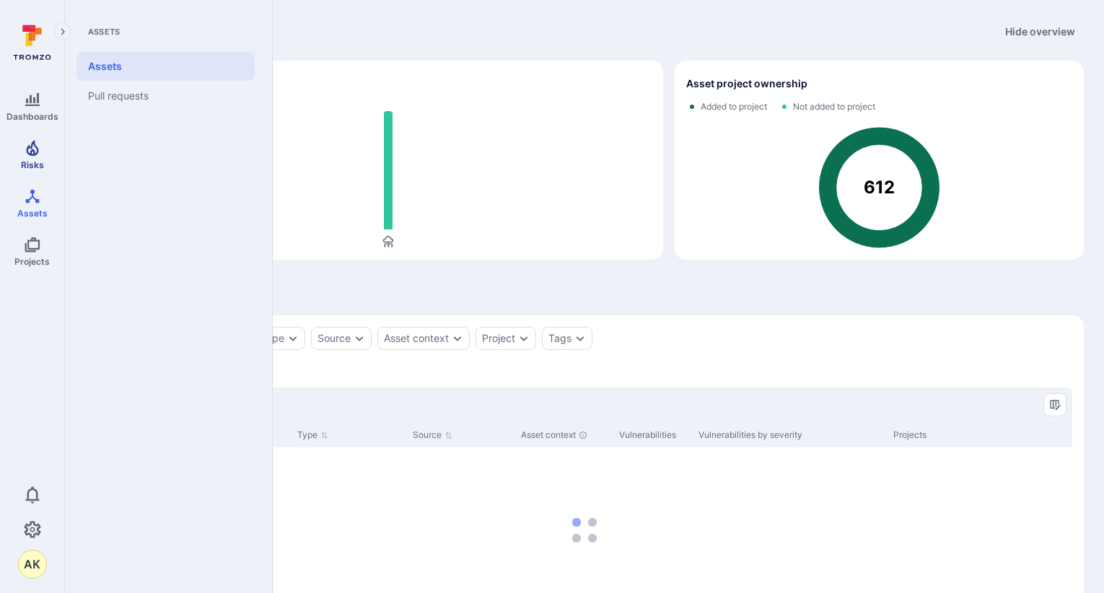
click at [25, 151] on icon "Risks" at bounding box center [32, 147] width 17 height 17
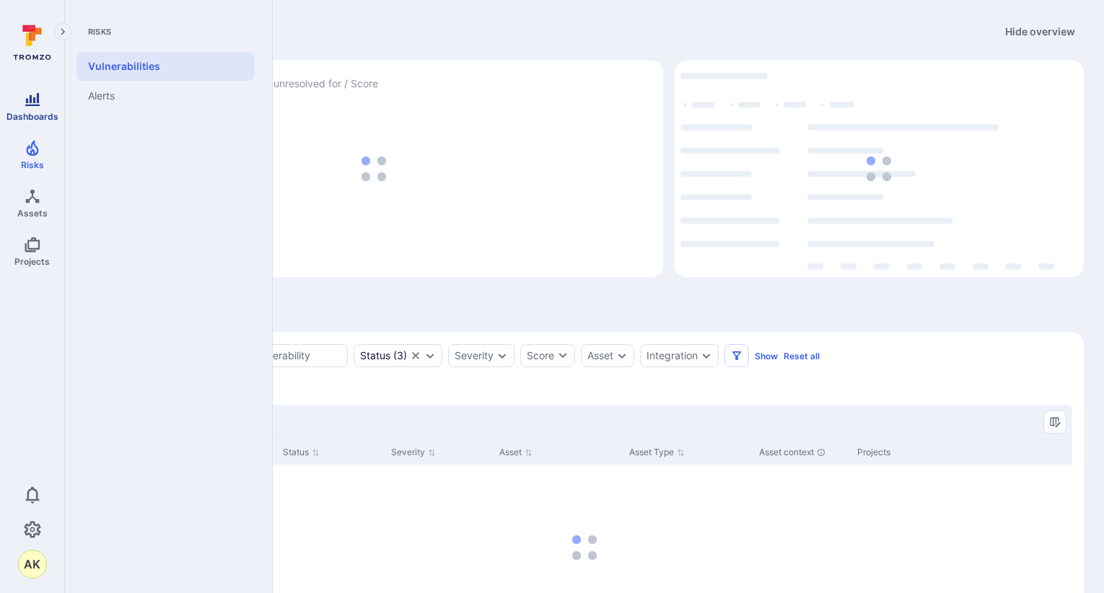
click at [35, 100] on icon "Dashboards" at bounding box center [32, 99] width 14 height 13
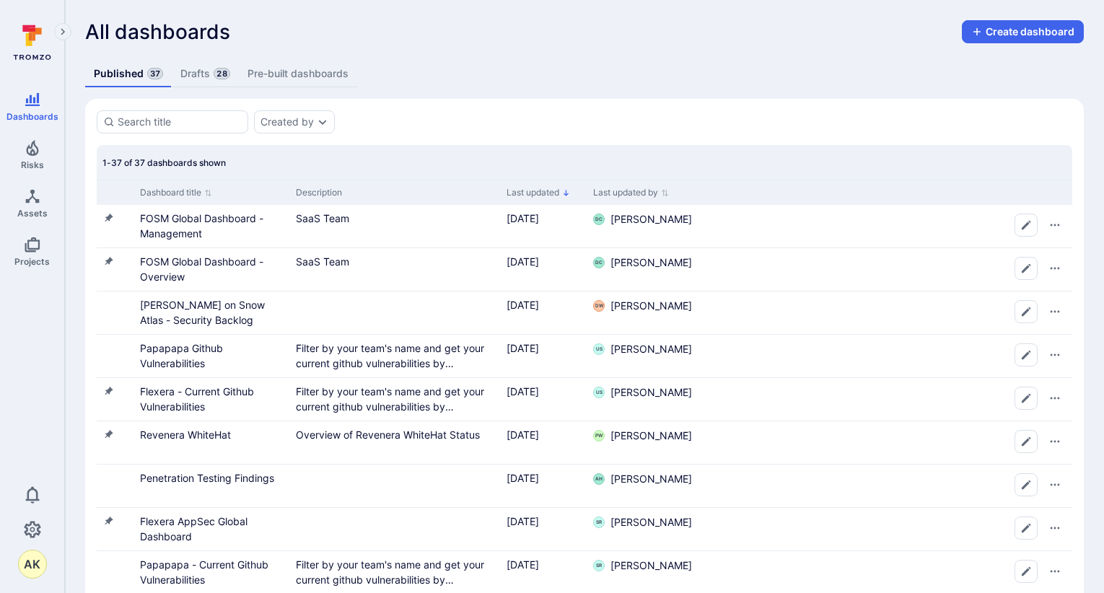
click at [295, 70] on link "Pre-built dashboards" at bounding box center [298, 74] width 118 height 27
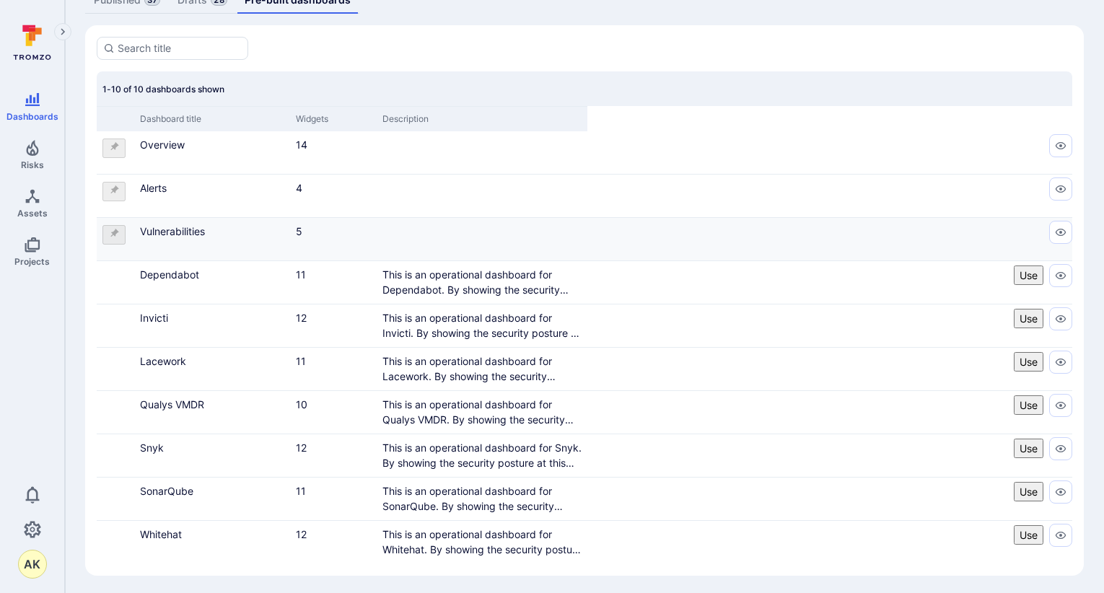
scroll to position [77, 0]
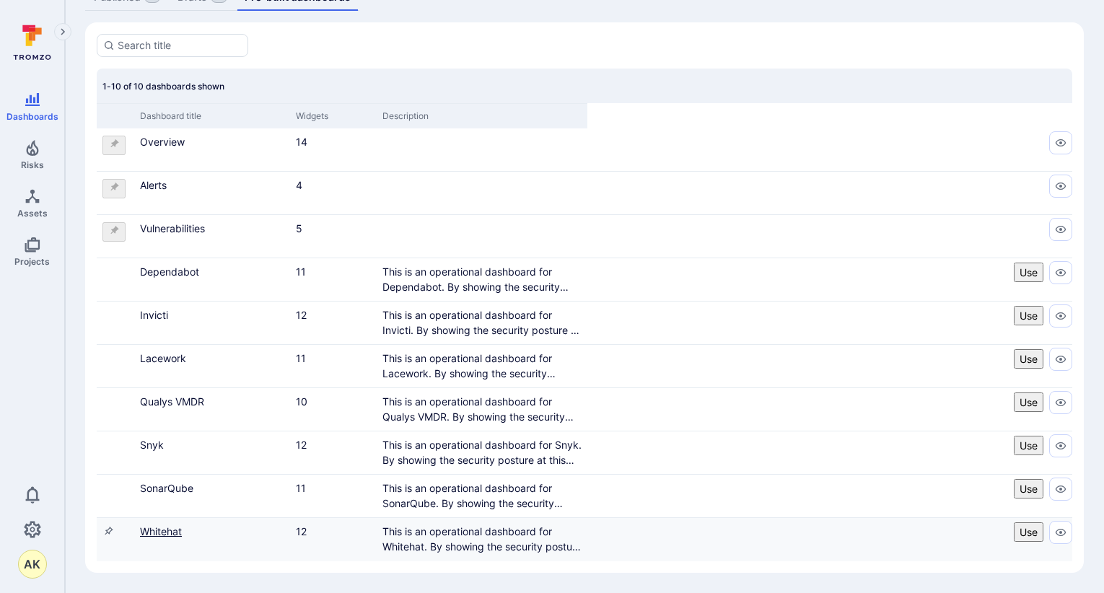
click at [153, 530] on link "Whitehat" at bounding box center [161, 531] width 42 height 12
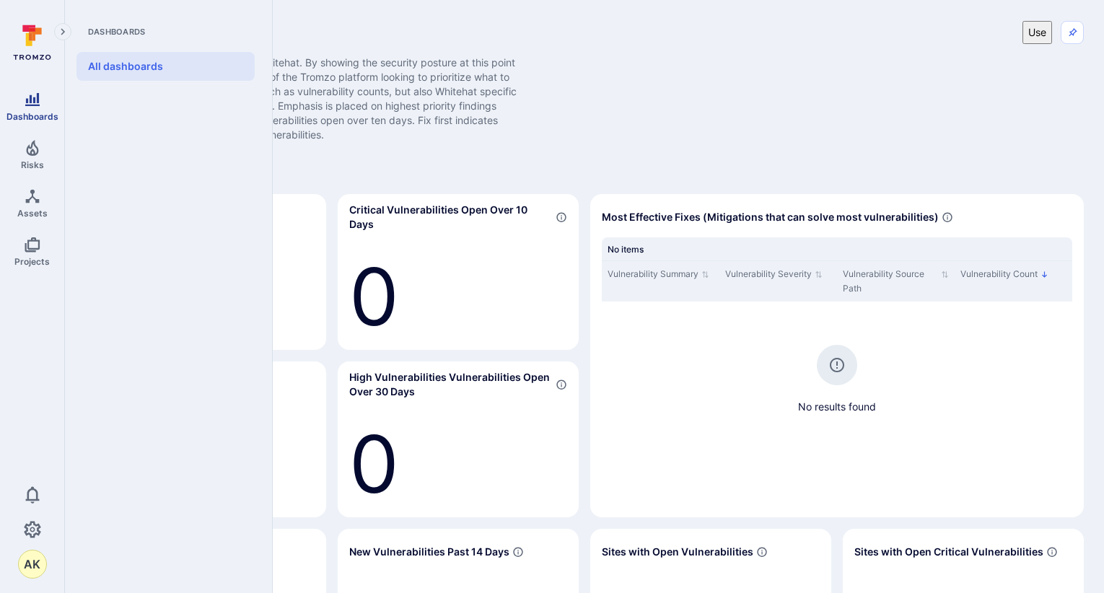
click at [44, 104] on link "Dashboards" at bounding box center [32, 106] width 64 height 43
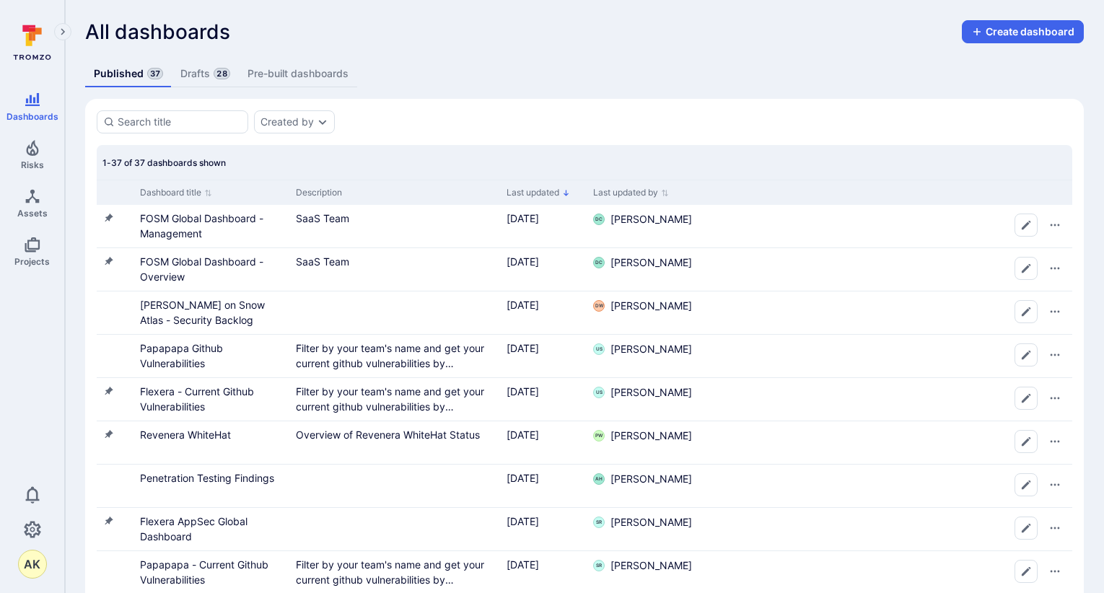
click at [185, 79] on link "Drafts 28" at bounding box center [205, 74] width 66 height 27
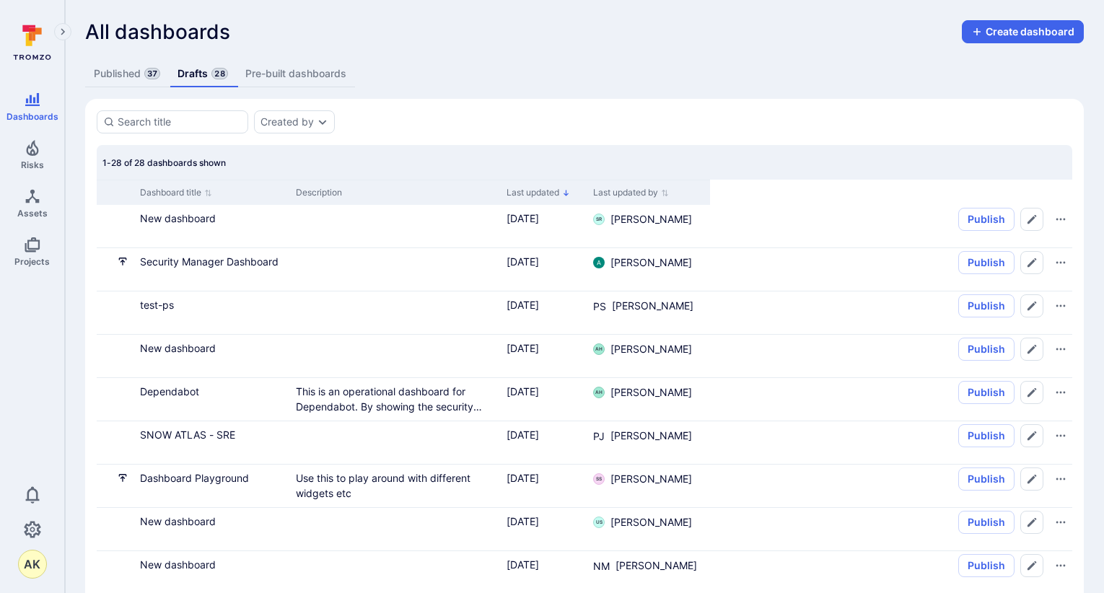
click at [127, 77] on link "Published 37" at bounding box center [127, 74] width 84 height 27
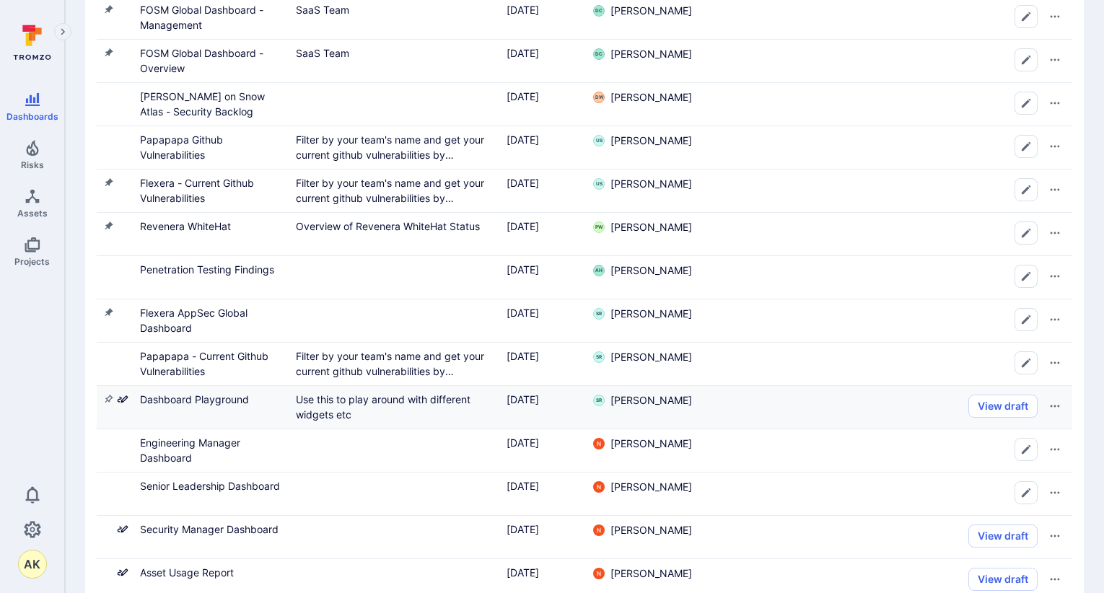
scroll to position [217, 0]
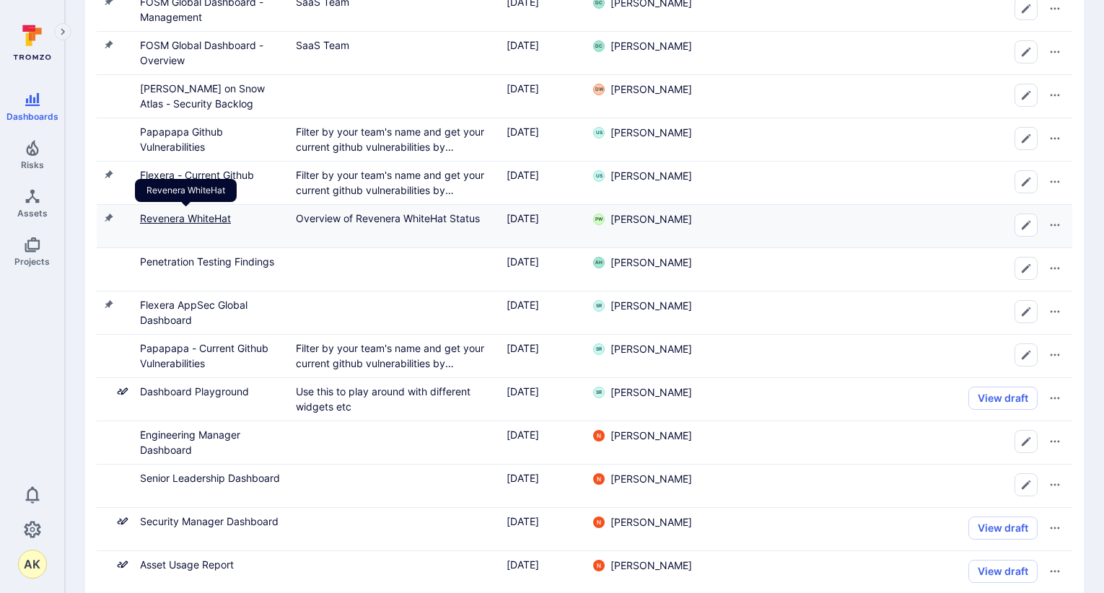
click at [221, 217] on link "Revenera WhiteHat" at bounding box center [185, 218] width 91 height 12
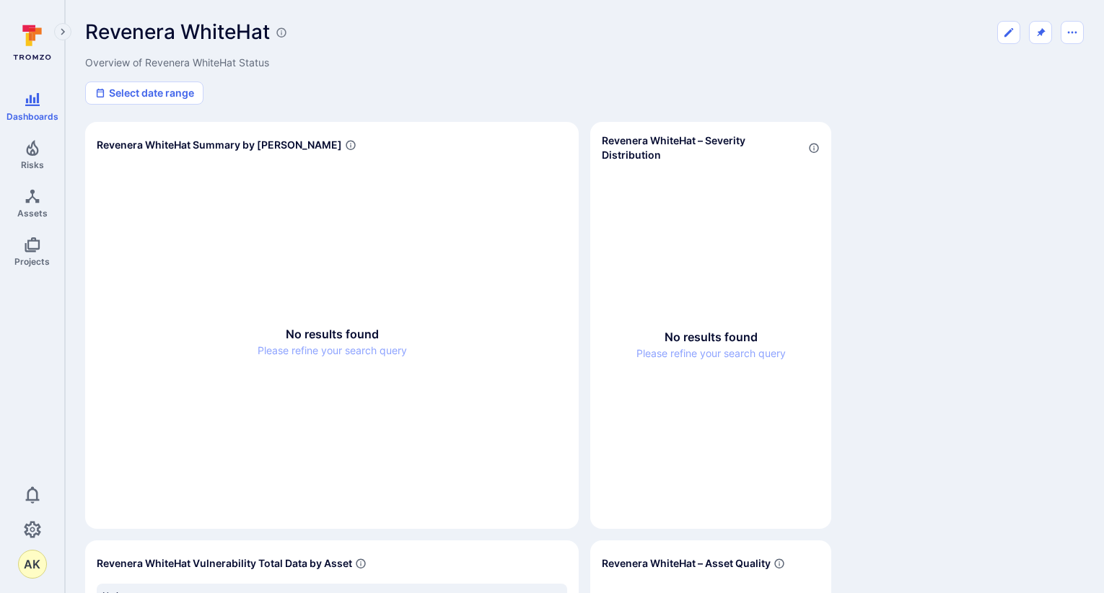
click at [64, 32] on icon "Expand navigation menu" at bounding box center [63, 31] width 4 height 6
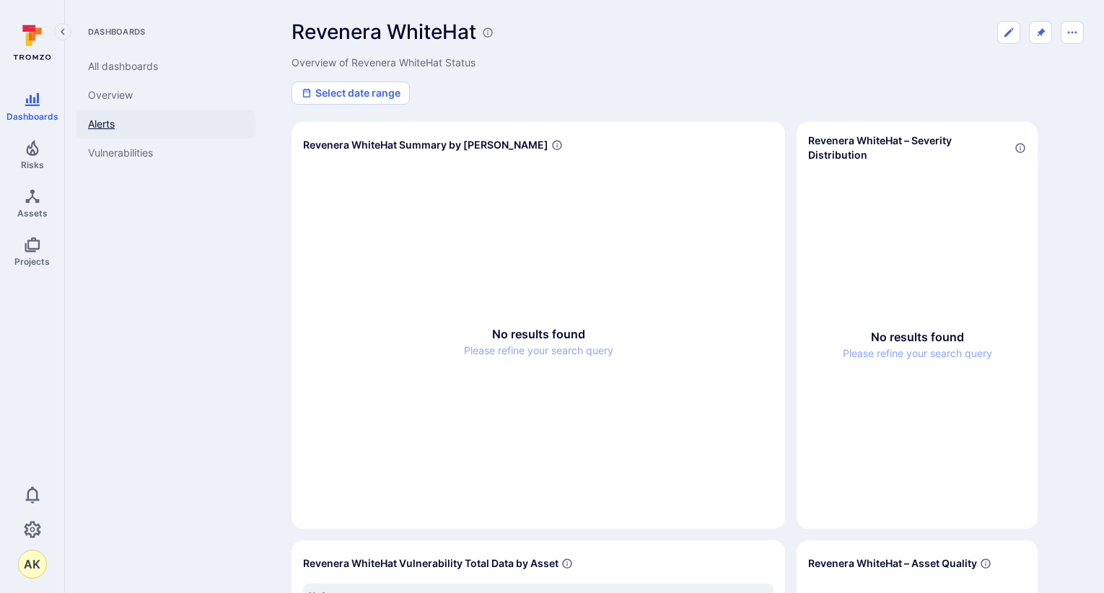
click at [110, 131] on link "Alerts" at bounding box center [166, 124] width 179 height 29
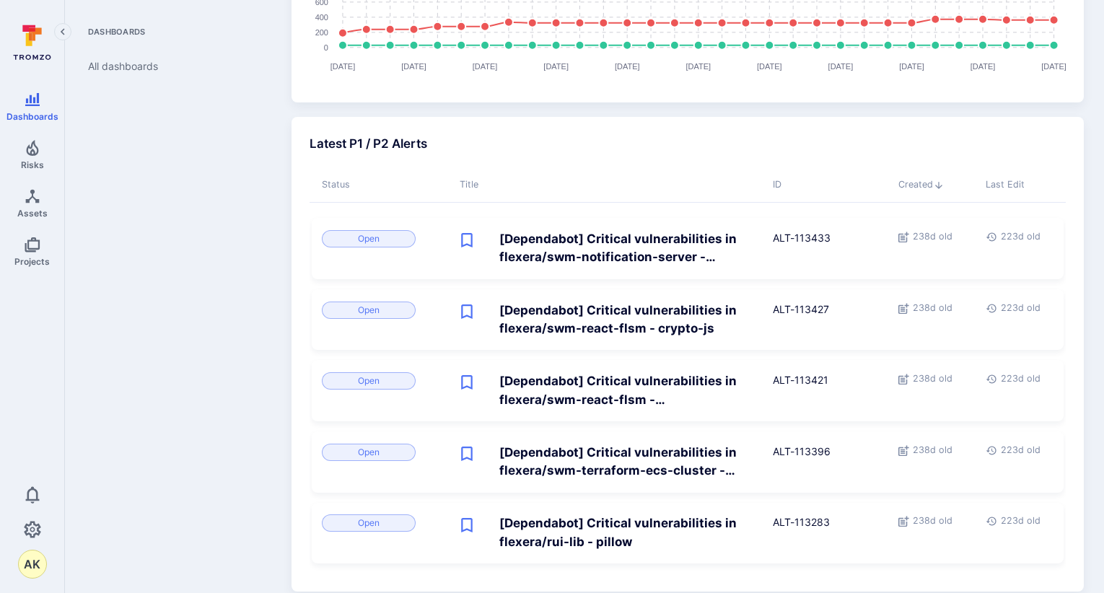
scroll to position [328, 0]
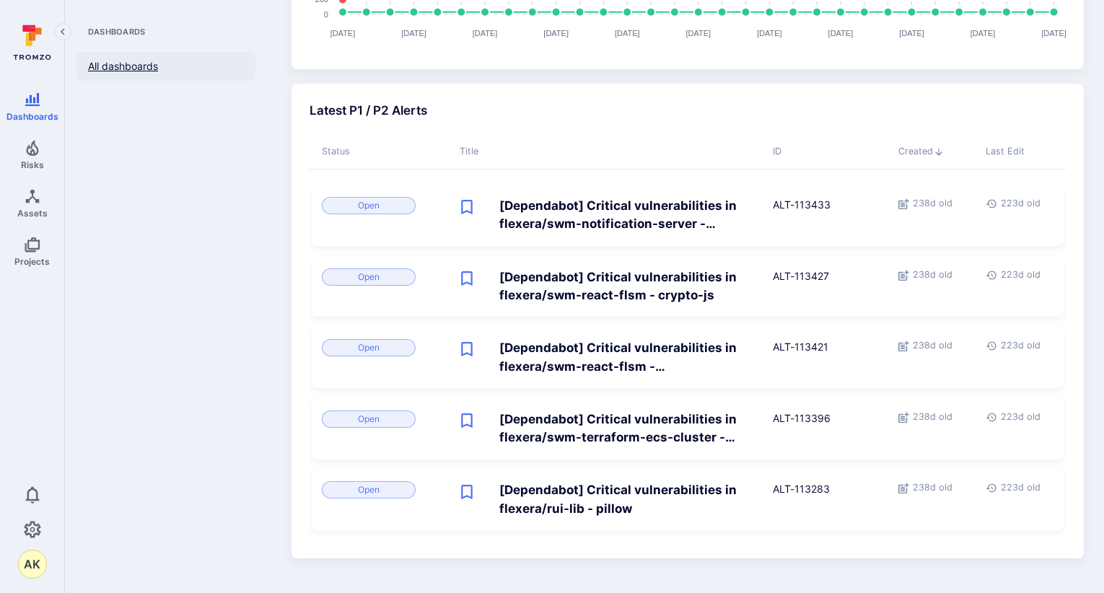
click at [152, 63] on link "All dashboards" at bounding box center [166, 66] width 179 height 29
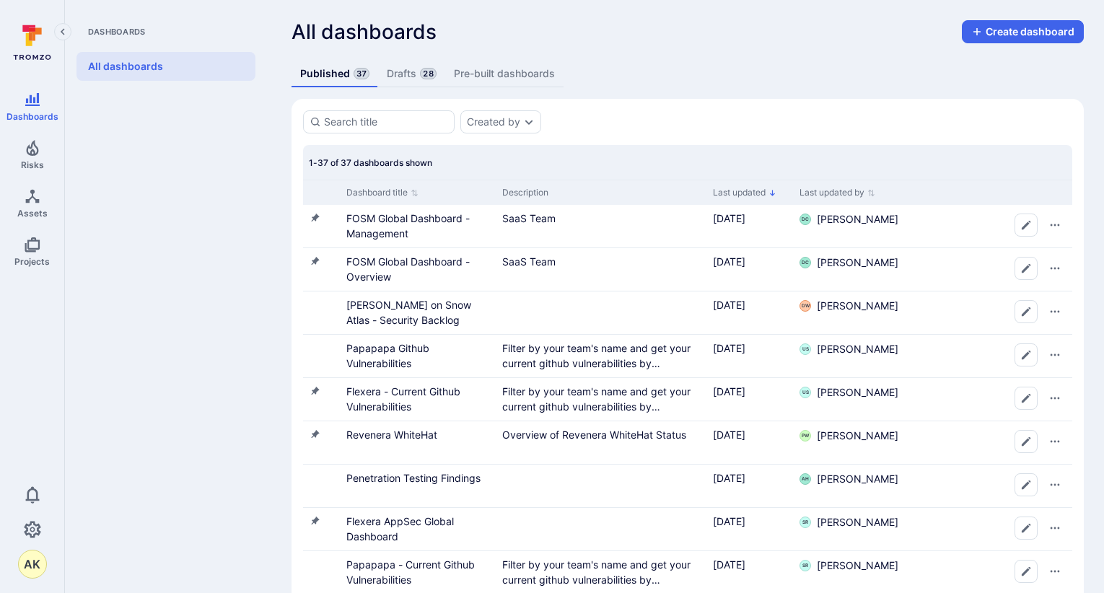
click at [66, 34] on icon "Collapse navigation menu" at bounding box center [63, 32] width 10 height 12
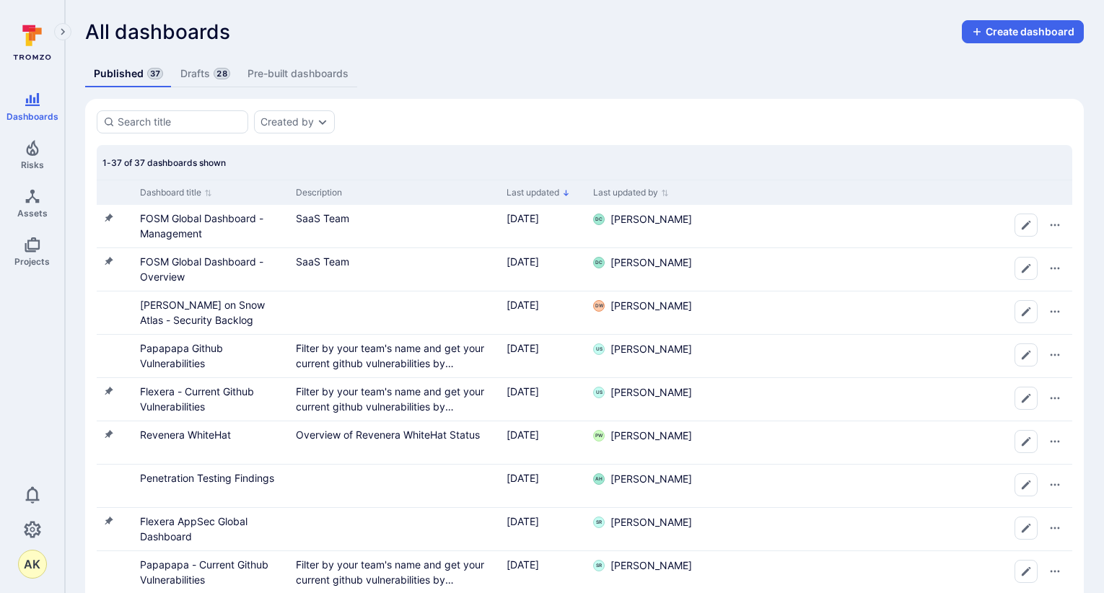
click at [66, 36] on icon "Expand navigation menu" at bounding box center [63, 32] width 10 height 12
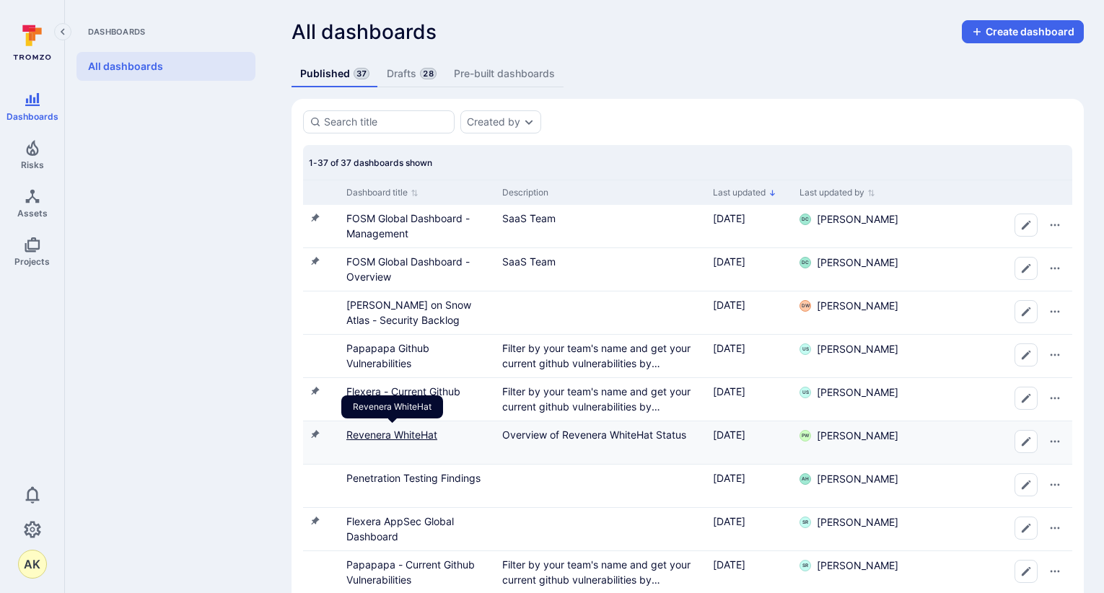
click at [412, 437] on link "Revenera WhiteHat" at bounding box center [391, 435] width 91 height 12
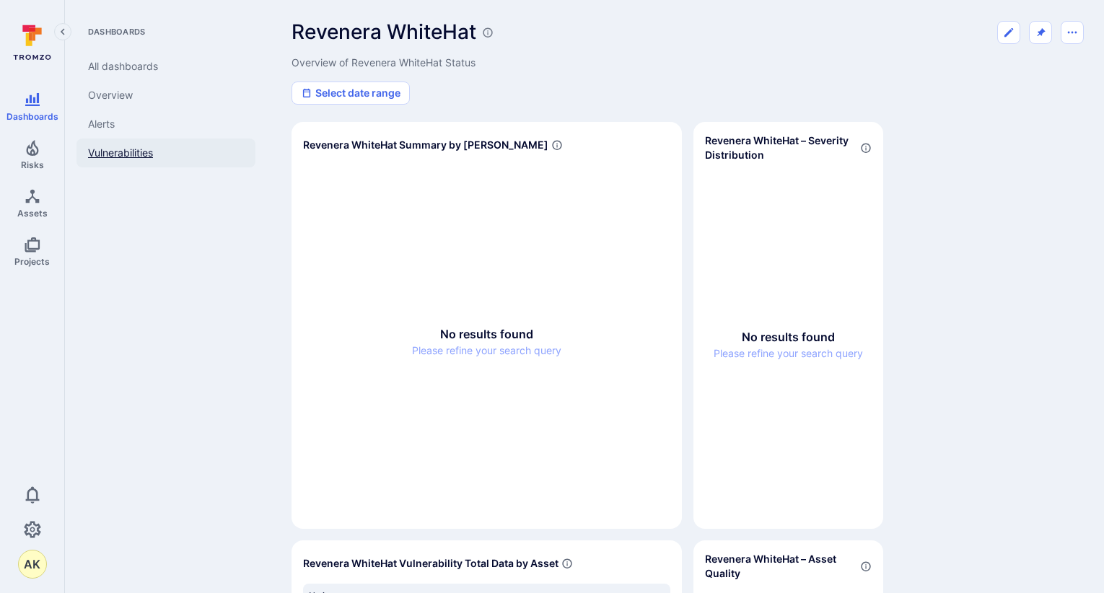
click at [131, 154] on link "Vulnerabilities" at bounding box center [166, 153] width 179 height 29
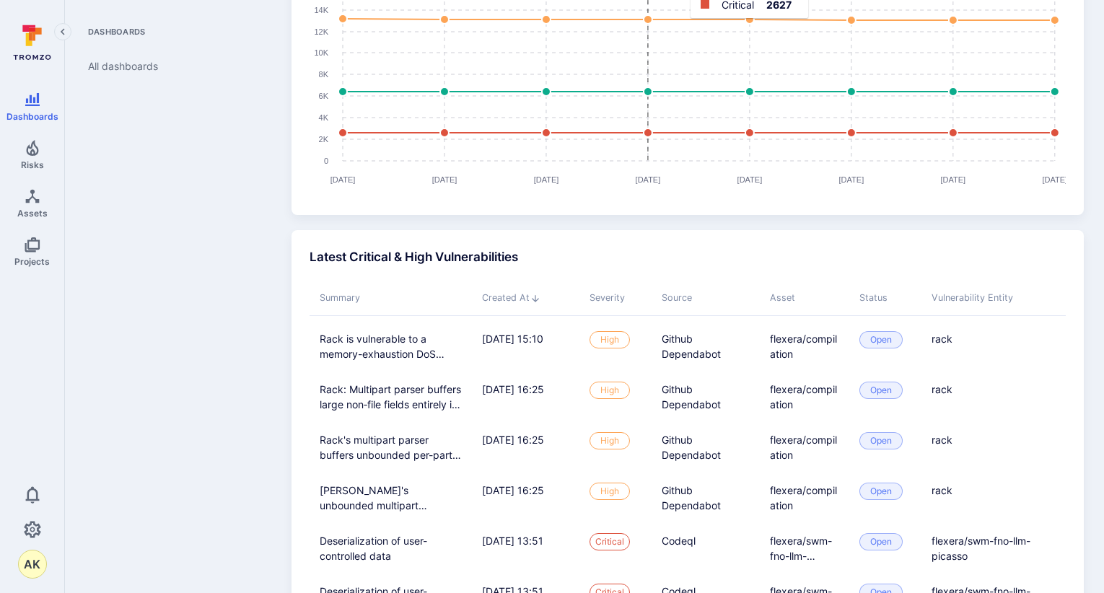
scroll to position [473, 0]
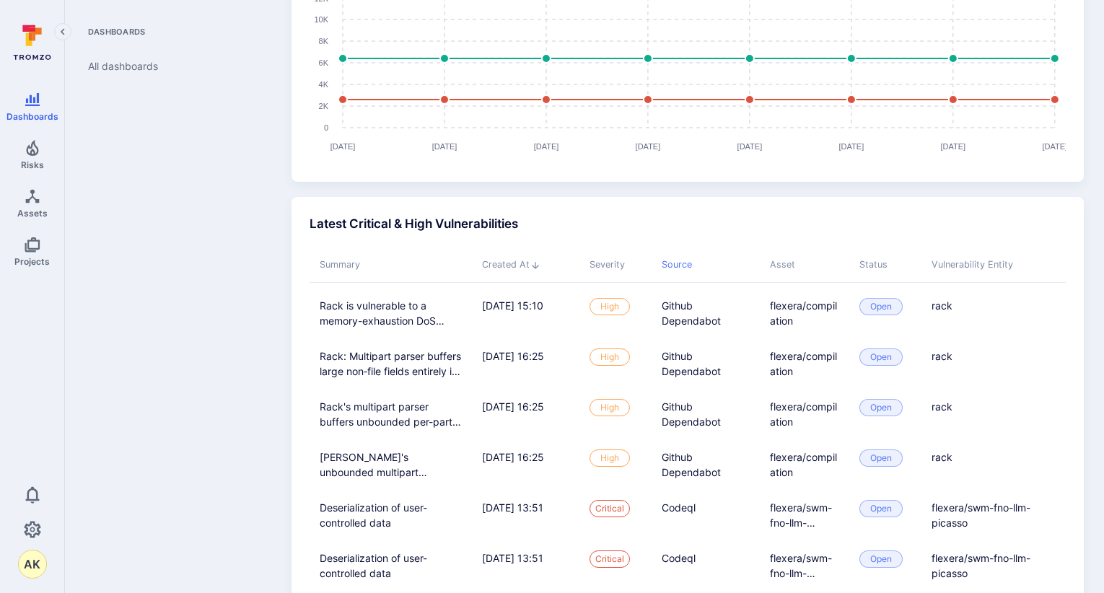
click at [715, 258] on div "Source" at bounding box center [706, 265] width 88 height 14
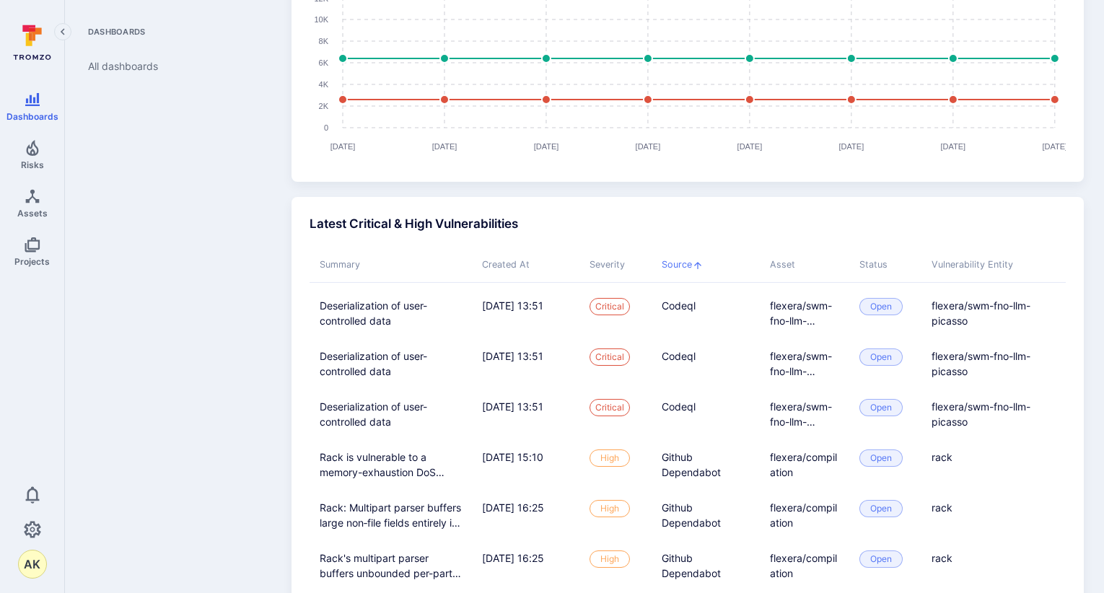
click at [714, 258] on div "Source" at bounding box center [706, 265] width 88 height 14
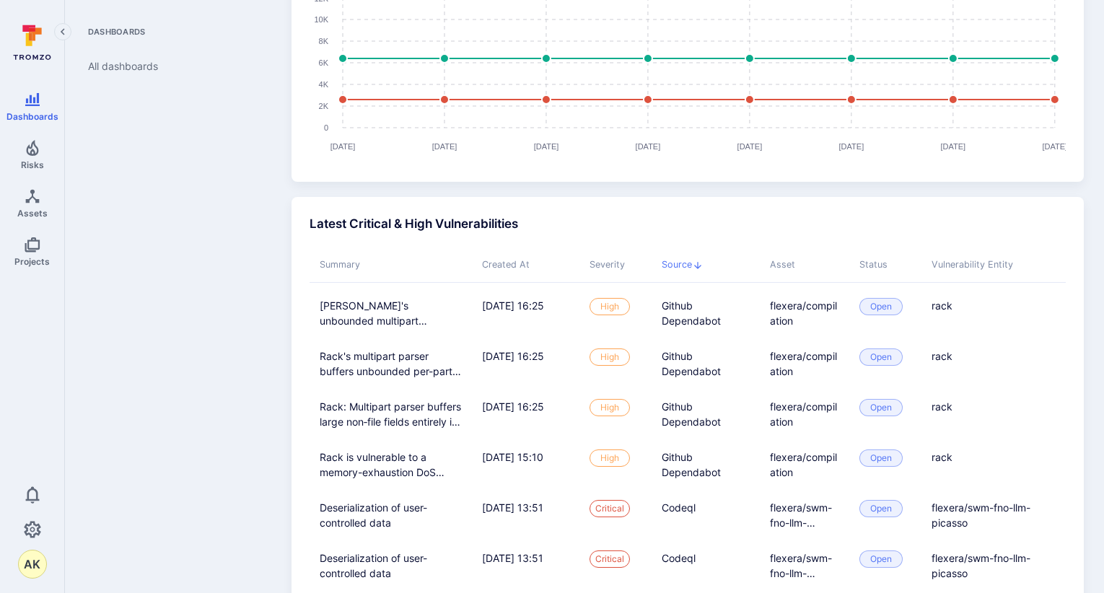
click at [714, 258] on div "Source" at bounding box center [706, 265] width 88 height 14
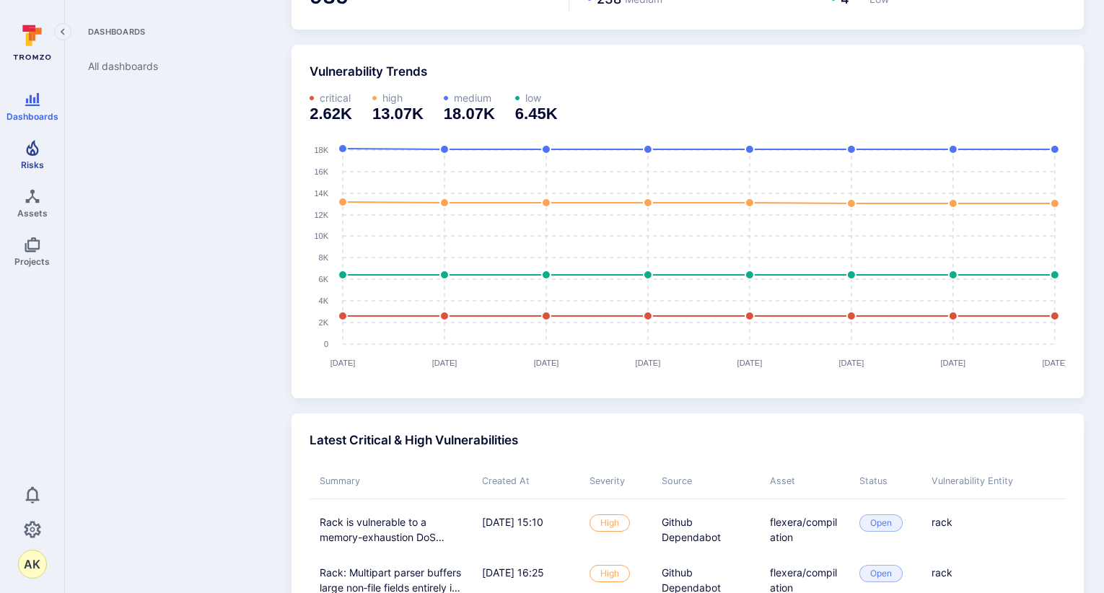
click at [34, 160] on span "Risks" at bounding box center [32, 165] width 23 height 11
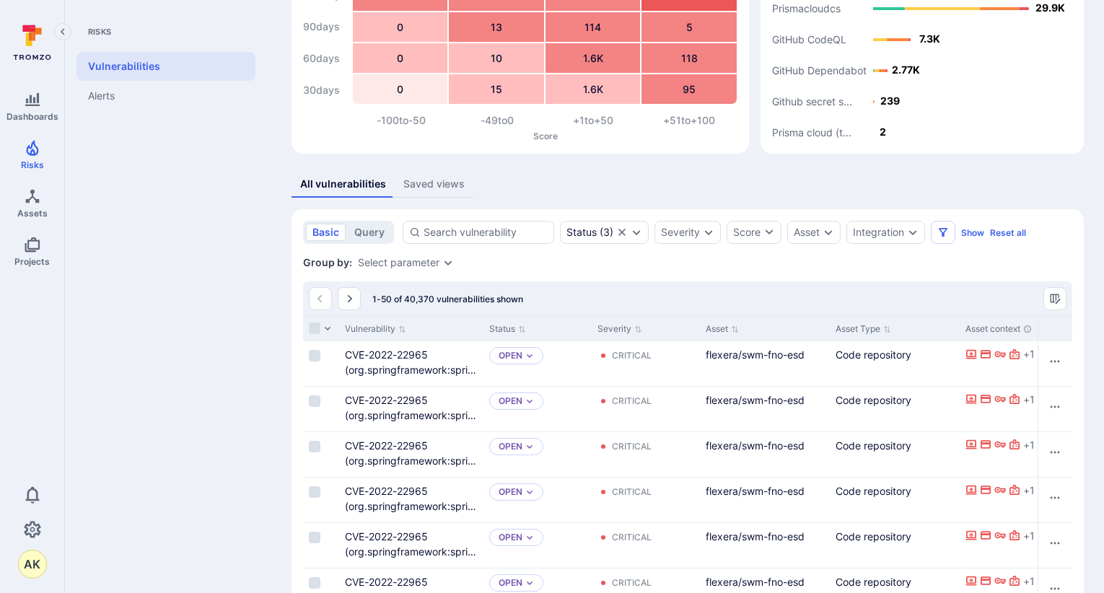
scroll to position [257, 0]
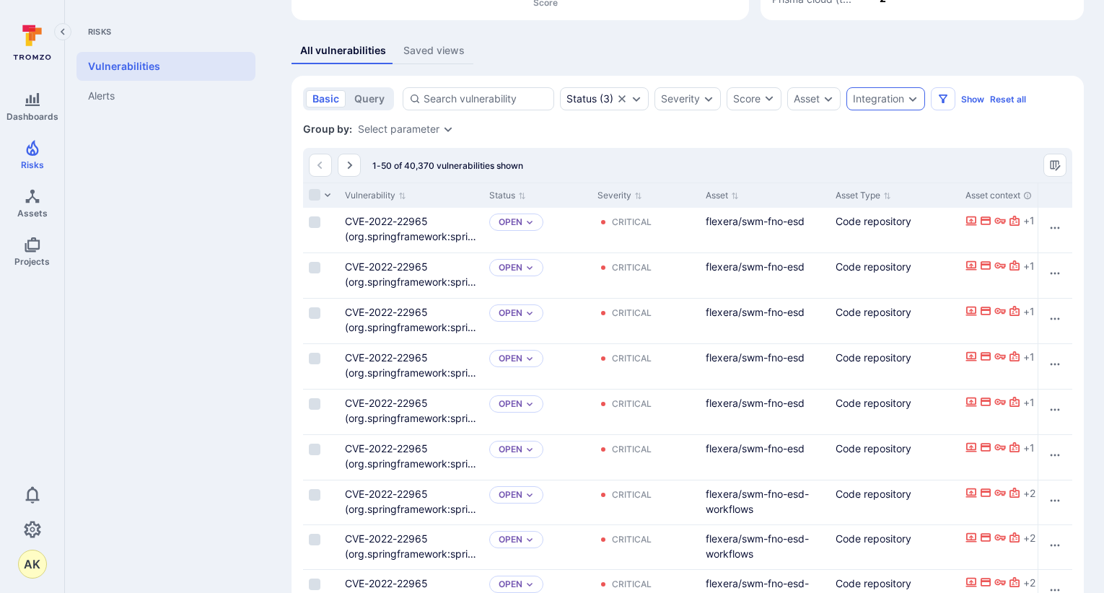
click at [901, 109] on div "Integration" at bounding box center [886, 98] width 79 height 23
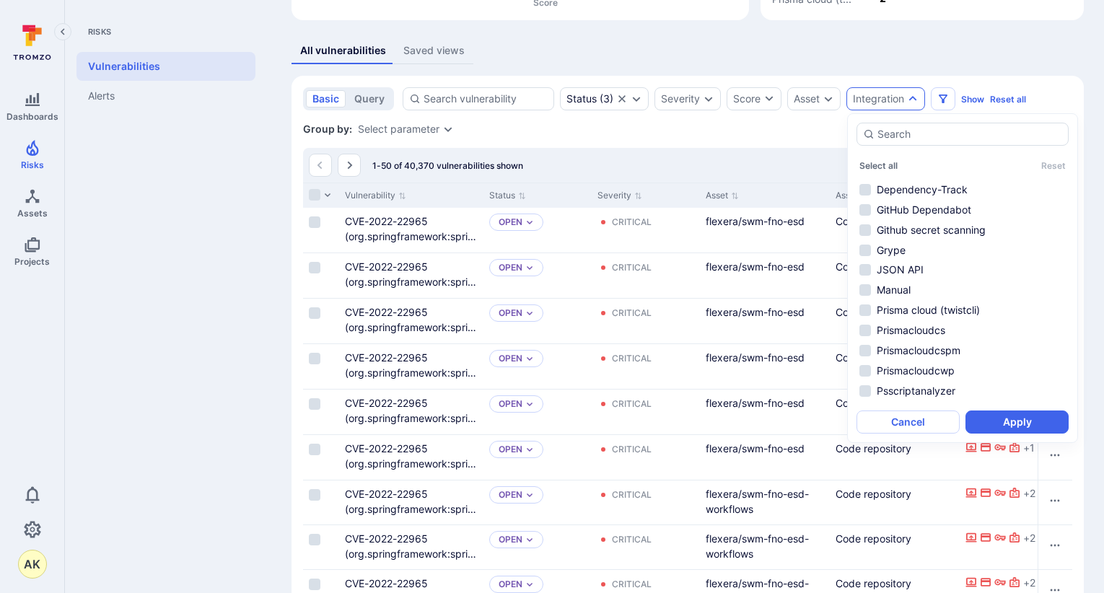
scroll to position [217, 0]
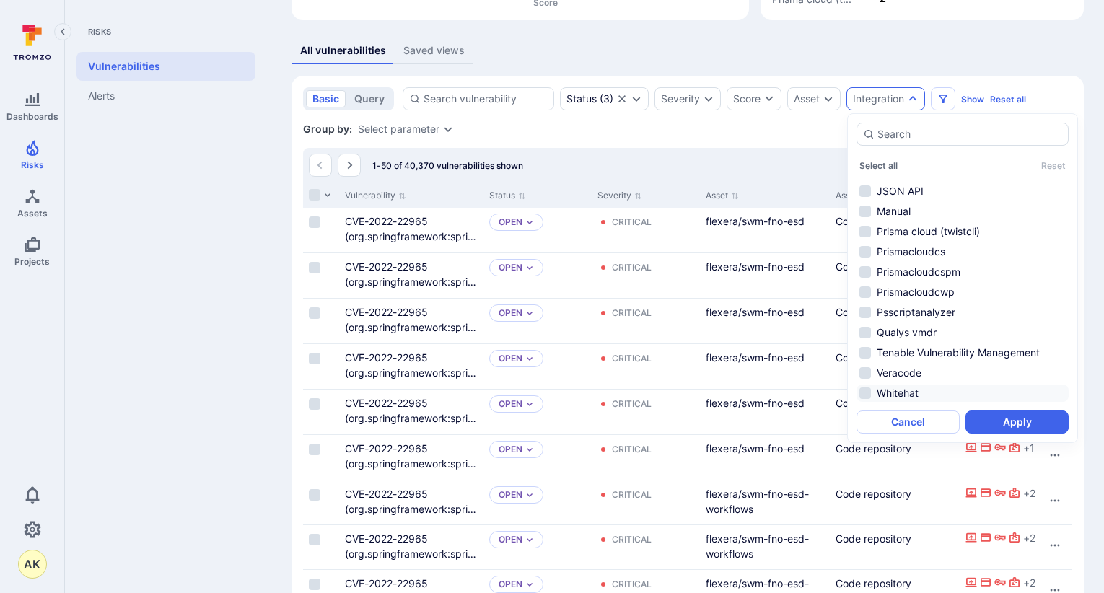
click at [880, 391] on li "Whitehat" at bounding box center [963, 393] width 212 height 17
click at [1016, 414] on button "Apply" at bounding box center [1017, 422] width 103 height 23
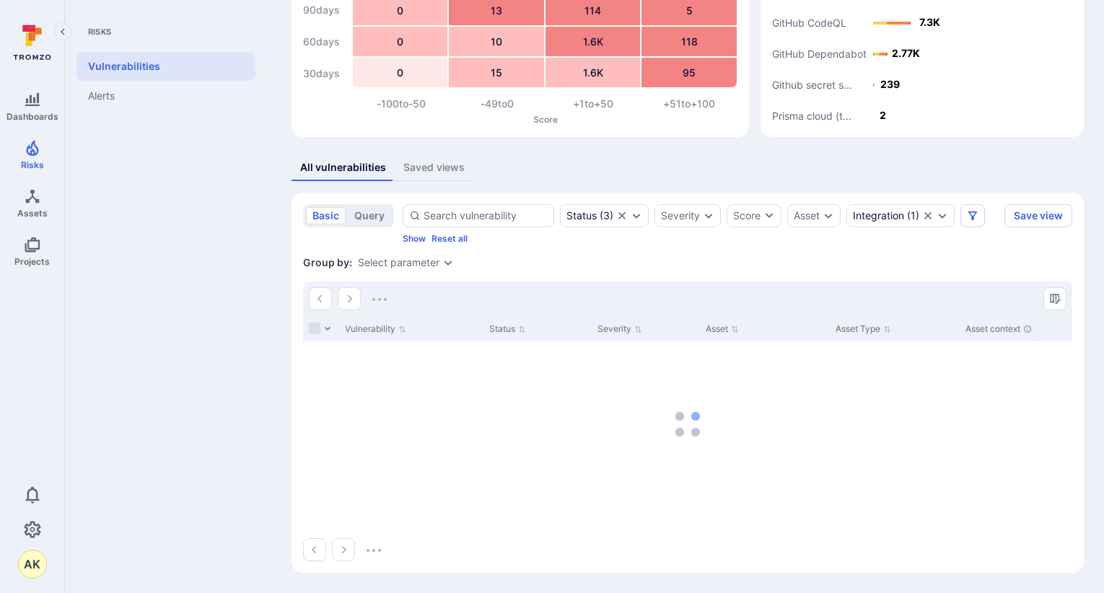
scroll to position [111, 0]
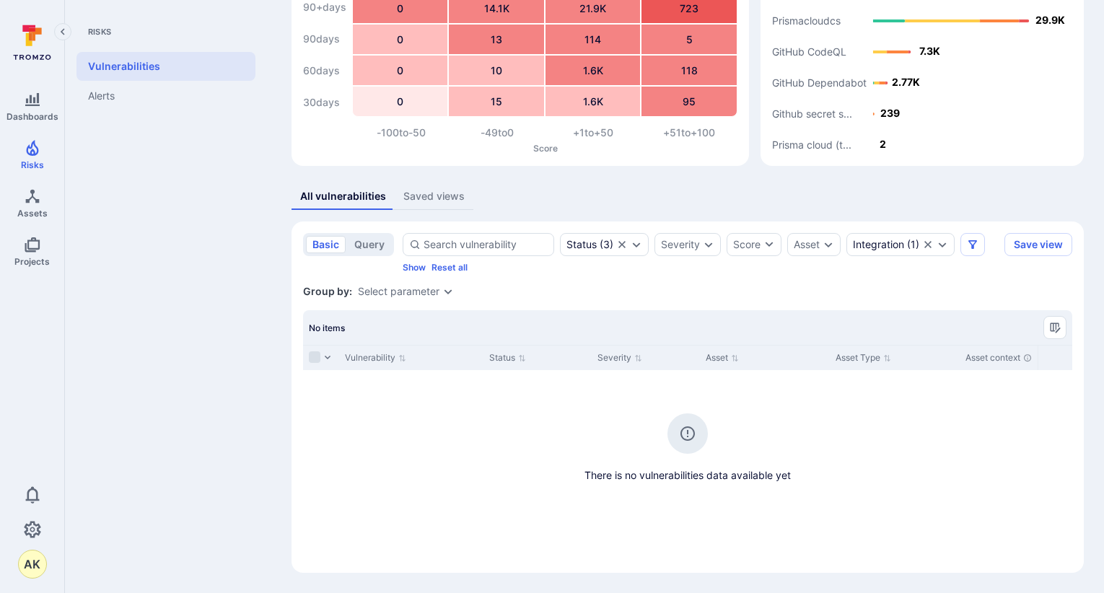
click at [430, 290] on div "Select parameter" at bounding box center [399, 292] width 82 height 12
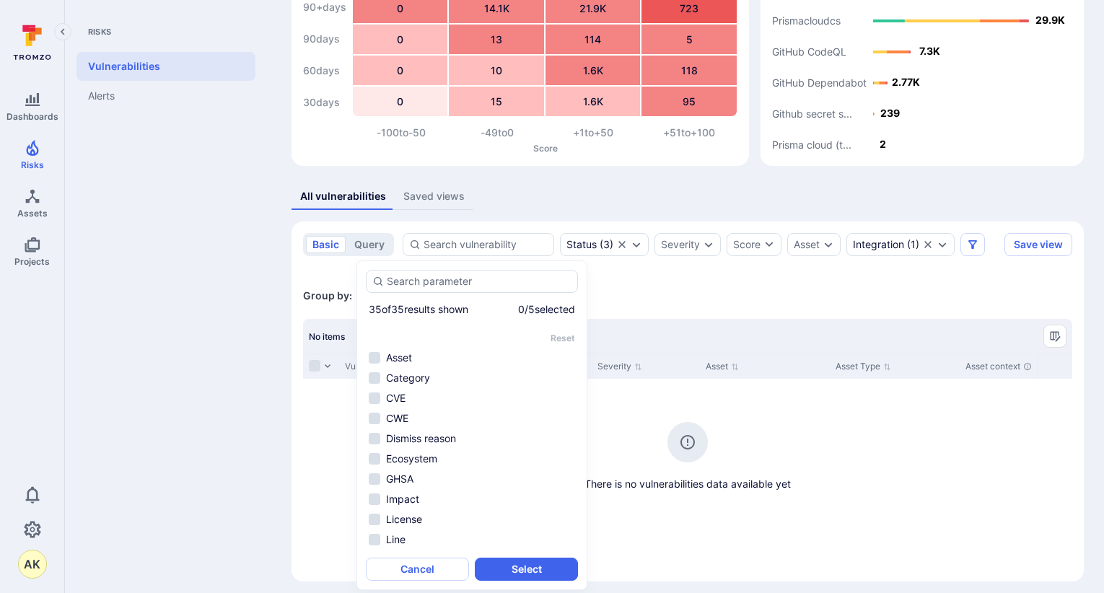
click at [704, 296] on div "Group by: Select parameter" at bounding box center [687, 295] width 769 height 23
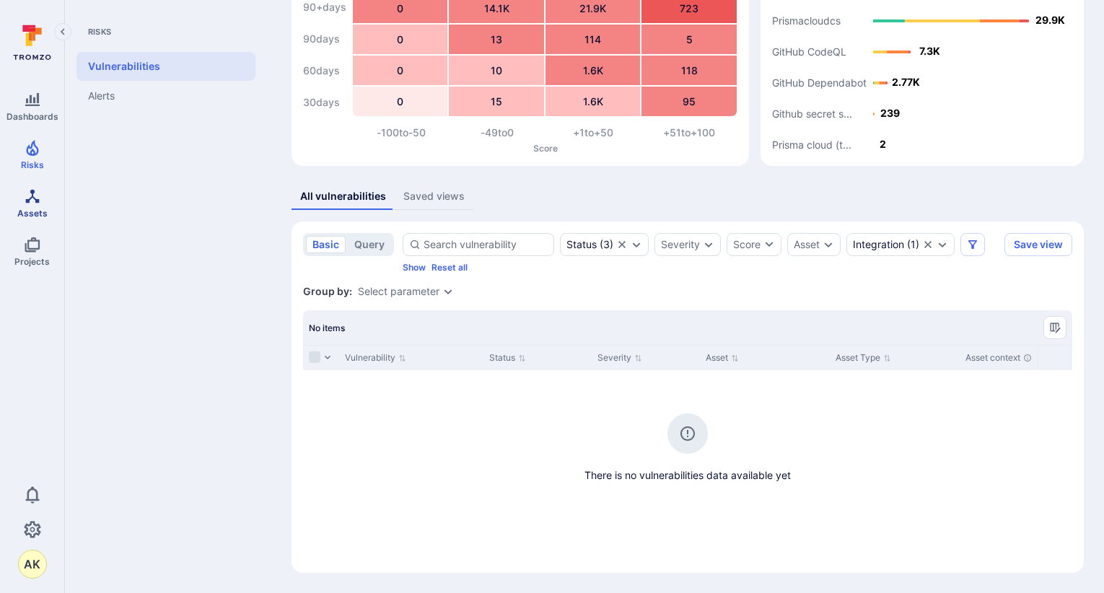
click at [37, 206] on link "Assets" at bounding box center [32, 203] width 64 height 43
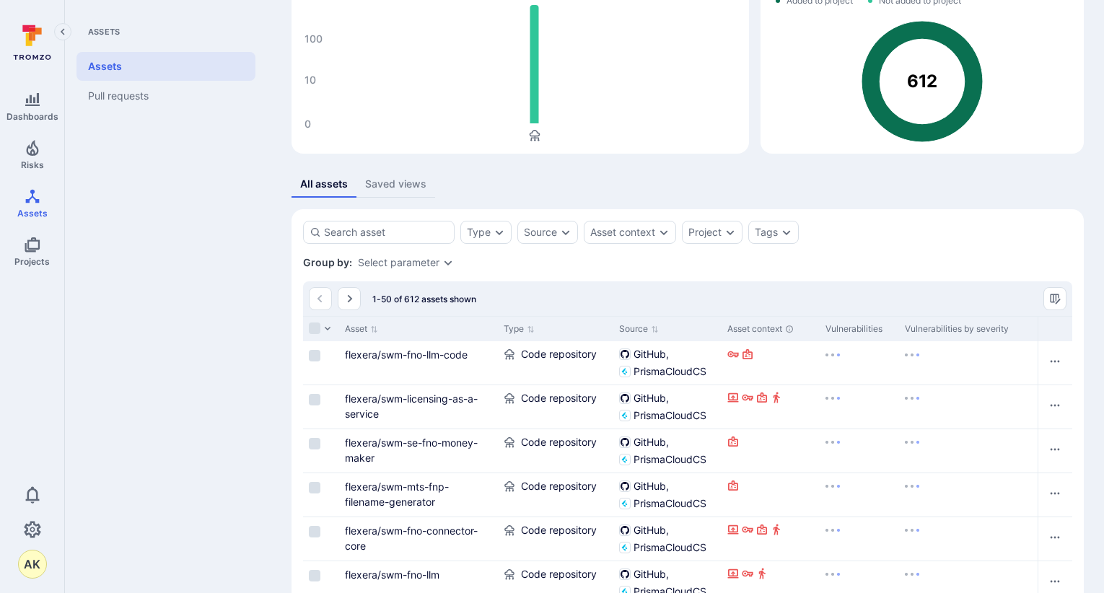
scroll to position [111, 0]
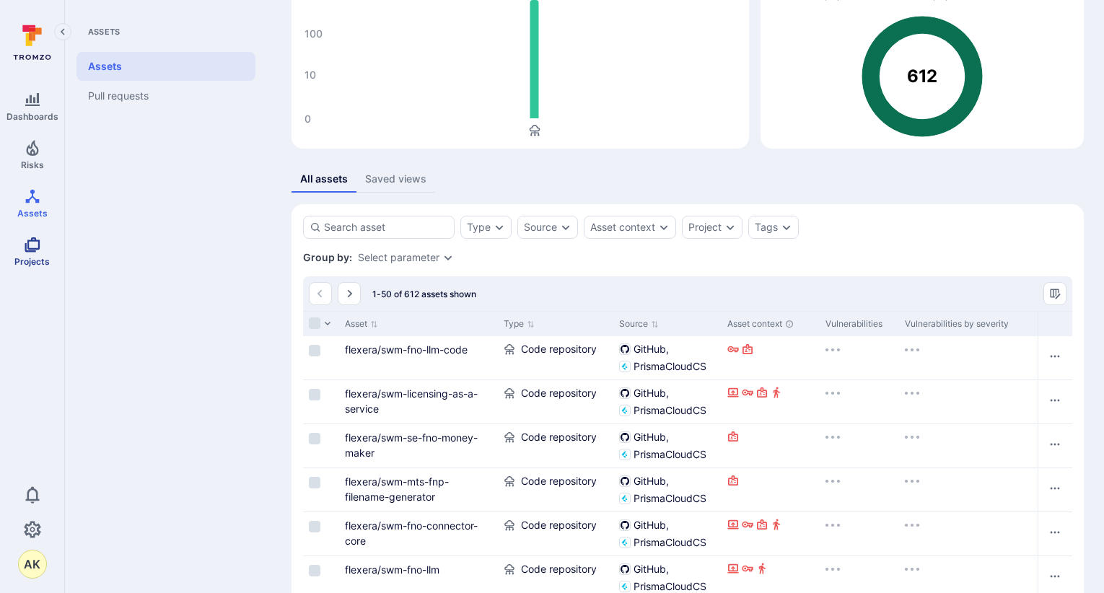
click at [32, 253] on icon "Projects" at bounding box center [32, 244] width 17 height 17
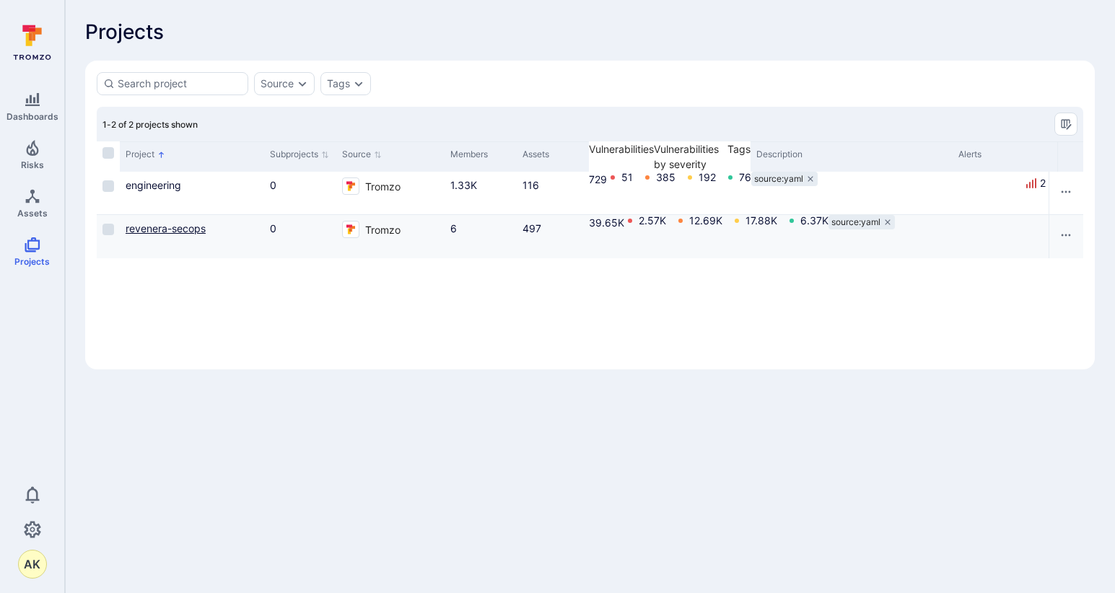
click at [167, 222] on link "revenera-secops" at bounding box center [166, 228] width 80 height 12
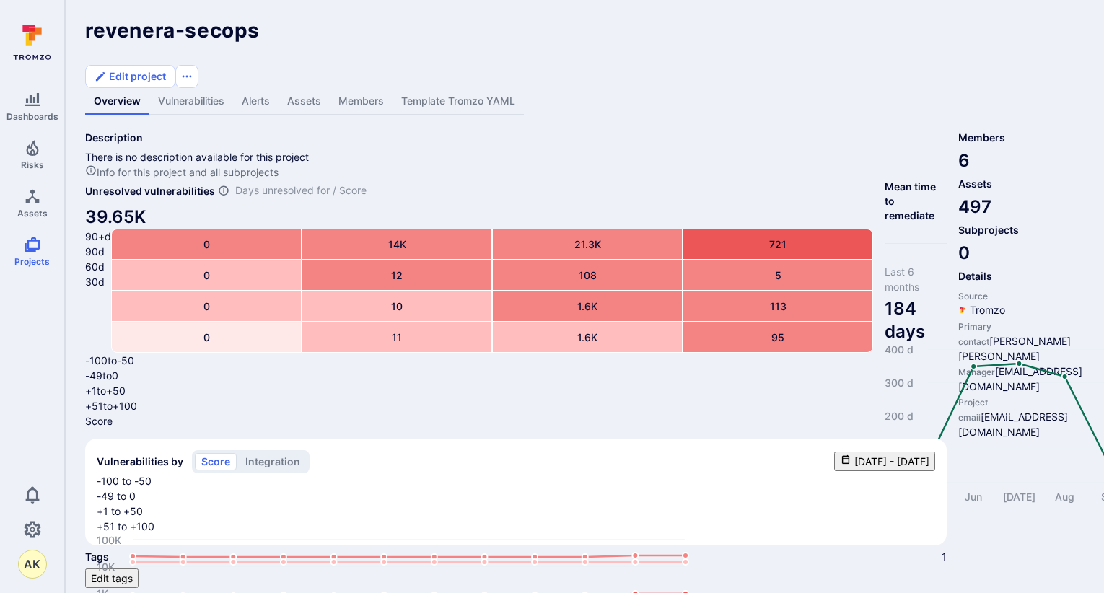
click at [201, 88] on link "Vulnerabilities" at bounding box center [191, 101] width 84 height 27
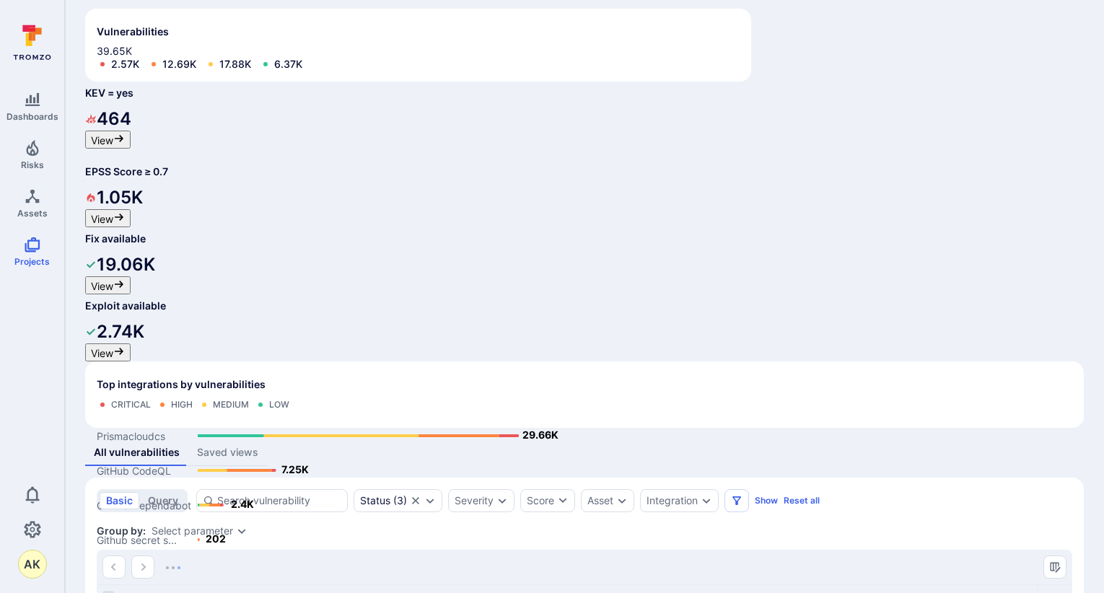
scroll to position [144, 0]
click at [693, 494] on div "Integration" at bounding box center [672, 500] width 51 height 12
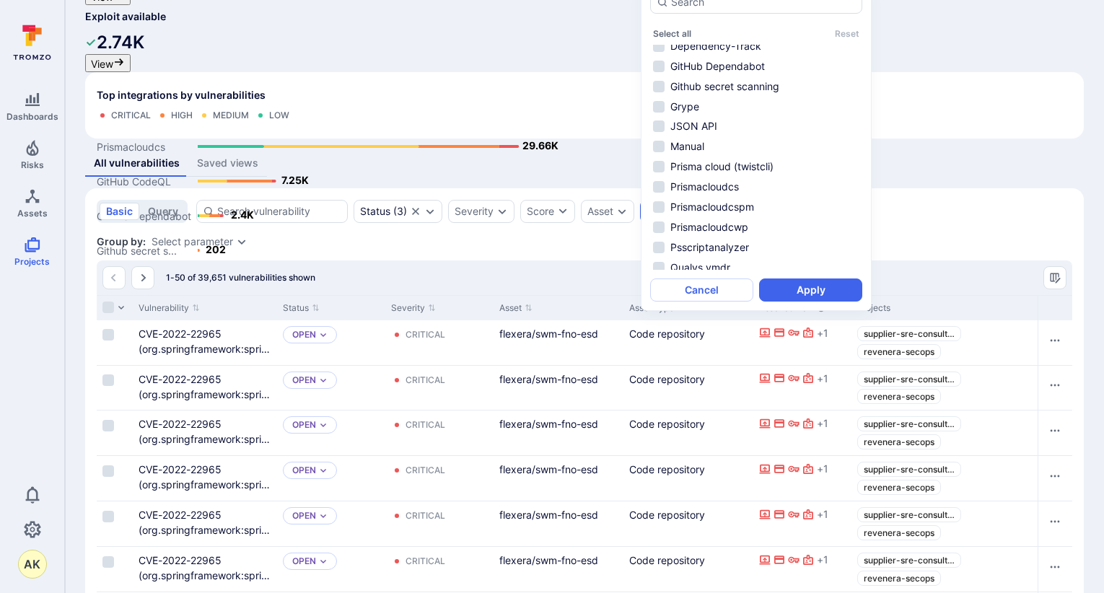
scroll to position [217, 0]
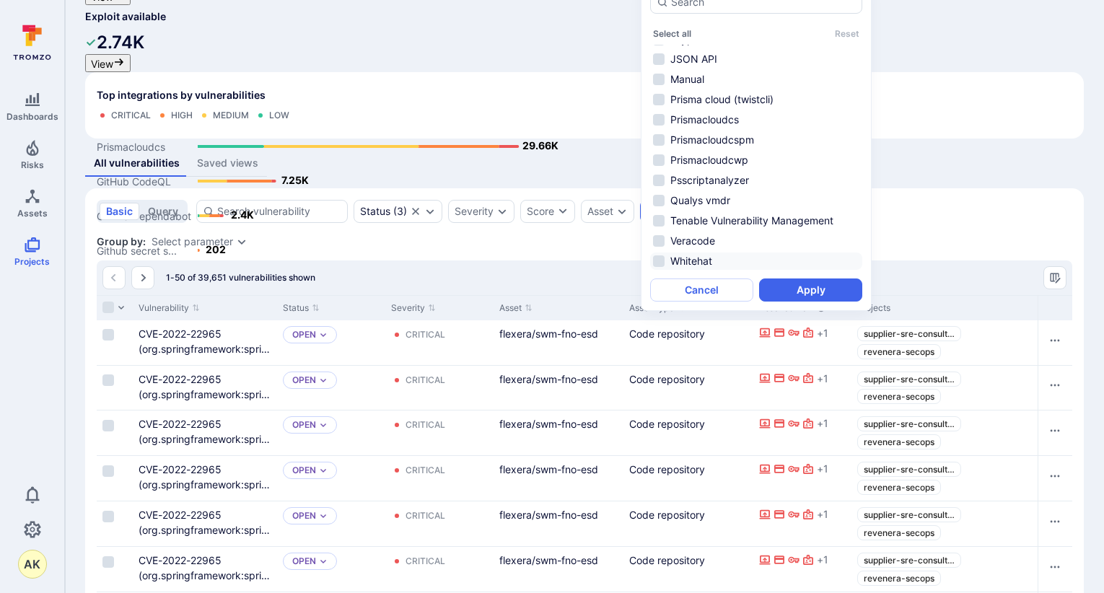
click at [702, 265] on li "Whitehat" at bounding box center [756, 261] width 212 height 17
click at [829, 288] on button "Apply" at bounding box center [810, 290] width 103 height 23
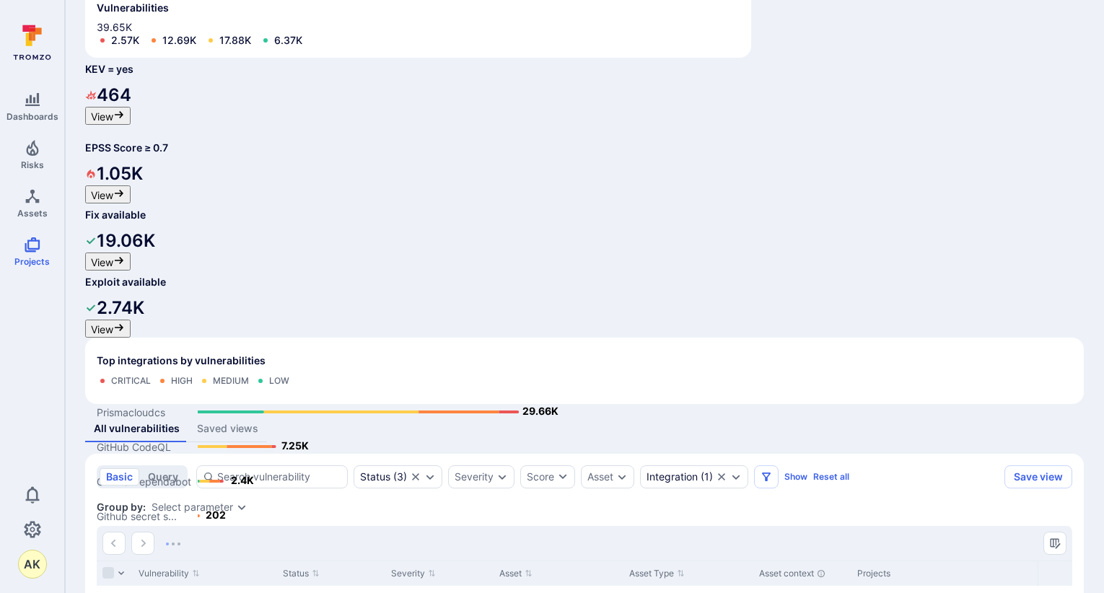
scroll to position [139, 0]
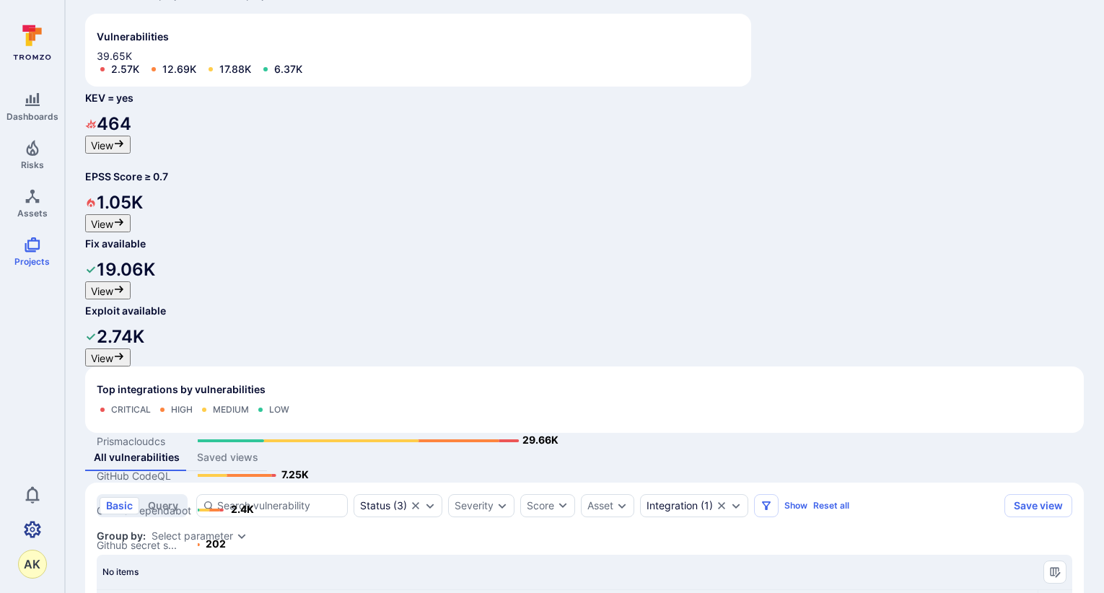
click at [32, 530] on icon "Settings" at bounding box center [32, 529] width 17 height 17
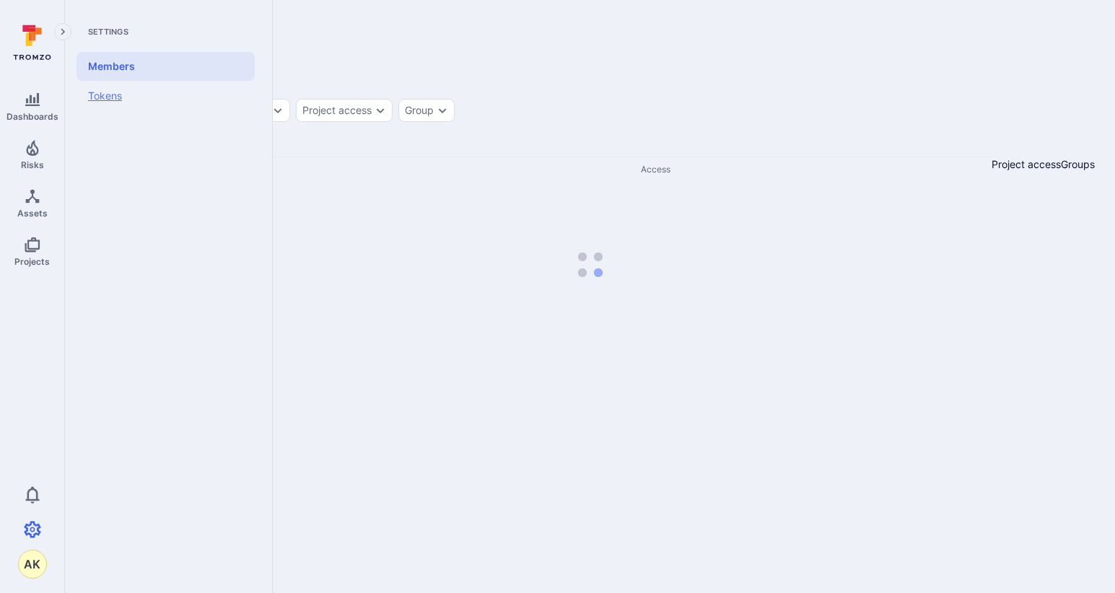
click at [123, 104] on link "Tokens" at bounding box center [166, 96] width 178 height 30
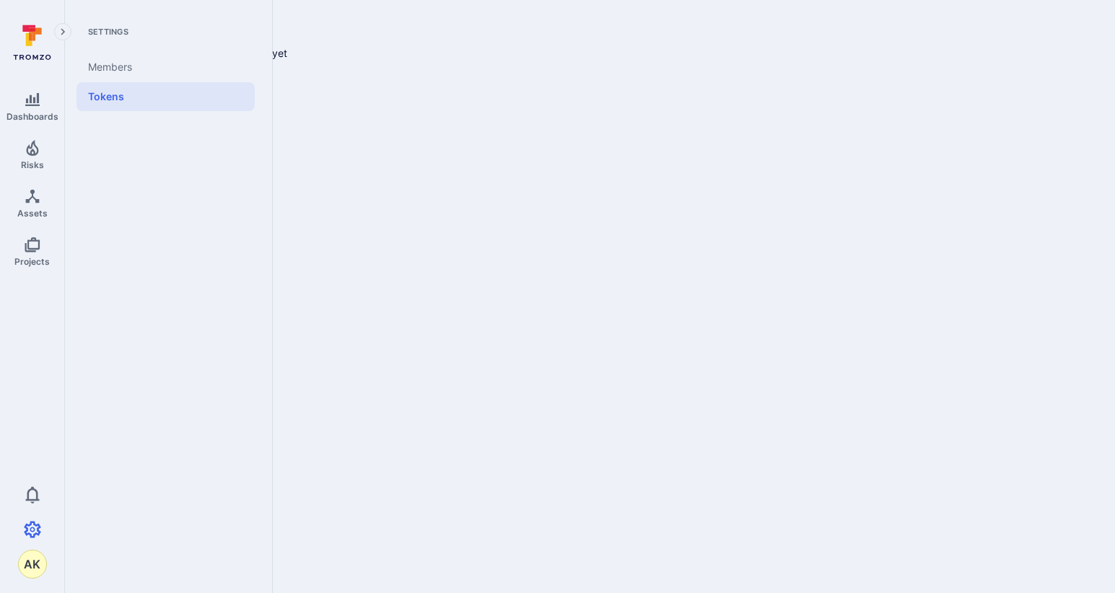
click at [38, 556] on div "AK" at bounding box center [32, 564] width 29 height 29
click at [113, 393] on div at bounding box center [557, 296] width 1115 height 593
click at [32, 32] on icon at bounding box center [35, 34] width 13 height 13
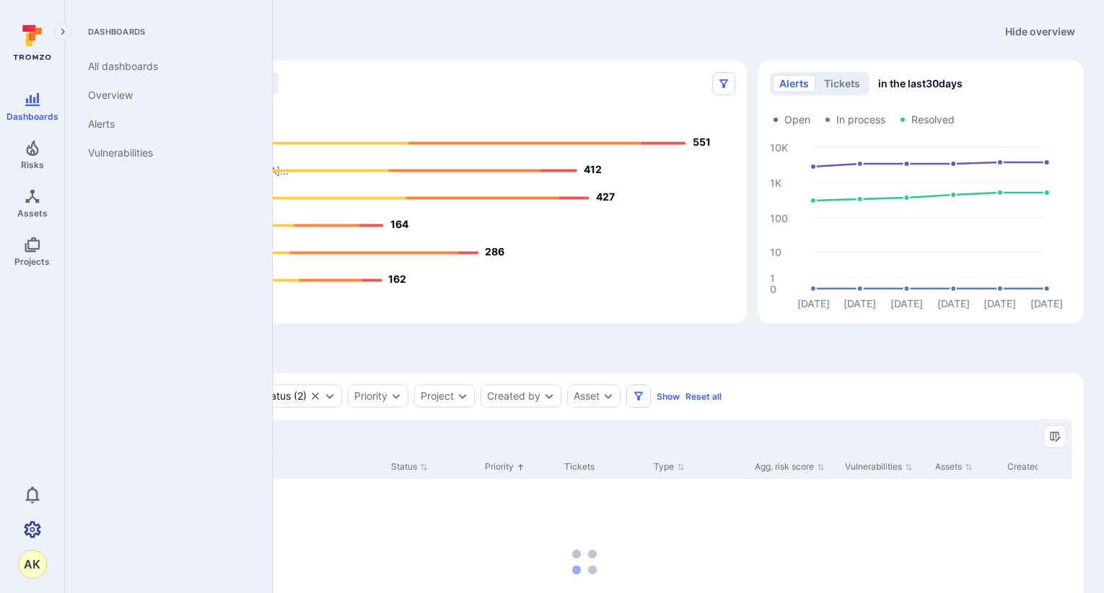
click at [43, 527] on link "Settings" at bounding box center [32, 529] width 64 height 29
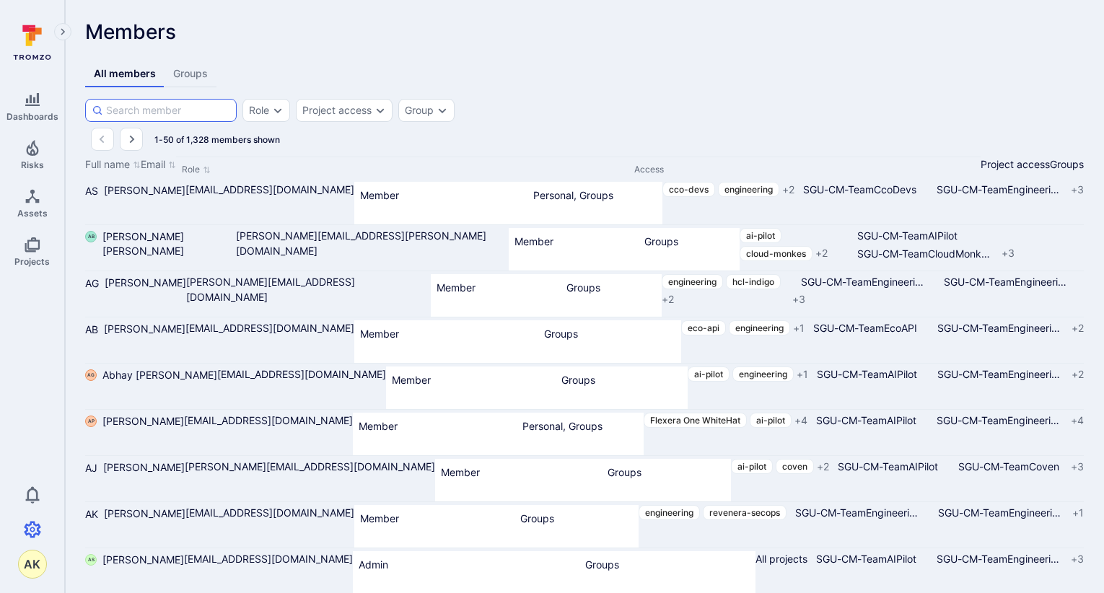
click at [191, 118] on input at bounding box center [168, 110] width 124 height 14
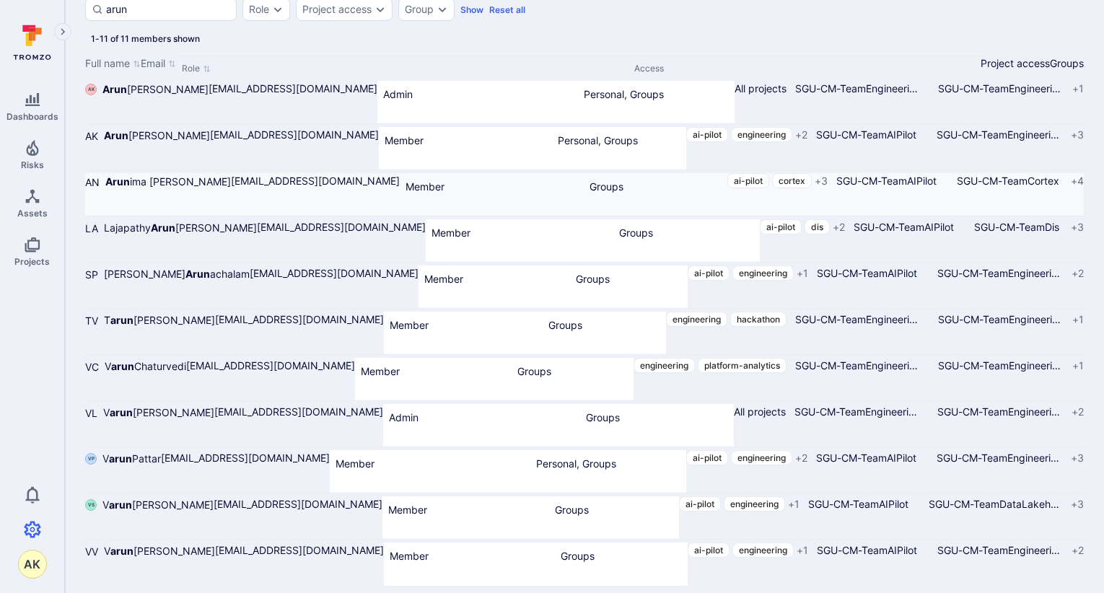
scroll to position [31, 0]
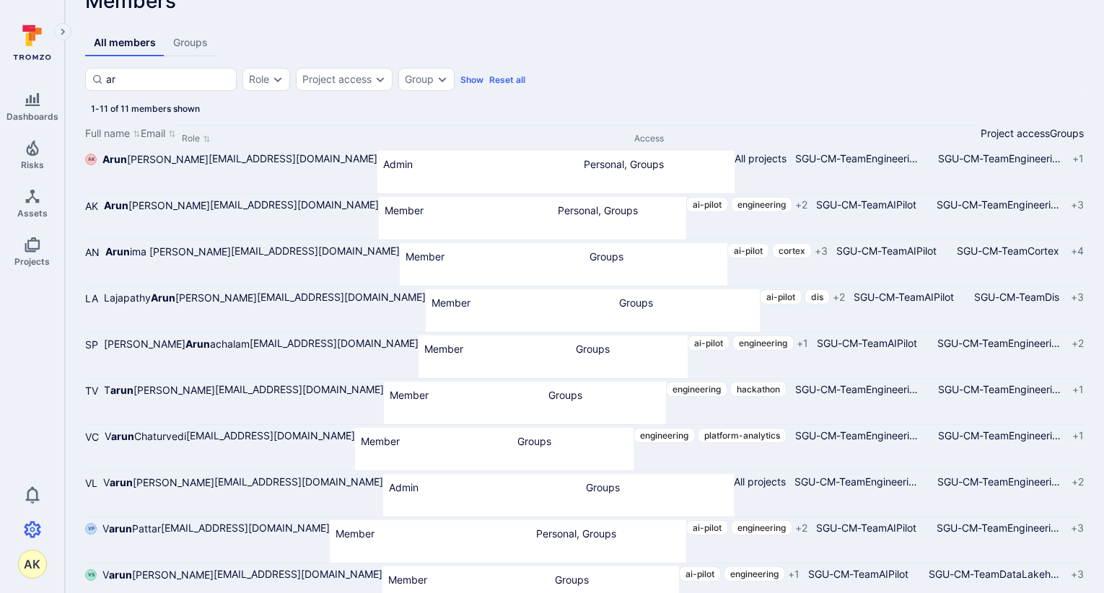
type input "a"
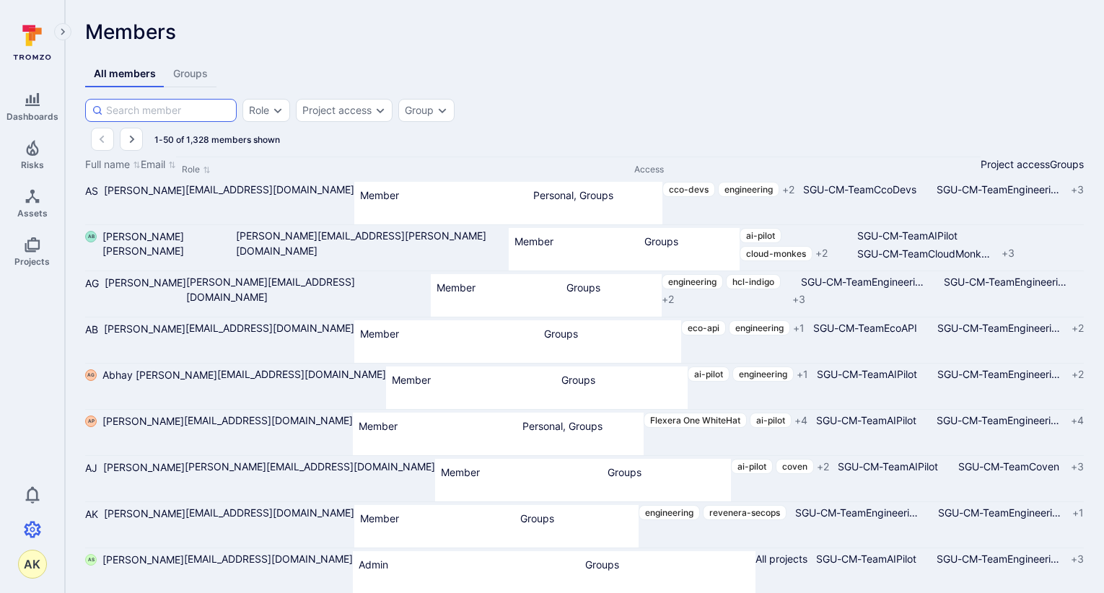
click at [183, 118] on input at bounding box center [168, 110] width 124 height 14
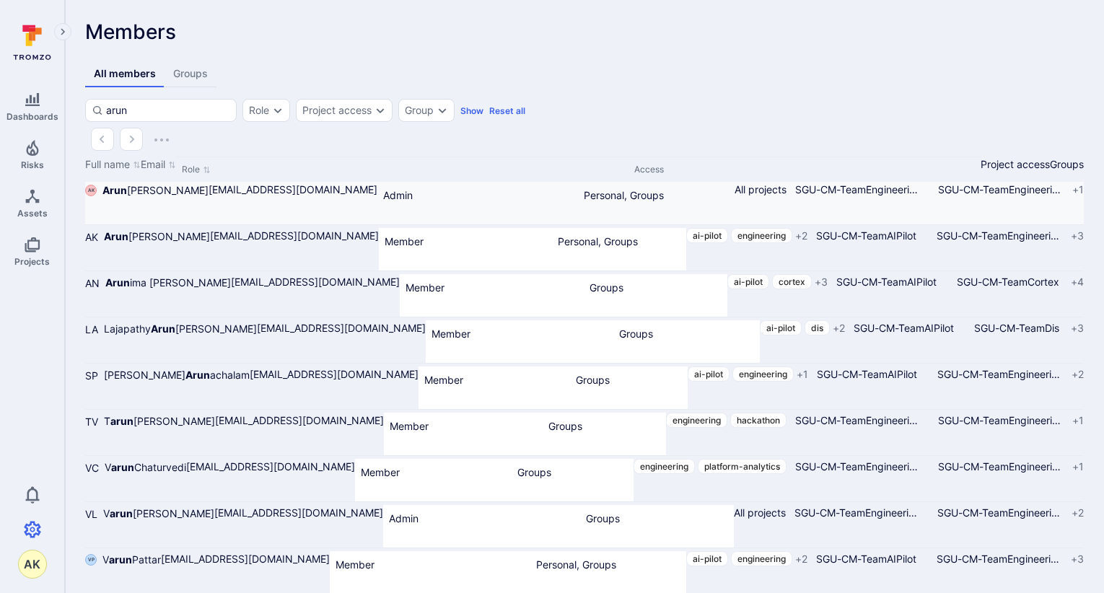
type input "arun"
click at [743, 223] on div "All projects" at bounding box center [761, 203] width 52 height 43
click at [735, 196] on span "All projects" at bounding box center [761, 189] width 52 height 12
click at [173, 198] on span "[PERSON_NAME] [PERSON_NAME]" at bounding box center [155, 190] width 106 height 14
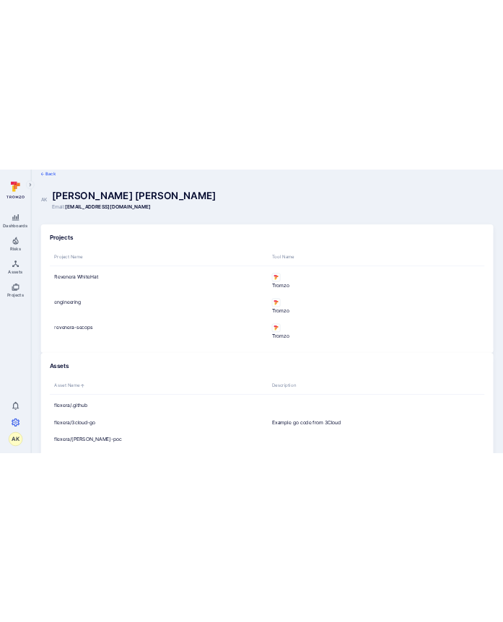
scroll to position [17, 0]
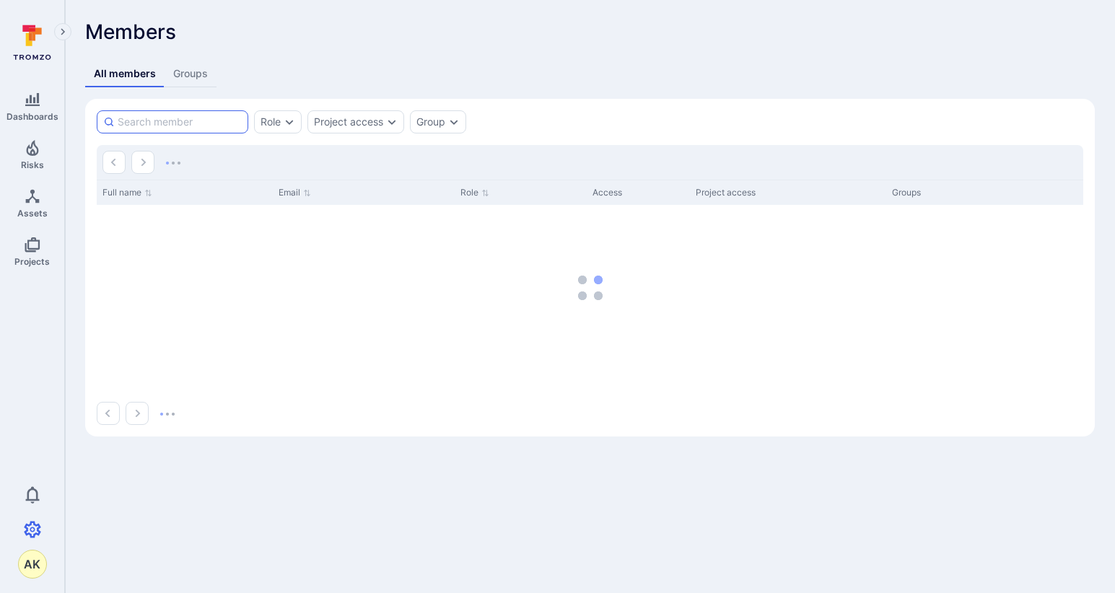
click at [192, 123] on input at bounding box center [180, 122] width 124 height 14
click at [195, 118] on input at bounding box center [180, 122] width 124 height 14
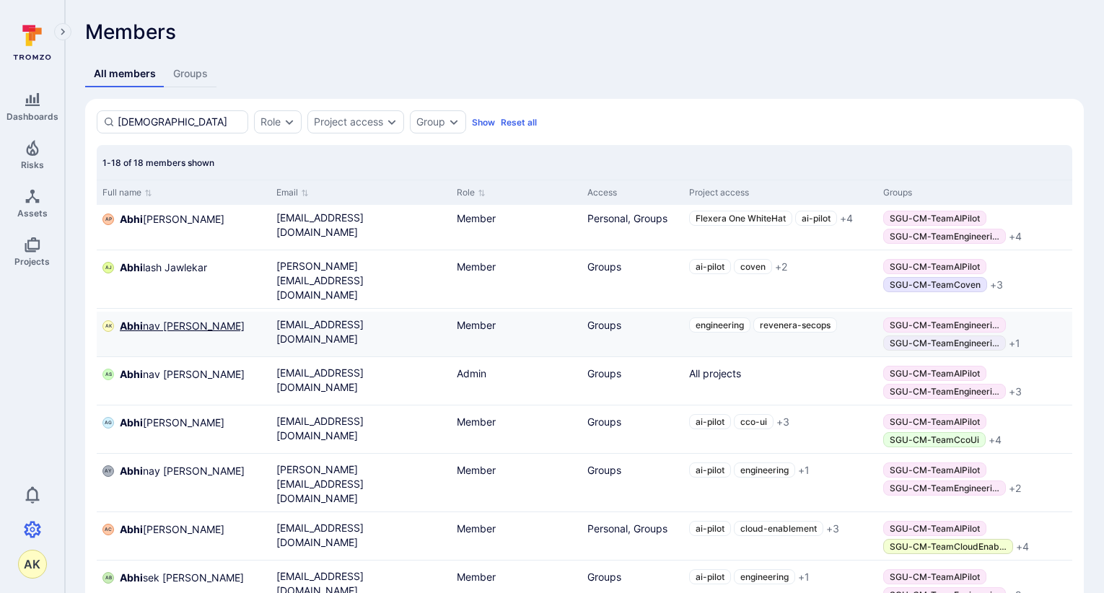
type input "[DEMOGRAPHIC_DATA]"
click at [187, 320] on span "Abhi nav [PERSON_NAME]" at bounding box center [182, 326] width 125 height 14
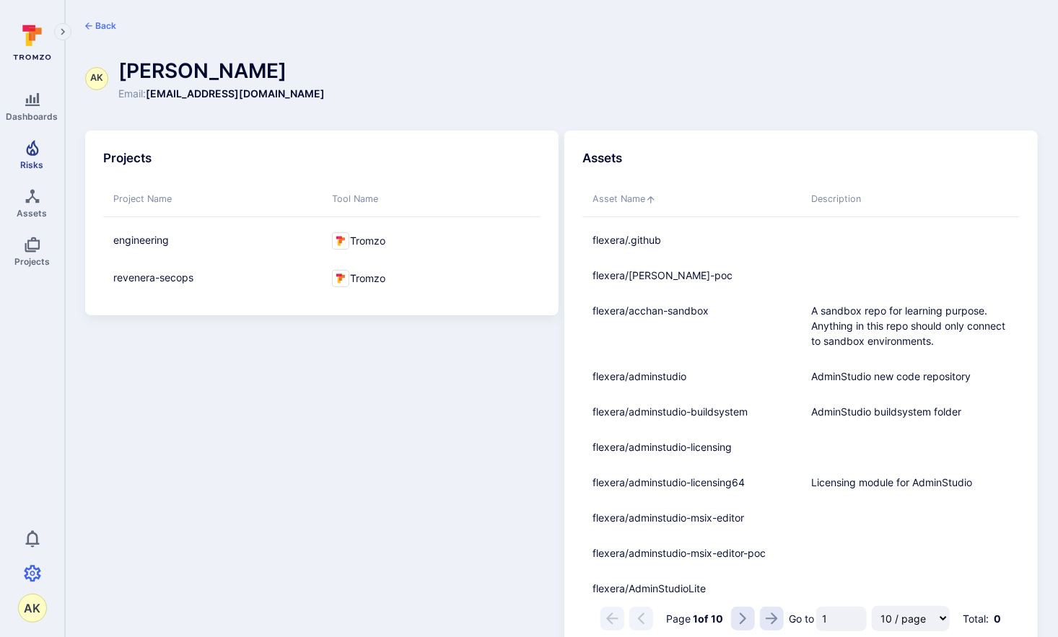
click at [35, 149] on icon "Risks" at bounding box center [32, 147] width 17 height 17
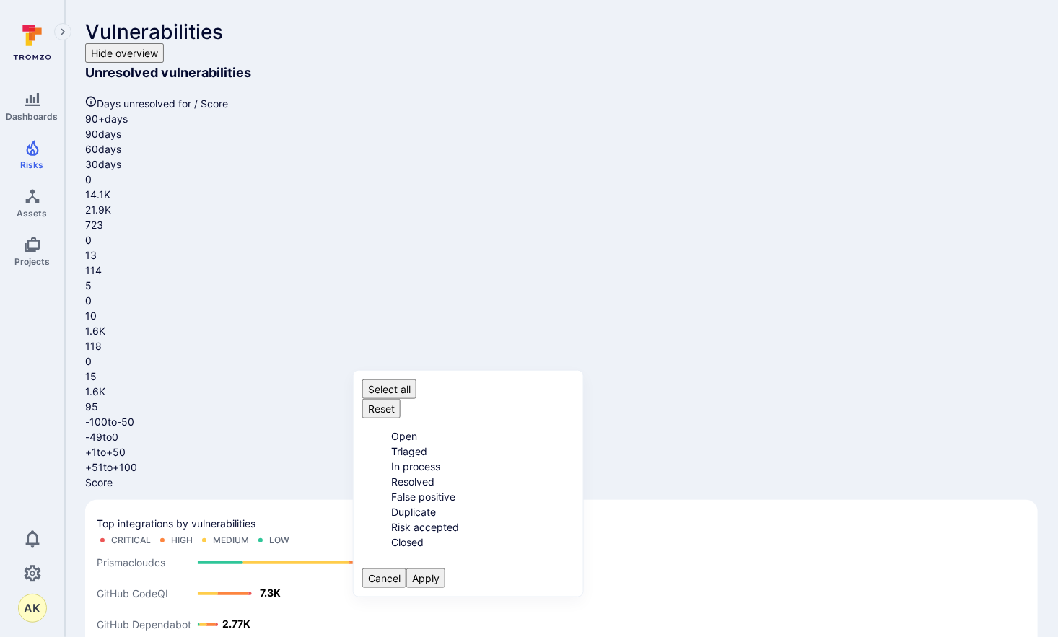
scroll to position [12, 0]
click at [391, 429] on li "Open" at bounding box center [482, 436] width 183 height 15
click at [445, 588] on button "Apply" at bounding box center [425, 578] width 39 height 19
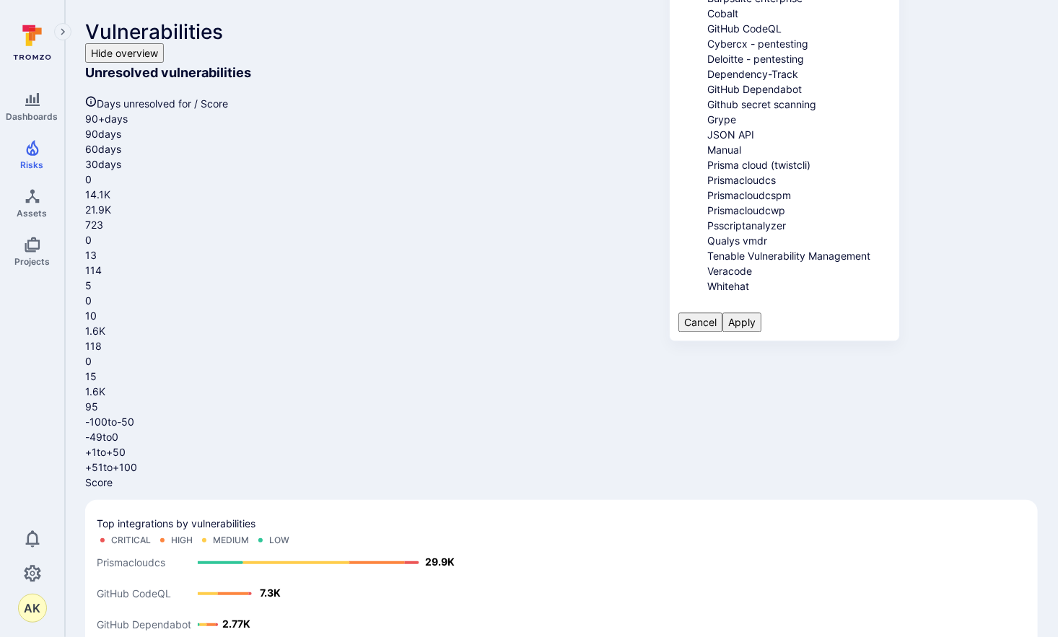
scroll to position [217, 0]
click at [707, 287] on li "Whitehat" at bounding box center [798, 286] width 183 height 15
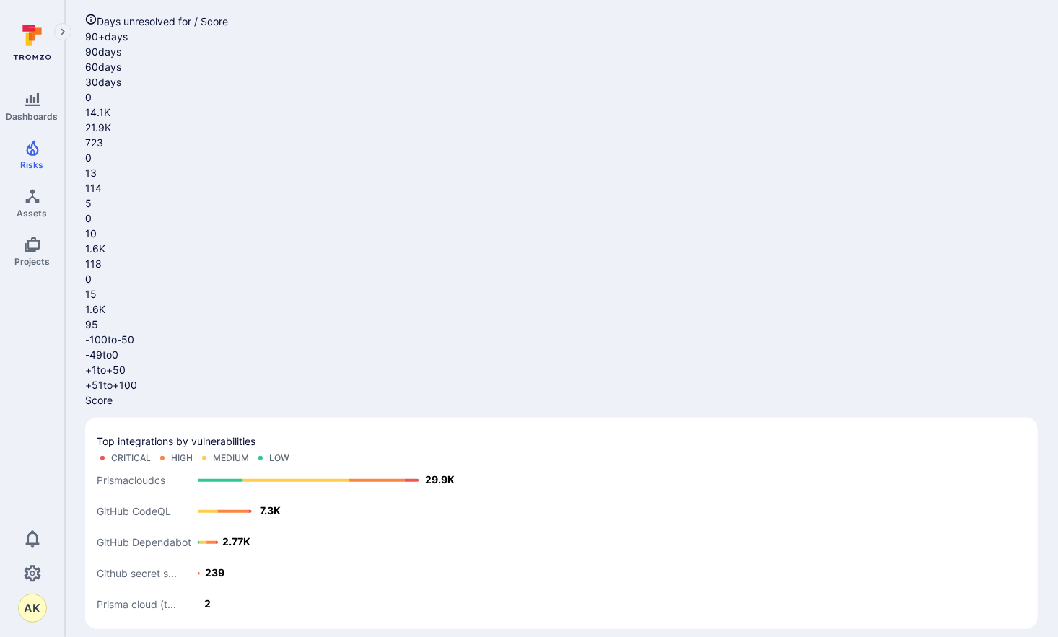
scroll to position [144, 0]
